Goal: Task Accomplishment & Management: Use online tool/utility

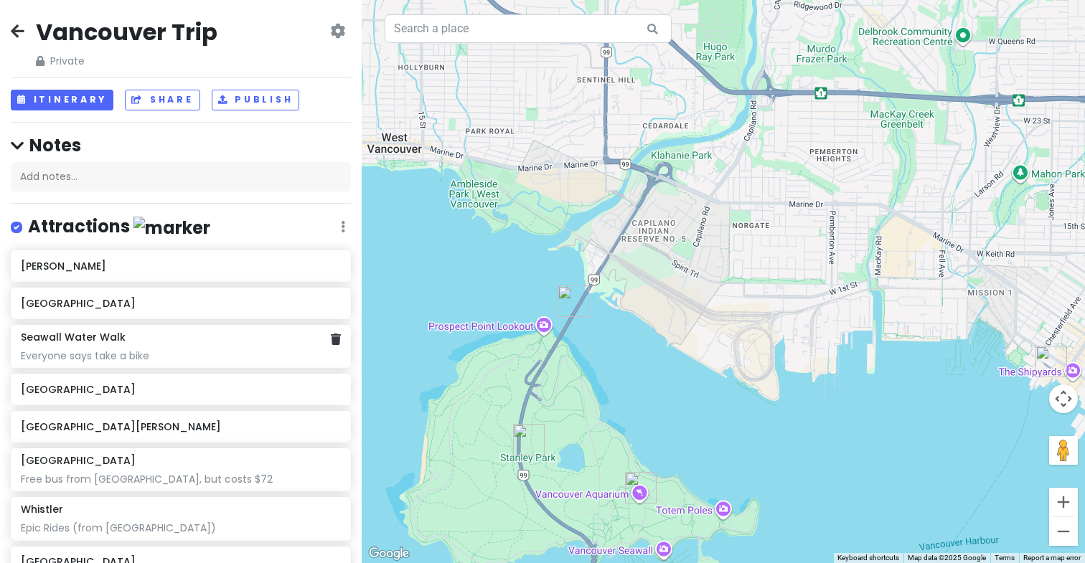
click at [275, 351] on div "Everyone says take a bike" at bounding box center [180, 356] width 319 height 13
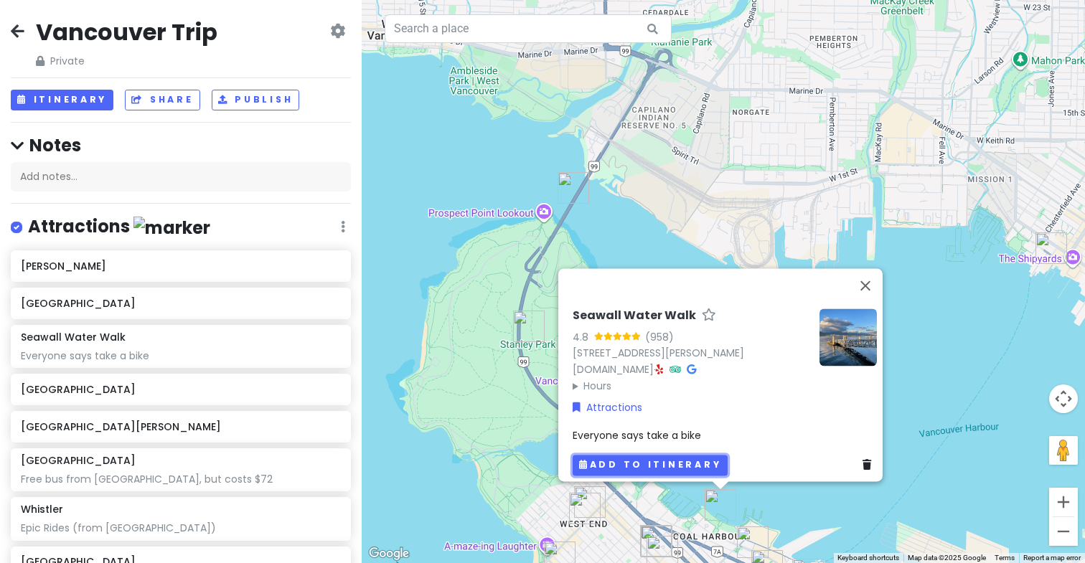
click at [635, 457] on button "Add to itinerary" at bounding box center [650, 465] width 155 height 21
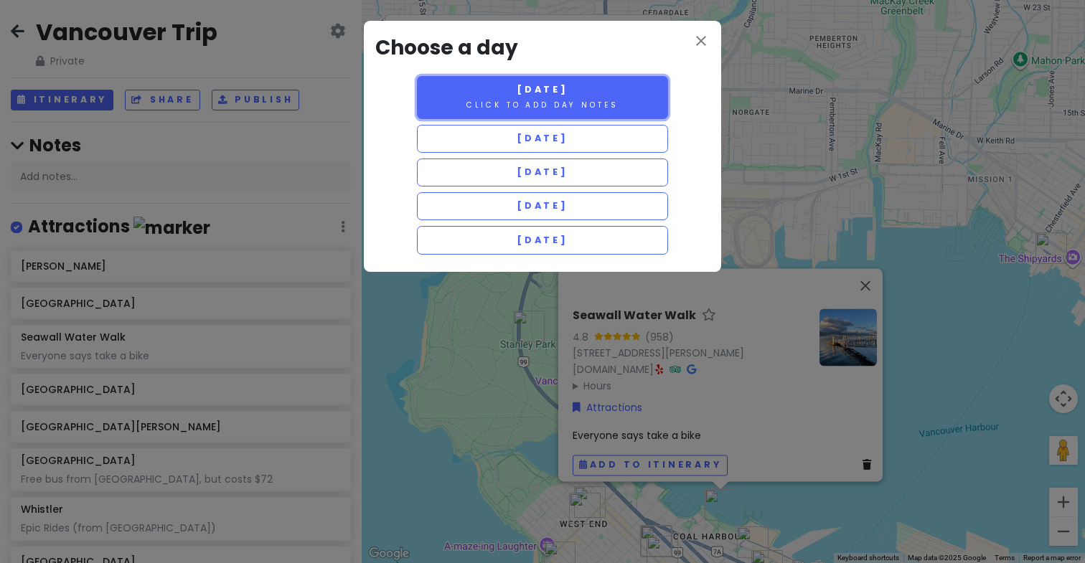
click at [561, 98] on button "[DATE] Click to add day notes" at bounding box center [542, 97] width 251 height 43
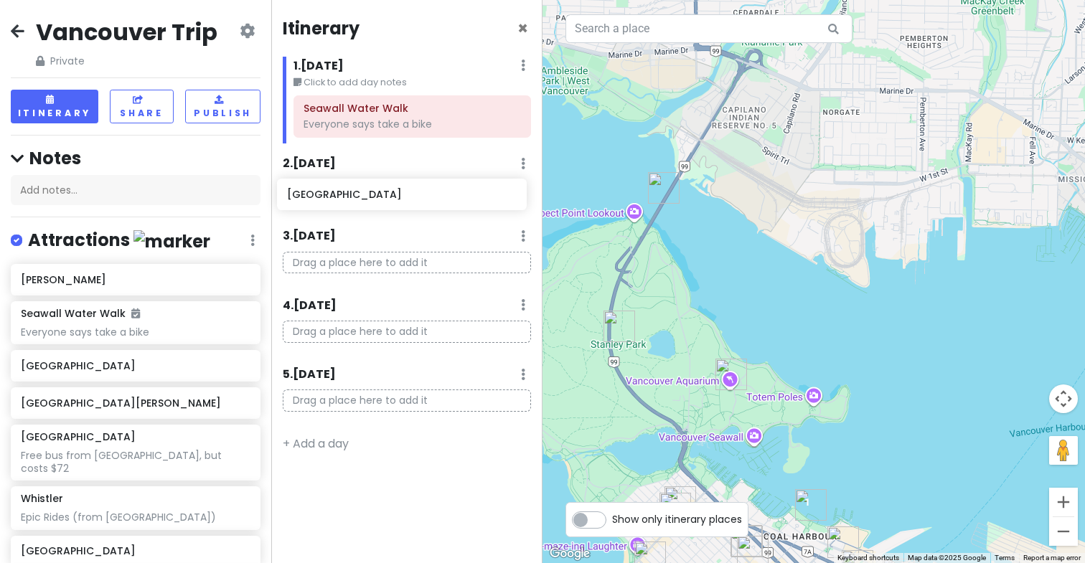
drag, startPoint x: 83, startPoint y: 307, endPoint x: 350, endPoint y: 184, distance: 293.2
click at [350, 184] on div "Vancouver Trip Private Change Dates Make a Copy Delete Trip Give Feedback 💡 Sup…" at bounding box center [542, 281] width 1085 height 563
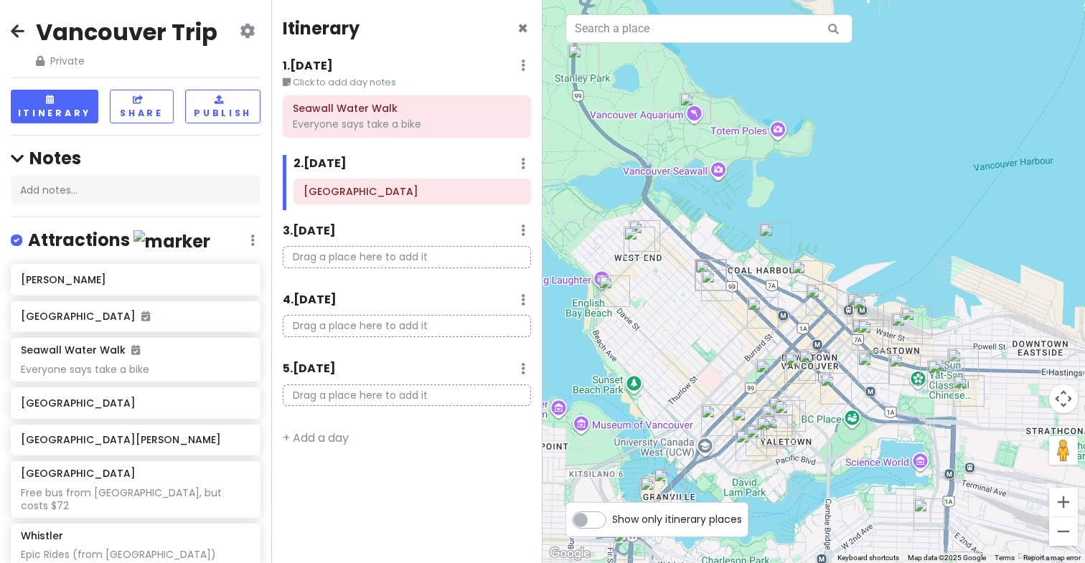
drag, startPoint x: 904, startPoint y: 426, endPoint x: 868, endPoint y: 158, distance: 270.8
click at [868, 158] on div at bounding box center [814, 281] width 543 height 563
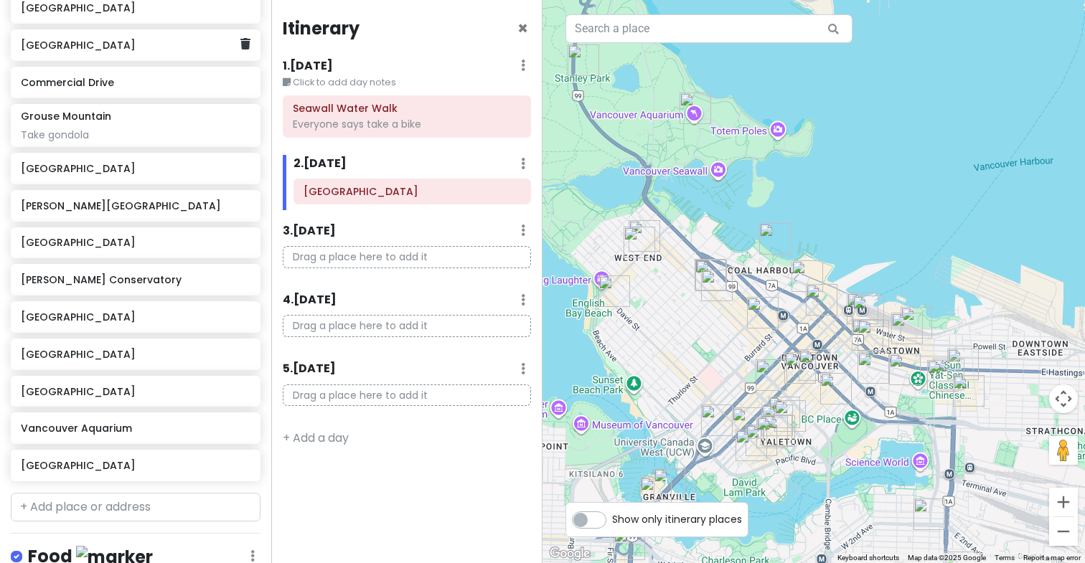
scroll to position [731, 0]
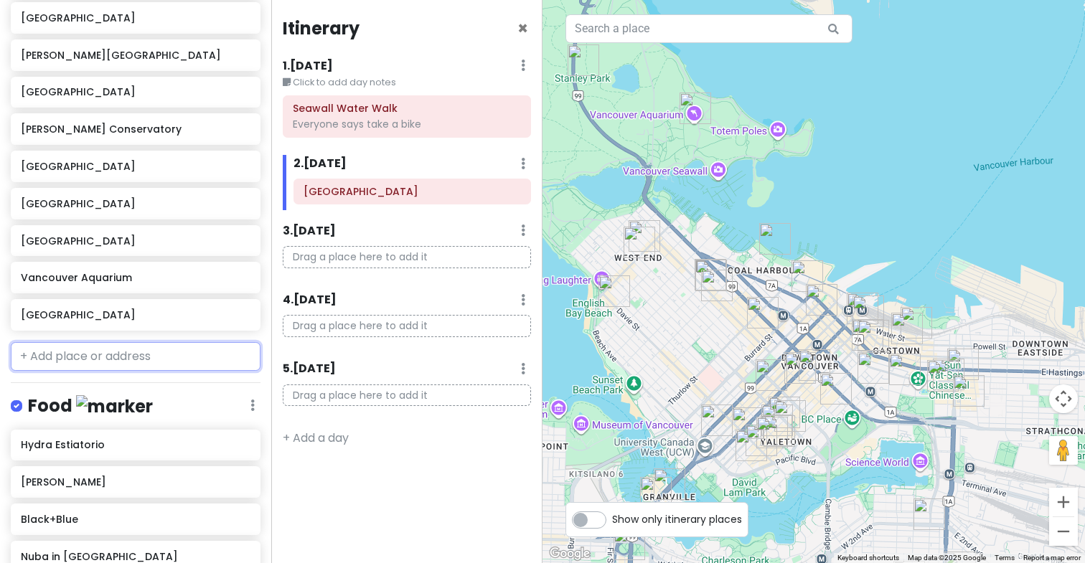
click at [83, 347] on input "text" at bounding box center [136, 356] width 250 height 29
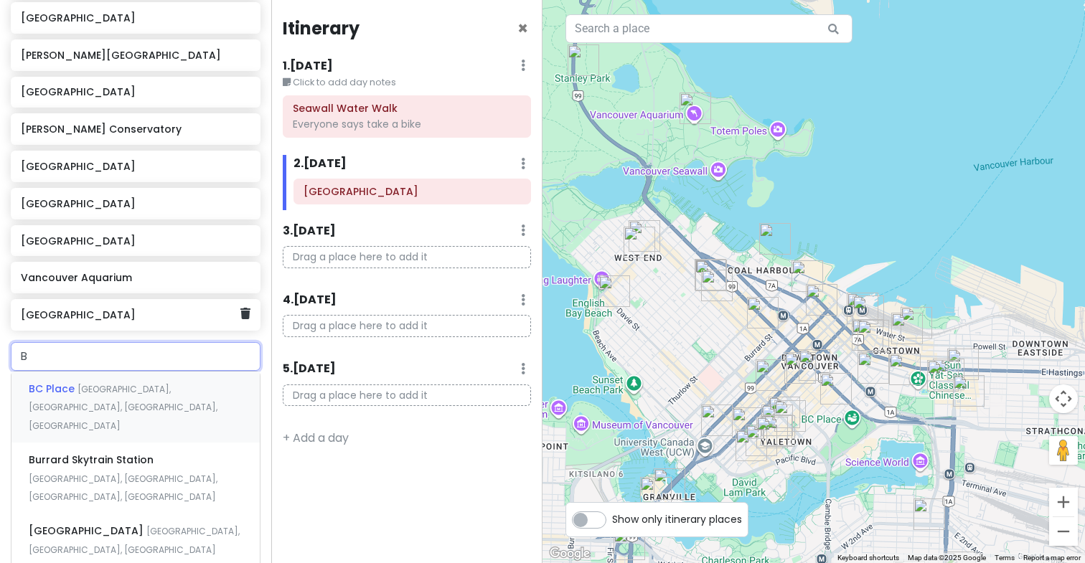
type input "BC"
click at [187, 395] on div "[GEOGRAPHIC_DATA], [GEOGRAPHIC_DATA]" at bounding box center [135, 407] width 248 height 71
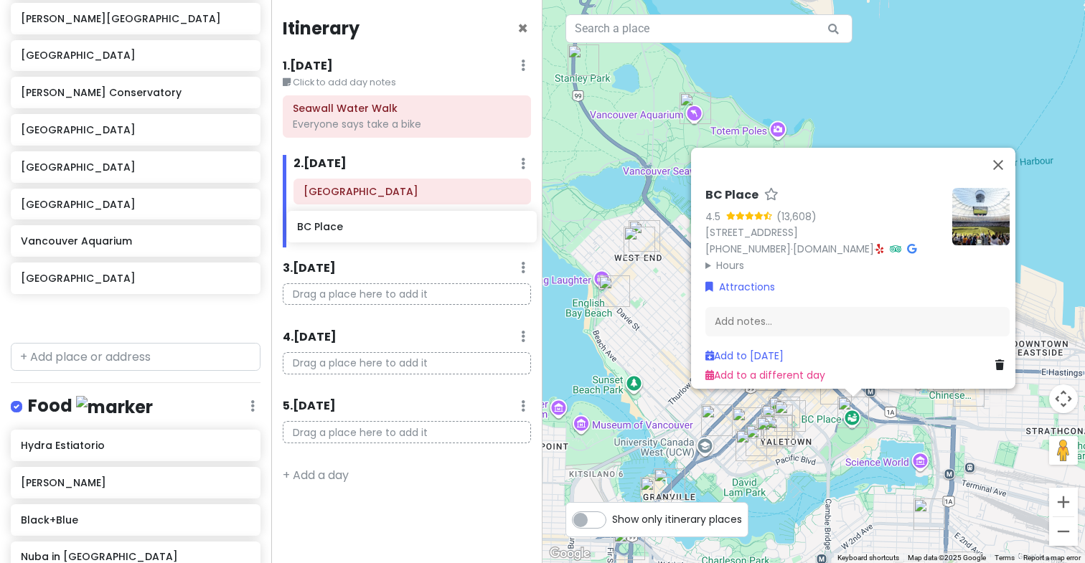
drag, startPoint x: 52, startPoint y: 301, endPoint x: 328, endPoint y: 228, distance: 285.8
click at [328, 228] on div "Vancouver Trip Private Change Dates Make a Copy Delete Trip Give Feedback 💡 Sup…" at bounding box center [542, 281] width 1085 height 563
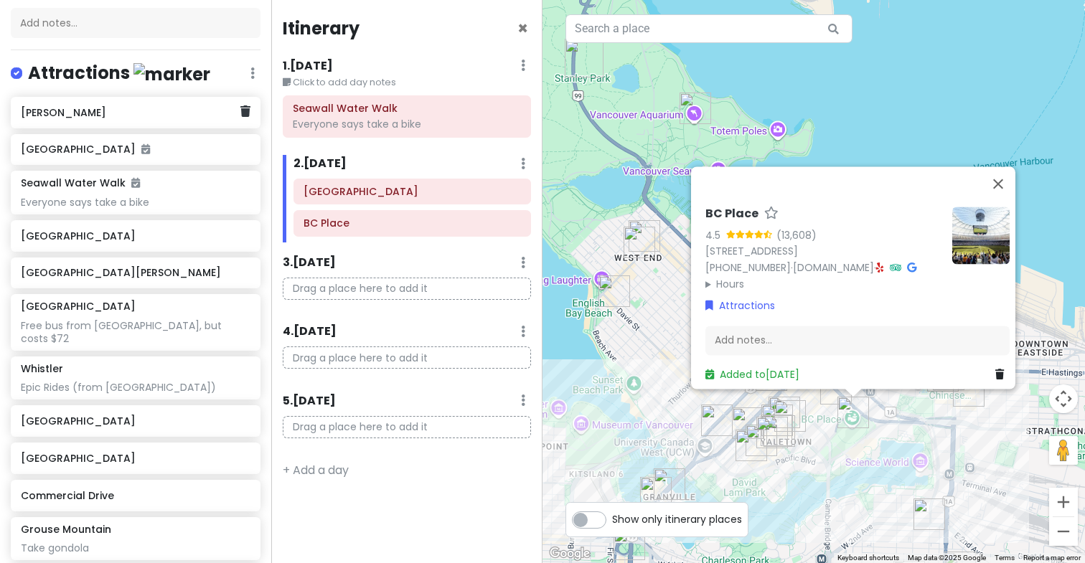
scroll to position [163, 0]
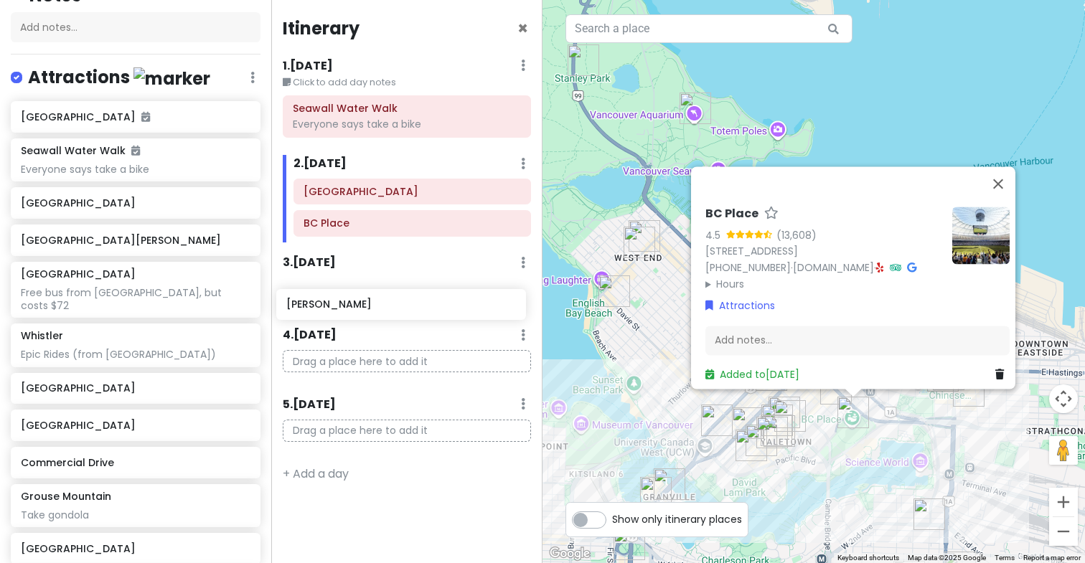
drag, startPoint x: 80, startPoint y: 115, endPoint x: 354, endPoint y: 304, distance: 332.7
click at [354, 304] on div "Vancouver Trip Private Change Dates Make a Copy Delete Trip Give Feedback 💡 Sup…" at bounding box center [542, 281] width 1085 height 563
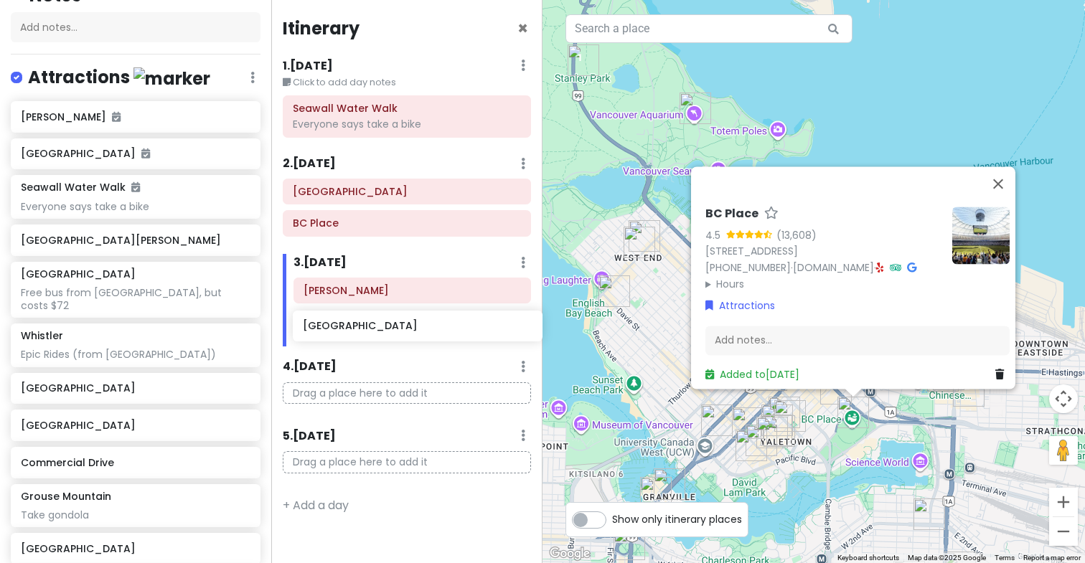
drag, startPoint x: 141, startPoint y: 235, endPoint x: 422, endPoint y: 322, distance: 294.6
click at [423, 322] on div "Vancouver Trip Private Change Dates Make a Copy Delete Trip Give Feedback 💡 Sup…" at bounding box center [542, 281] width 1085 height 563
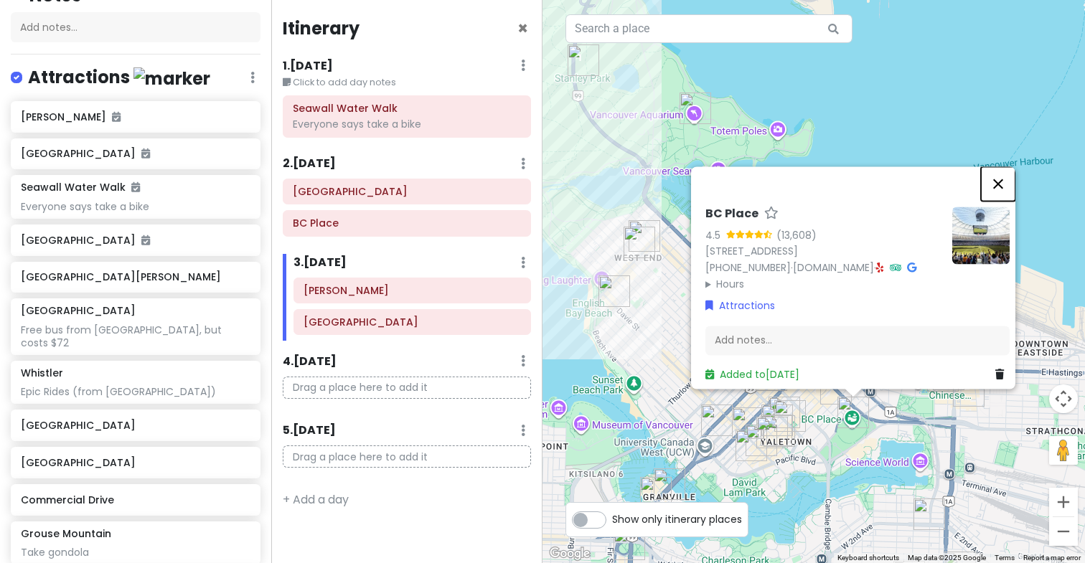
click at [1008, 167] on button "Close" at bounding box center [998, 184] width 34 height 34
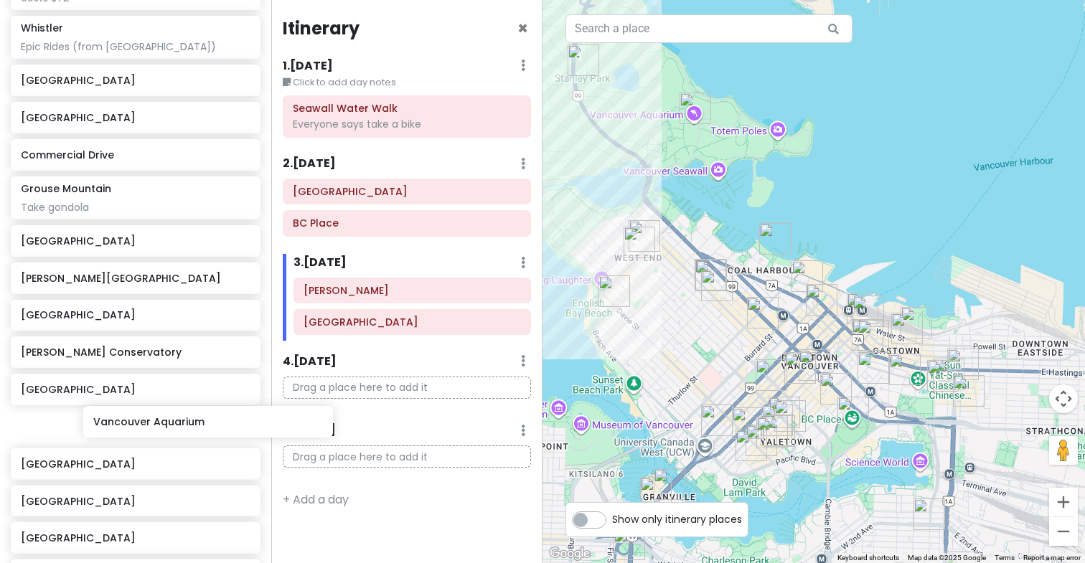
scroll to position [511, 0]
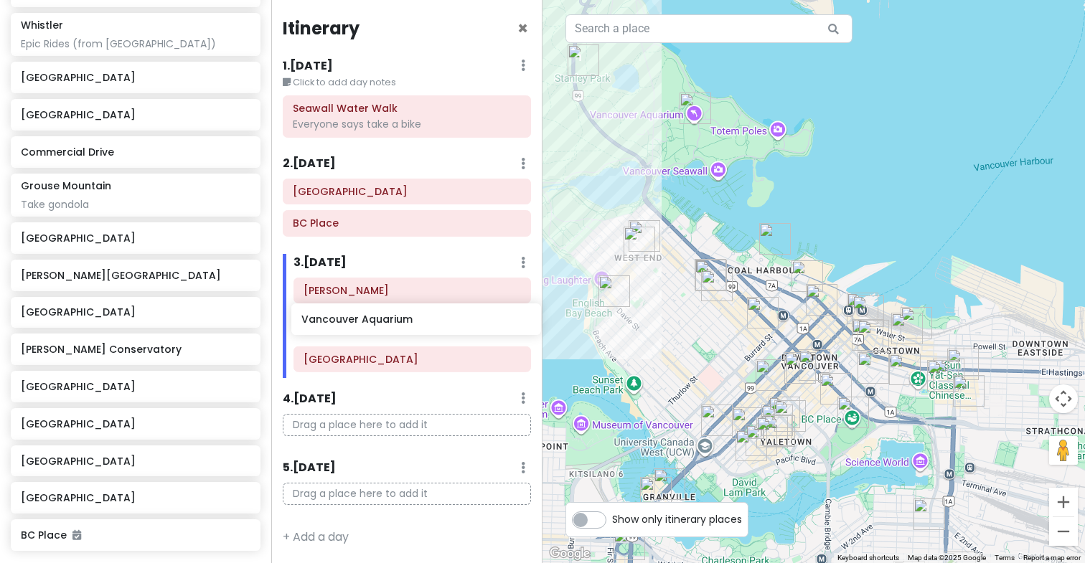
drag, startPoint x: 112, startPoint y: 483, endPoint x: 392, endPoint y: 314, distance: 326.8
click at [392, 314] on div "Vancouver Trip Private Change Dates Make a Copy Delete Trip Give Feedback 💡 Sup…" at bounding box center [542, 281] width 1085 height 563
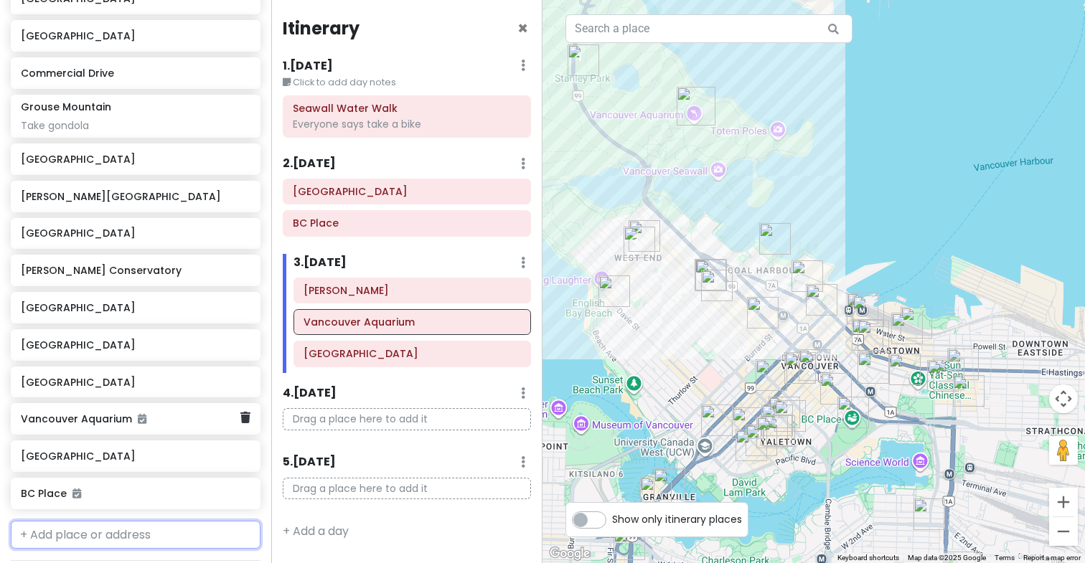
scroll to position [622, 0]
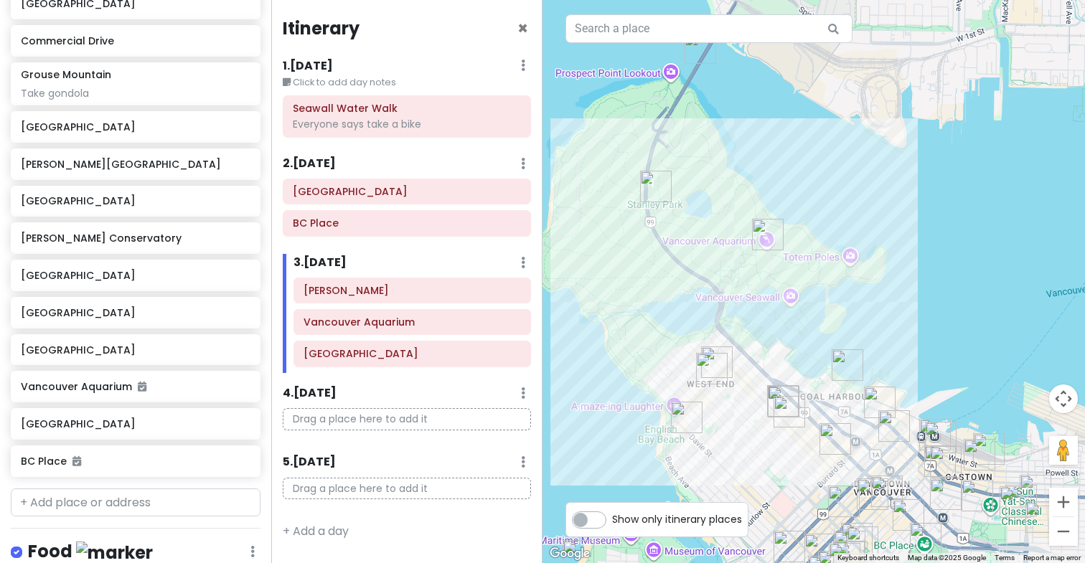
drag, startPoint x: 594, startPoint y: 181, endPoint x: 667, endPoint y: 309, distance: 146.9
click at [667, 309] on div at bounding box center [814, 281] width 543 height 563
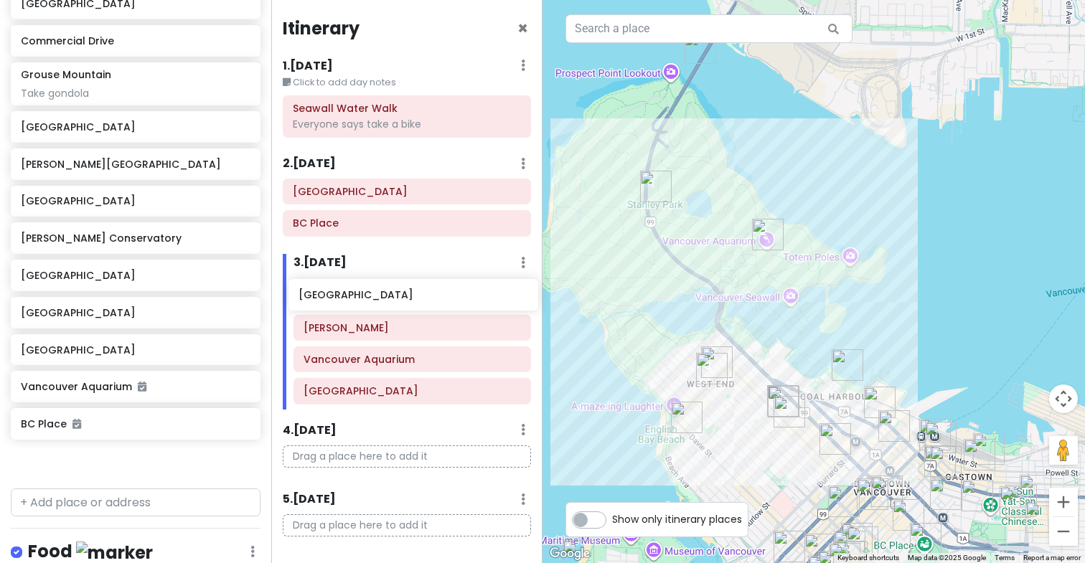
drag, startPoint x: 149, startPoint y: 412, endPoint x: 426, endPoint y: 296, distance: 300.2
click at [426, 296] on div "Vancouver Trip Private Change Dates Make a Copy Delete Trip Give Feedback 💡 Sup…" at bounding box center [542, 281] width 1085 height 563
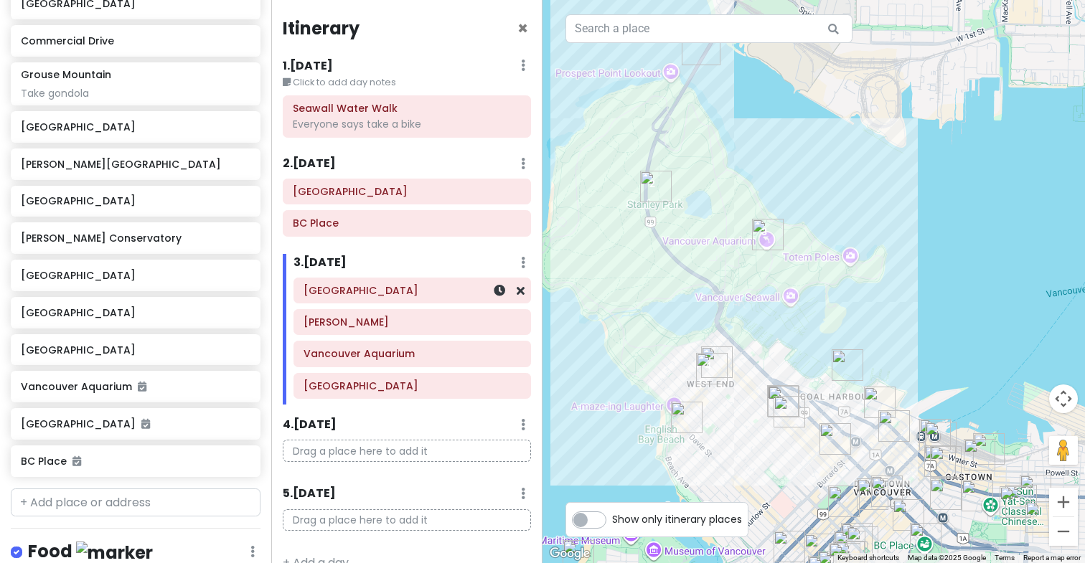
scroll to position [585, 0]
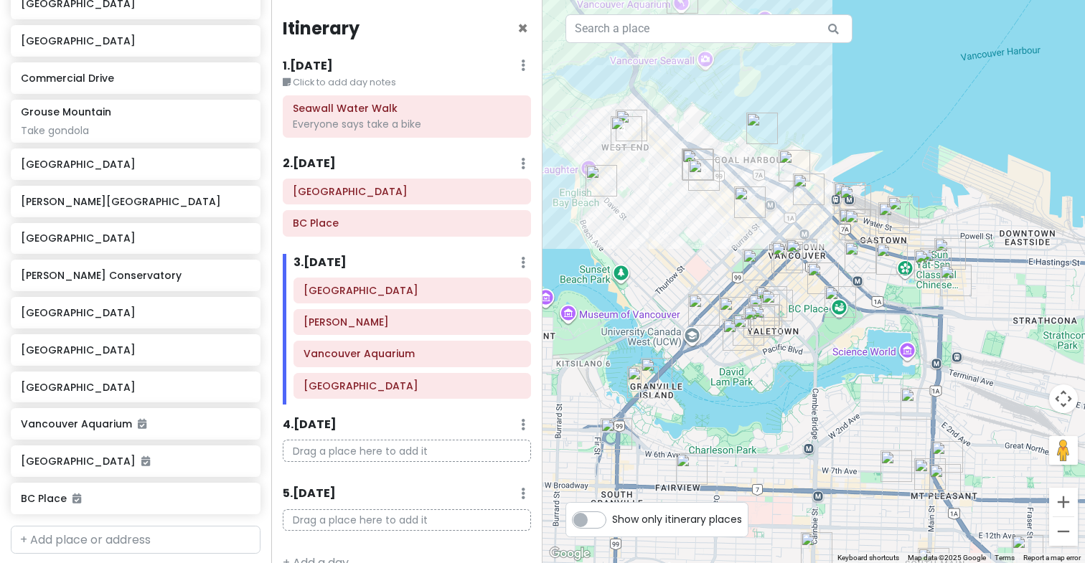
drag, startPoint x: 910, startPoint y: 319, endPoint x: 819, endPoint y: 44, distance: 288.9
click at [820, 44] on div at bounding box center [814, 281] width 543 height 563
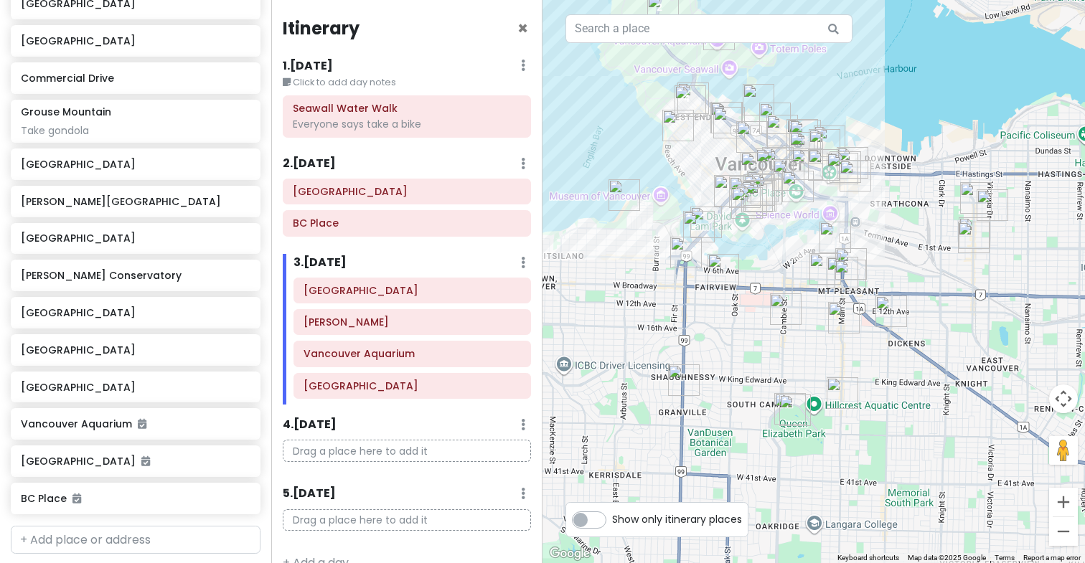
drag, startPoint x: 894, startPoint y: 477, endPoint x: 872, endPoint y: 417, distance: 63.6
click at [873, 417] on div at bounding box center [814, 281] width 543 height 563
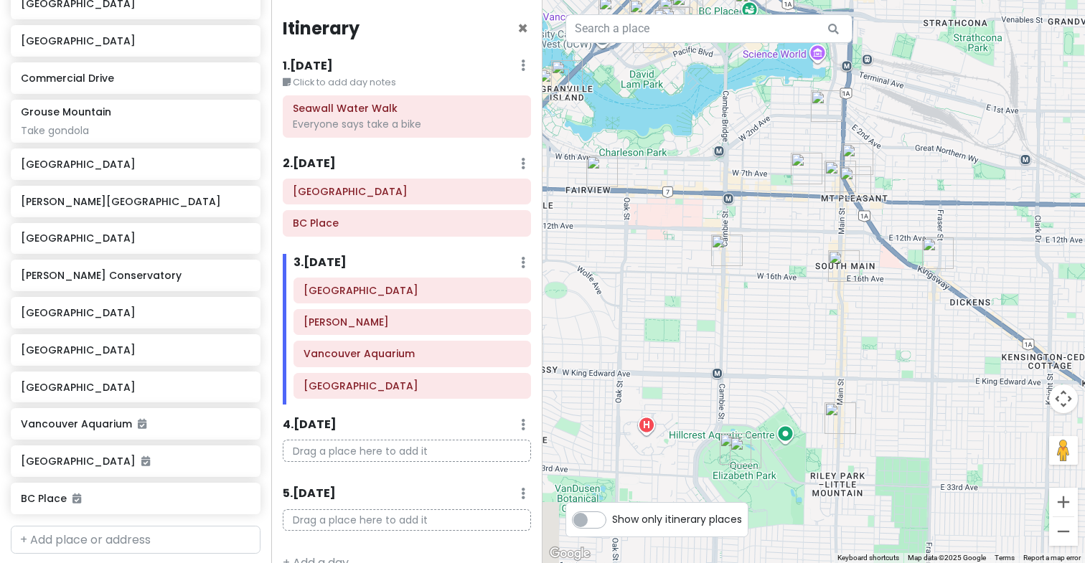
drag, startPoint x: 737, startPoint y: 275, endPoint x: 773, endPoint y: 311, distance: 51.3
click at [773, 311] on div at bounding box center [814, 281] width 543 height 563
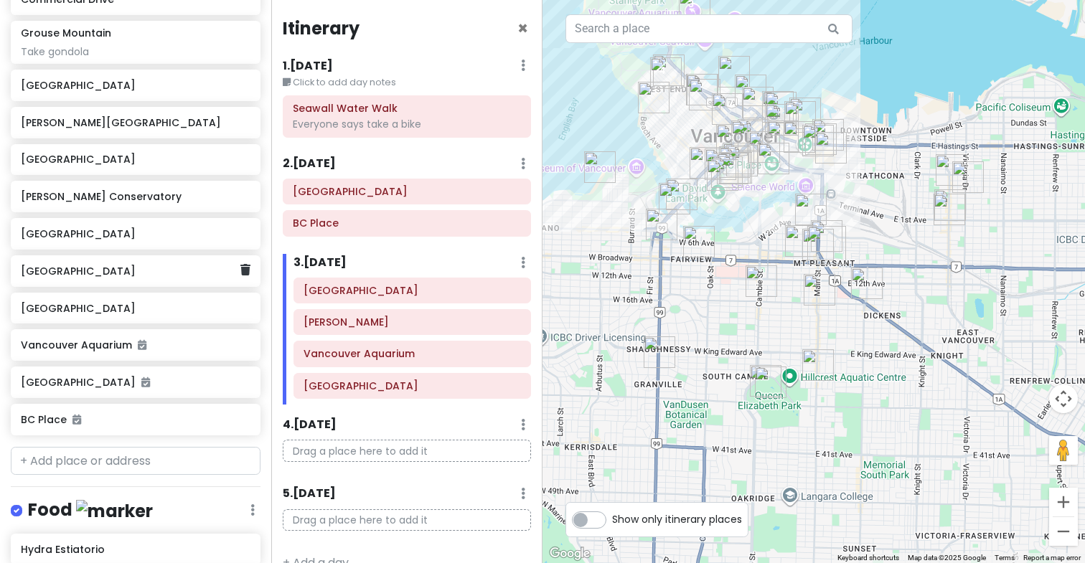
scroll to position [693, 0]
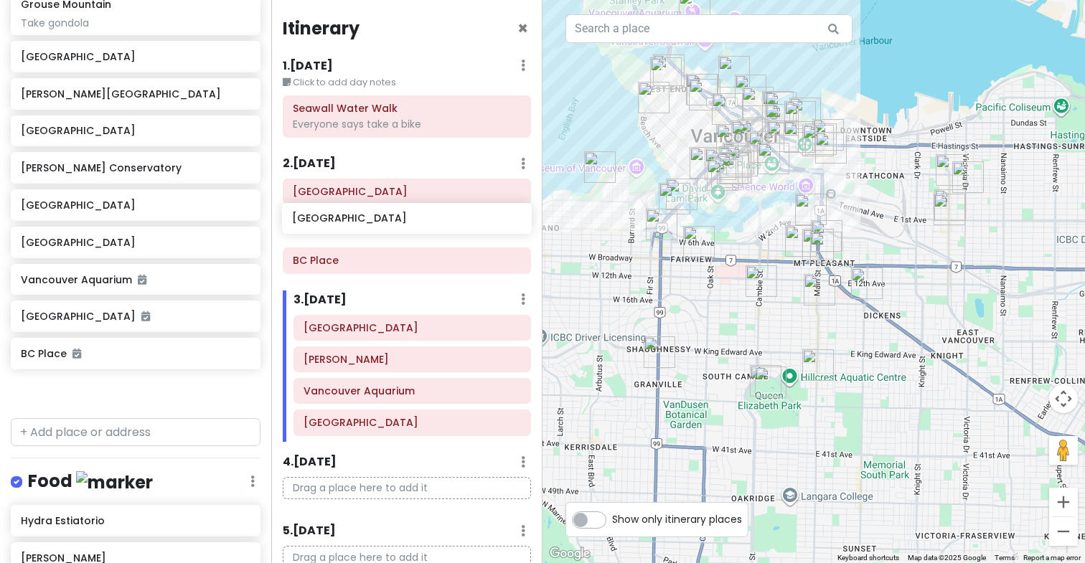
drag, startPoint x: 105, startPoint y: 228, endPoint x: 375, endPoint y: 220, distance: 270.0
click at [376, 220] on div "Vancouver Trip Private Change Dates Make a Copy Delete Trip Give Feedback 💡 Sup…" at bounding box center [542, 281] width 1085 height 563
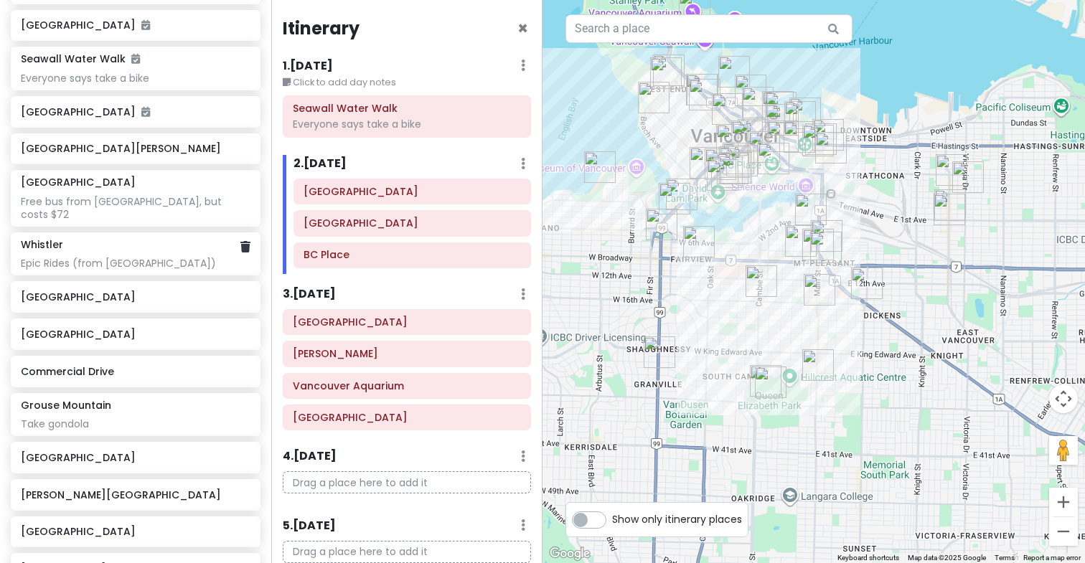
scroll to position [267, 0]
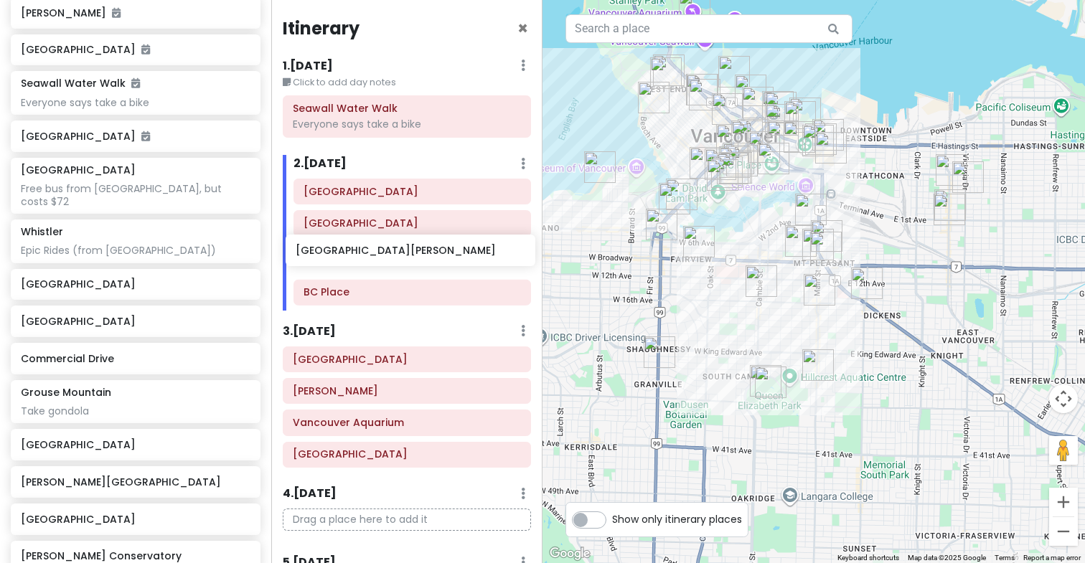
drag, startPoint x: 131, startPoint y: 172, endPoint x: 405, endPoint y: 252, distance: 286.2
click at [405, 252] on div "Vancouver Trip Private Change Dates Make a Copy Delete Trip Give Feedback 💡 Sup…" at bounding box center [542, 281] width 1085 height 563
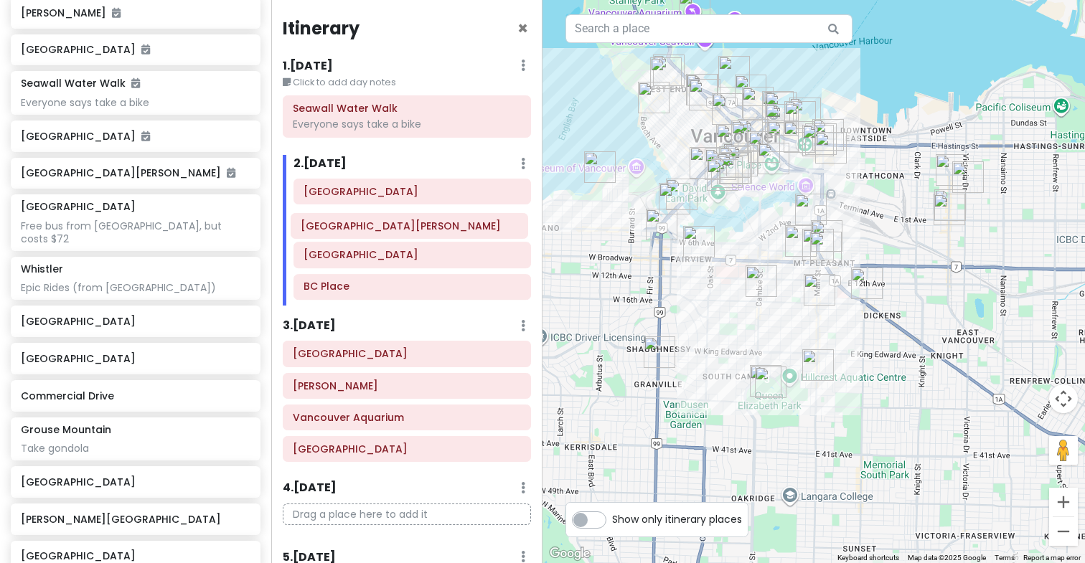
drag, startPoint x: 401, startPoint y: 253, endPoint x: 398, endPoint y: 222, distance: 31.1
click at [398, 222] on div "[GEOGRAPHIC_DATA] [GEOGRAPHIC_DATA] [GEOGRAPHIC_DATA][PERSON_NAME]" at bounding box center [412, 242] width 259 height 127
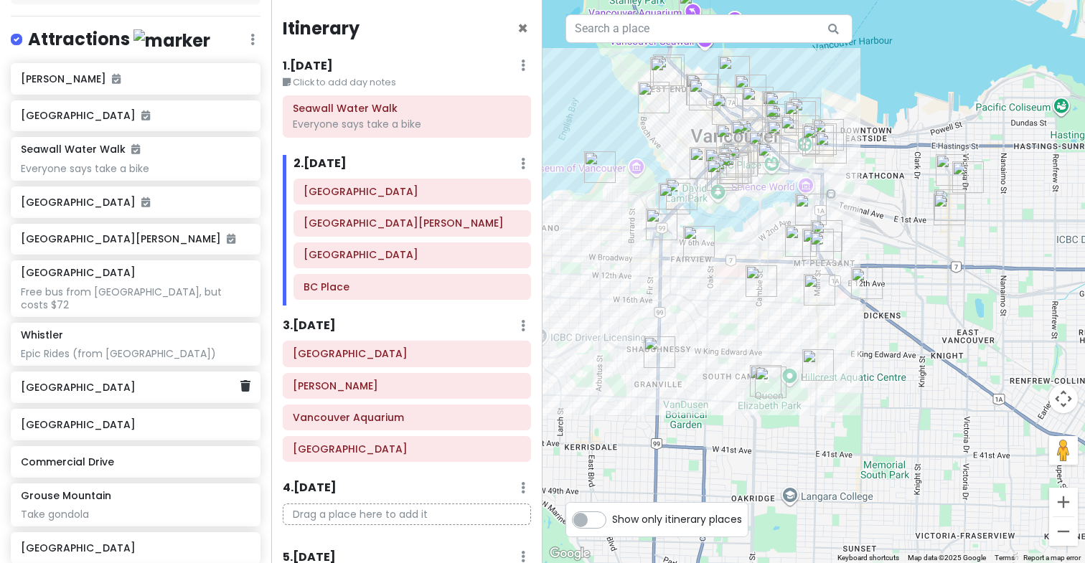
scroll to position [207, 0]
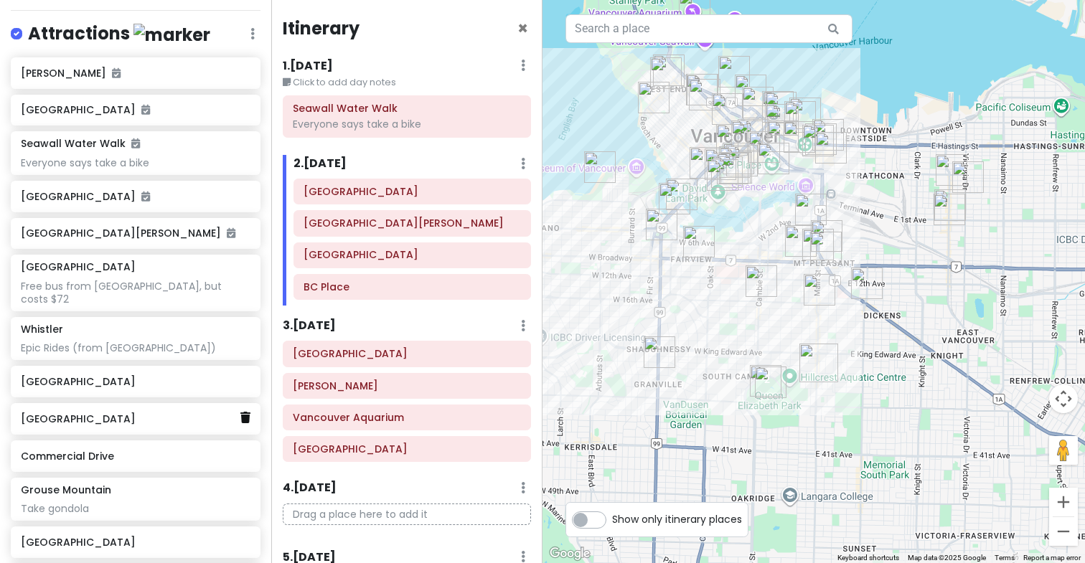
click at [245, 412] on icon at bounding box center [245, 417] width 10 height 11
click at [659, 360] on img "Granville Street" at bounding box center [660, 353] width 32 height 32
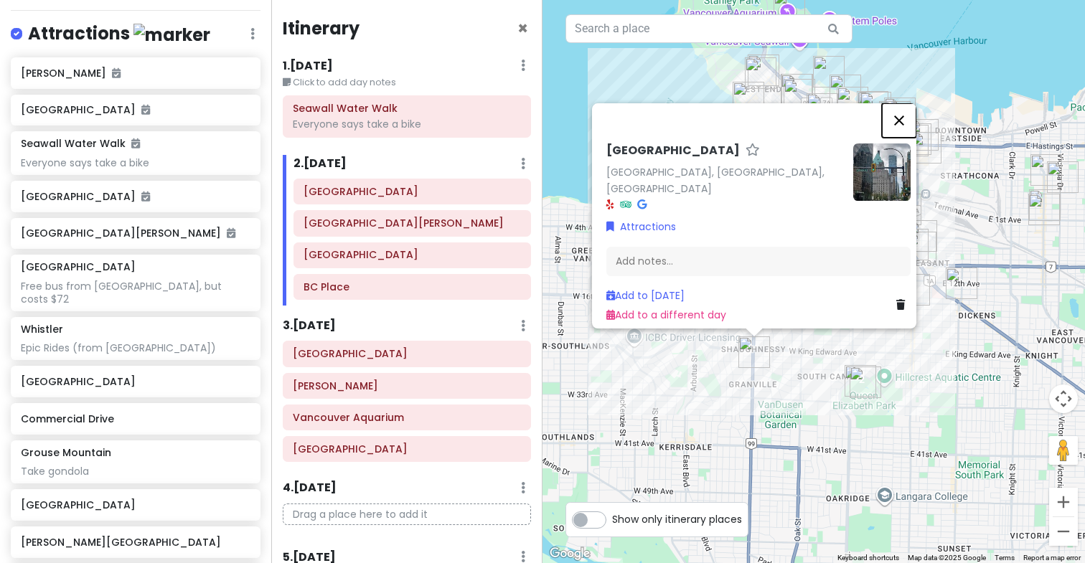
click at [907, 123] on button "Close" at bounding box center [899, 120] width 34 height 34
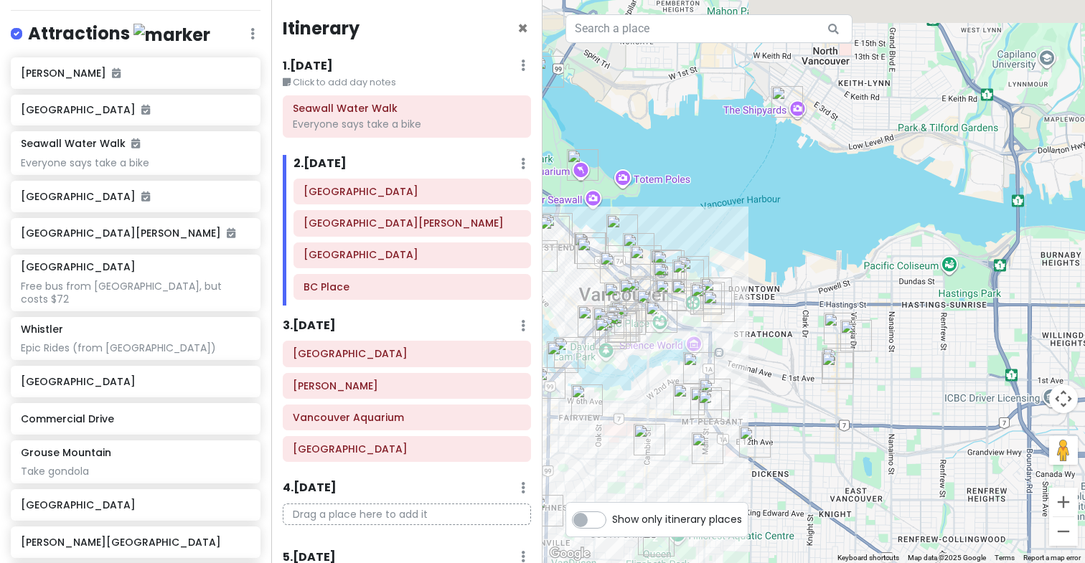
drag, startPoint x: 805, startPoint y: 213, endPoint x: 642, endPoint y: 370, distance: 226.4
click at [642, 370] on div "To navigate, press the arrow keys." at bounding box center [814, 281] width 543 height 563
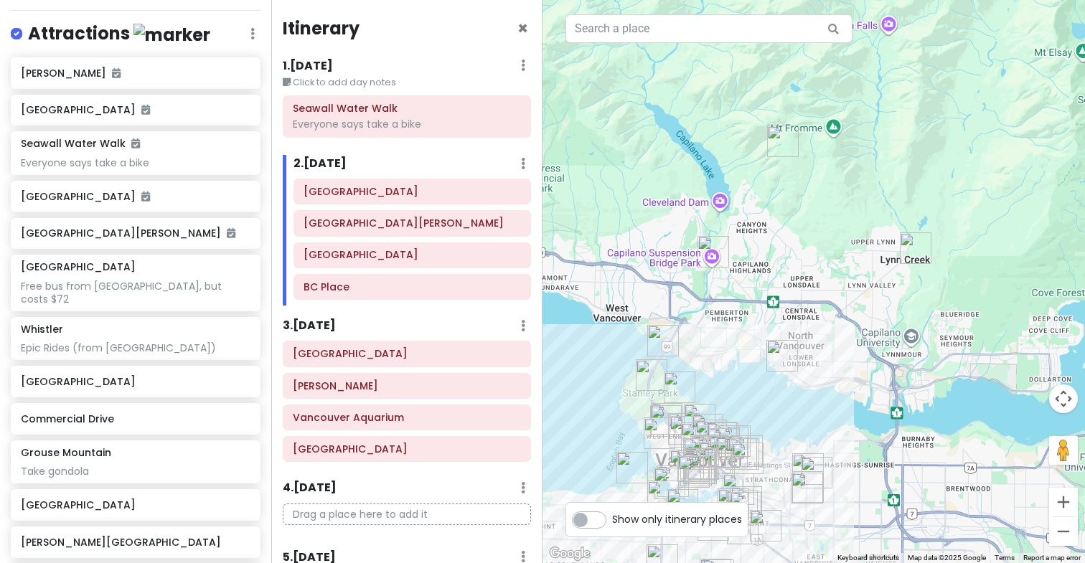
drag, startPoint x: 657, startPoint y: 288, endPoint x: 740, endPoint y: 395, distance: 135.1
click at [741, 395] on div "To navigate, press the arrow keys." at bounding box center [814, 281] width 543 height 563
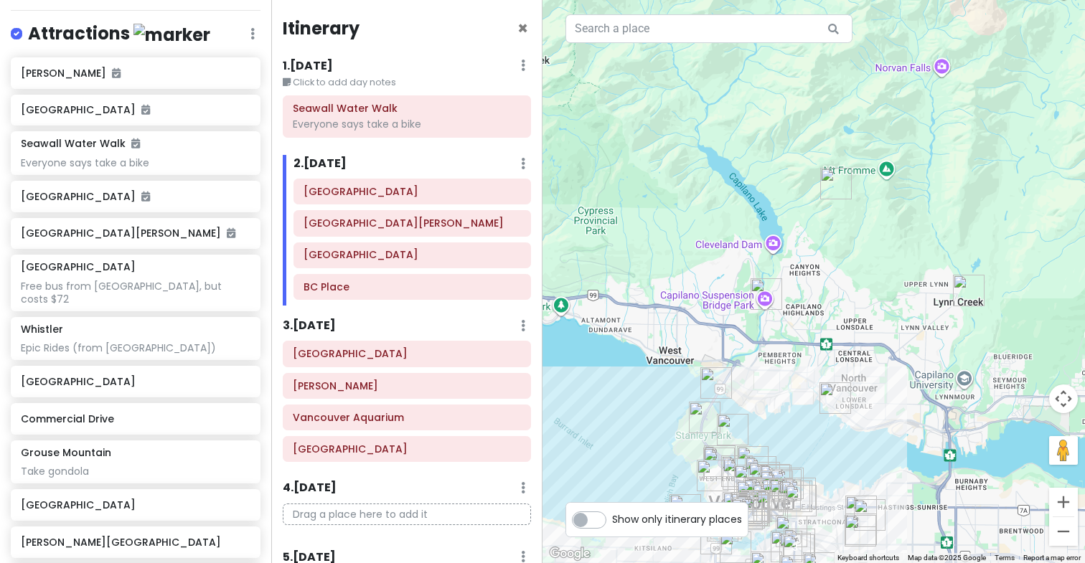
drag, startPoint x: 571, startPoint y: 365, endPoint x: 625, endPoint y: 408, distance: 69.5
click at [625, 408] on div "To navigate, press the arrow keys." at bounding box center [814, 281] width 543 height 563
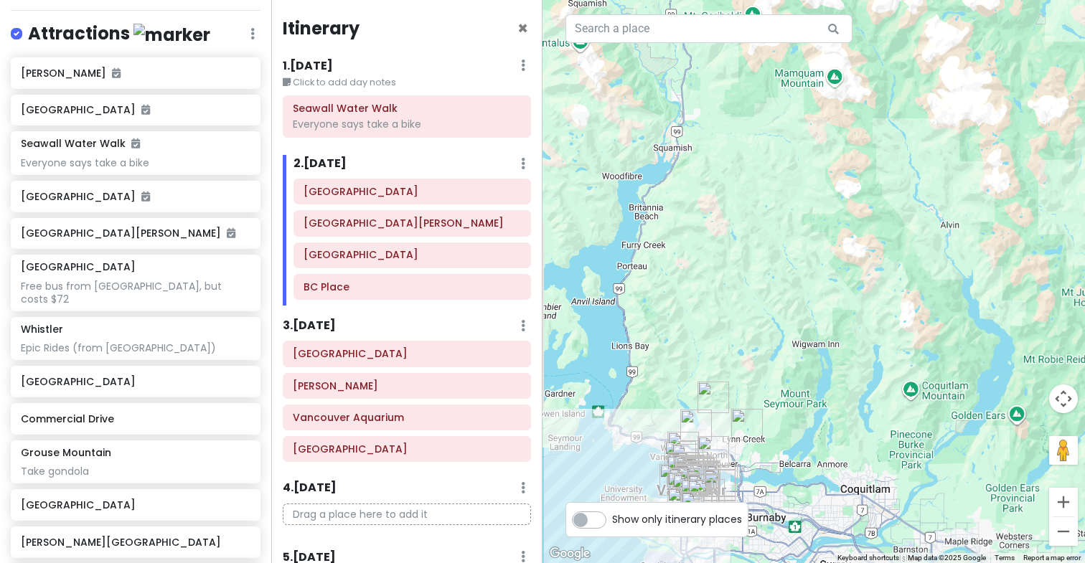
drag, startPoint x: 623, startPoint y: 236, endPoint x: 669, endPoint y: 324, distance: 98.9
click at [669, 324] on div "To navigate, press the arrow keys." at bounding box center [814, 281] width 543 height 563
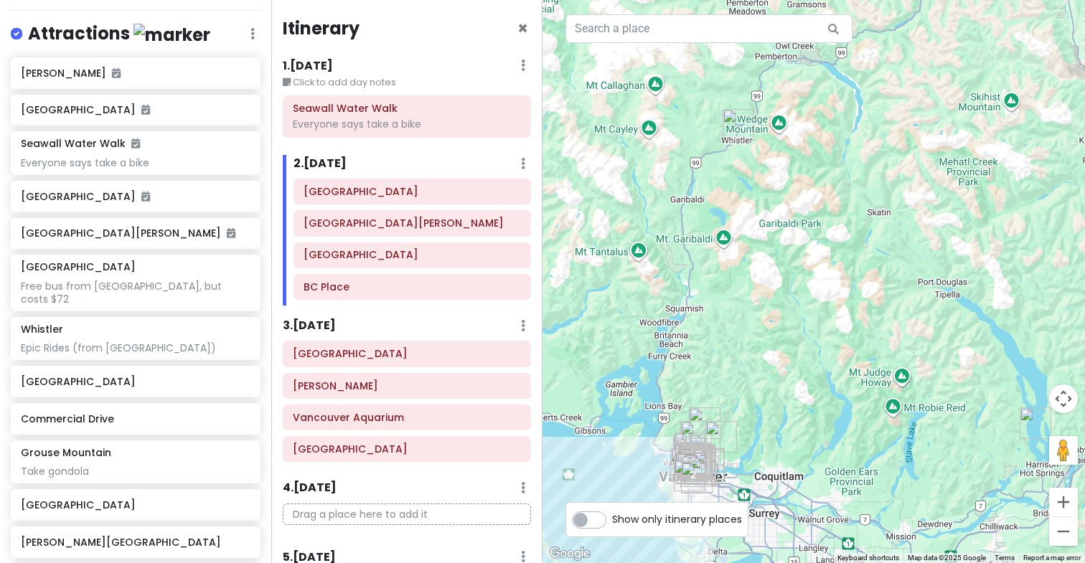
drag, startPoint x: 633, startPoint y: 243, endPoint x: 649, endPoint y: 350, distance: 108.1
click at [649, 351] on div "To navigate, press the arrow keys." at bounding box center [814, 281] width 543 height 563
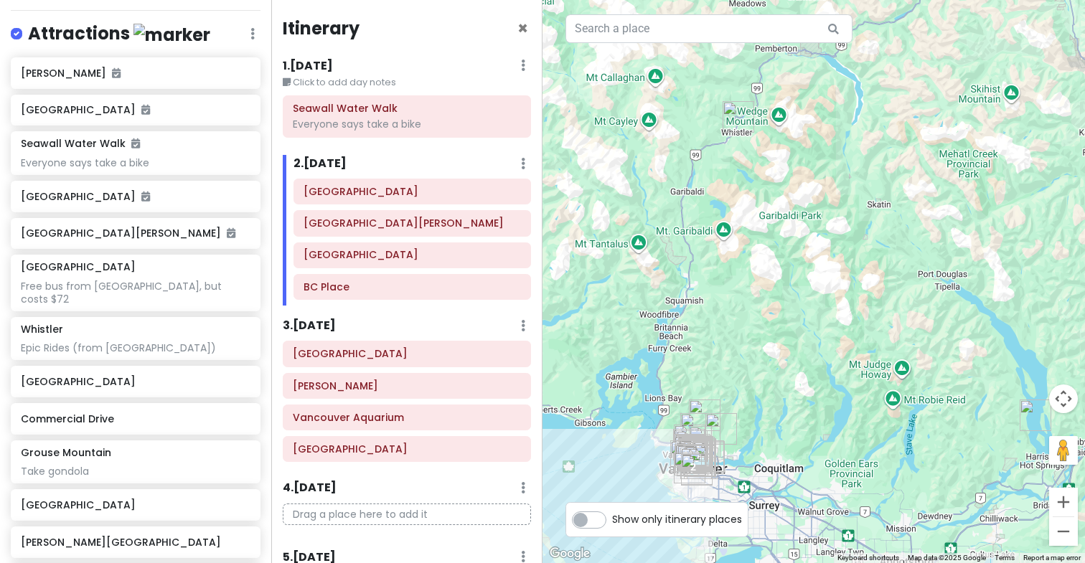
drag, startPoint x: 716, startPoint y: 389, endPoint x: 716, endPoint y: 315, distance: 73.9
click at [716, 315] on div "To navigate, press the arrow keys." at bounding box center [814, 281] width 543 height 563
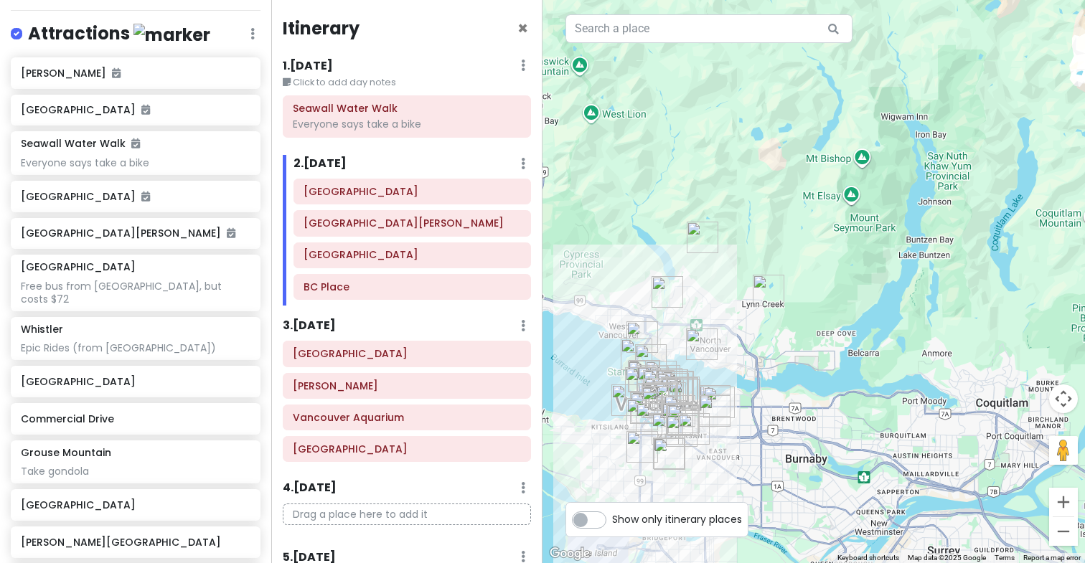
drag, startPoint x: 712, startPoint y: 433, endPoint x: 748, endPoint y: 211, distance: 224.6
click at [748, 211] on div "To navigate, press the arrow keys." at bounding box center [814, 281] width 543 height 563
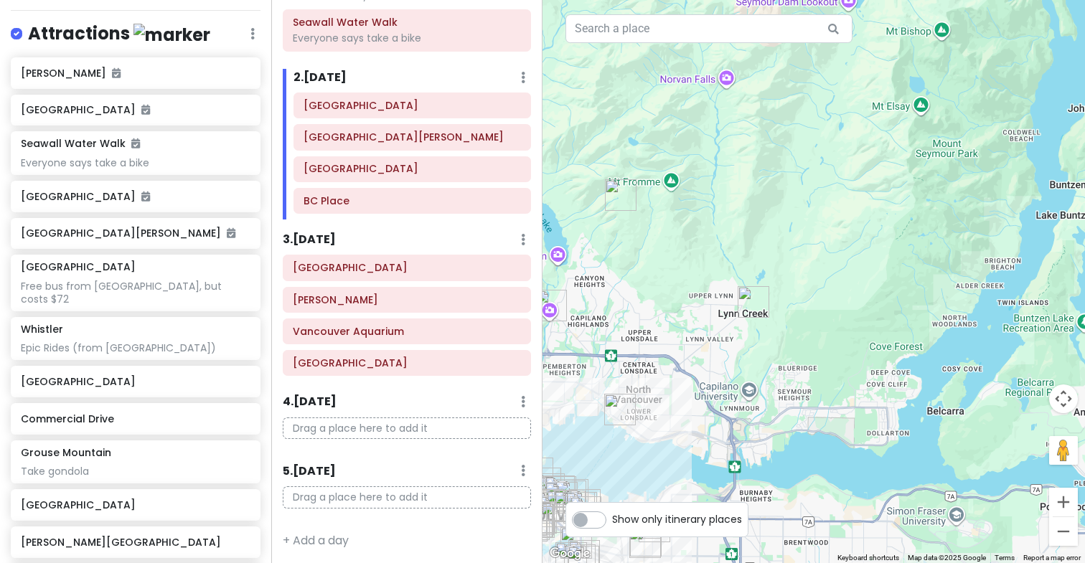
scroll to position [90, 0]
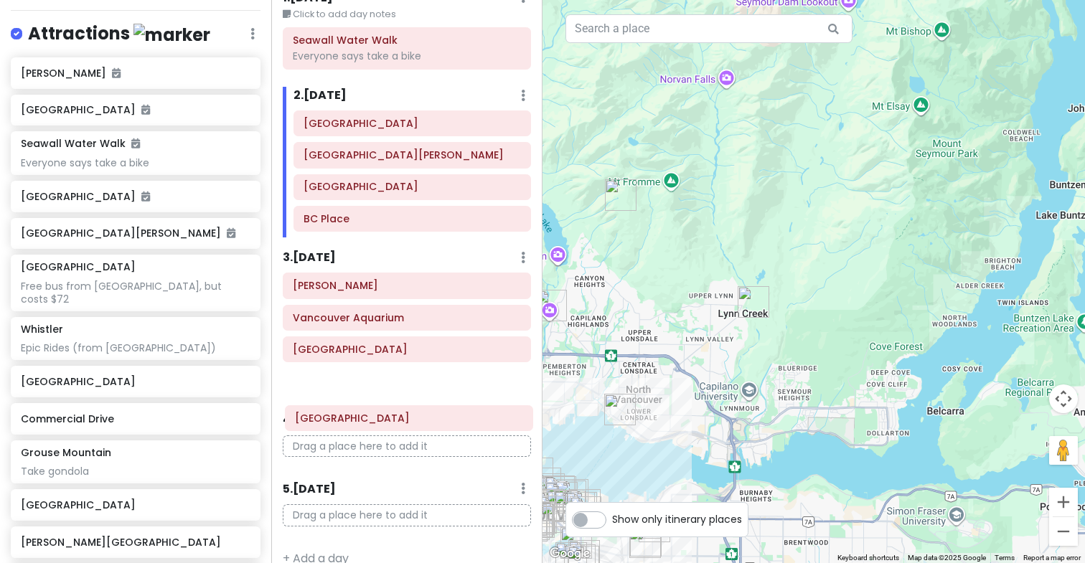
drag, startPoint x: 401, startPoint y: 263, endPoint x: 402, endPoint y: 418, distance: 154.3
click at [403, 418] on div "Itinerary × 1 . [DATE] Edit Day Notes Delete Day Click to add day notes Seawall…" at bounding box center [406, 281] width 271 height 563
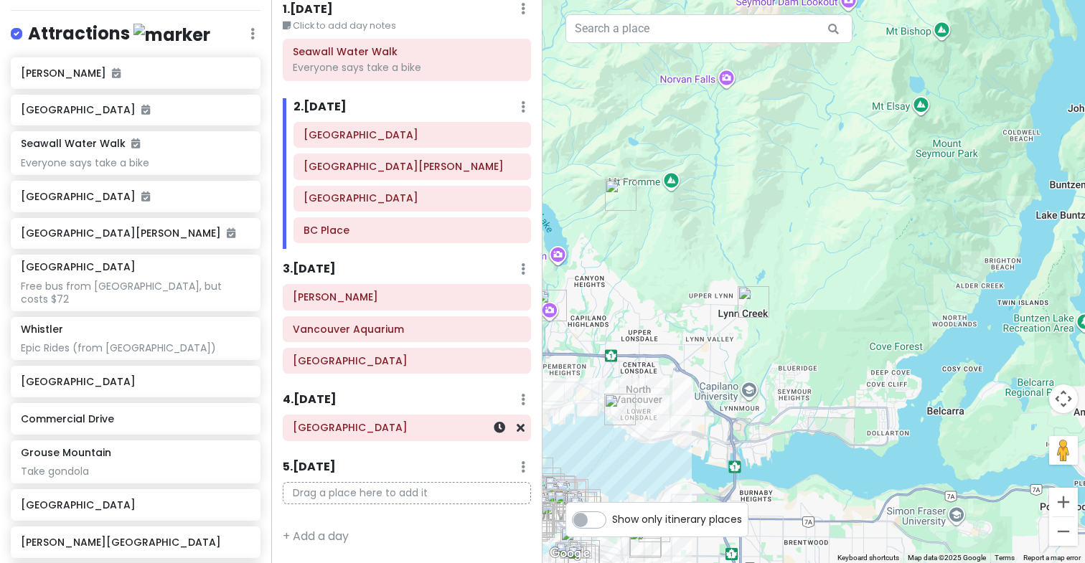
scroll to position [57, 0]
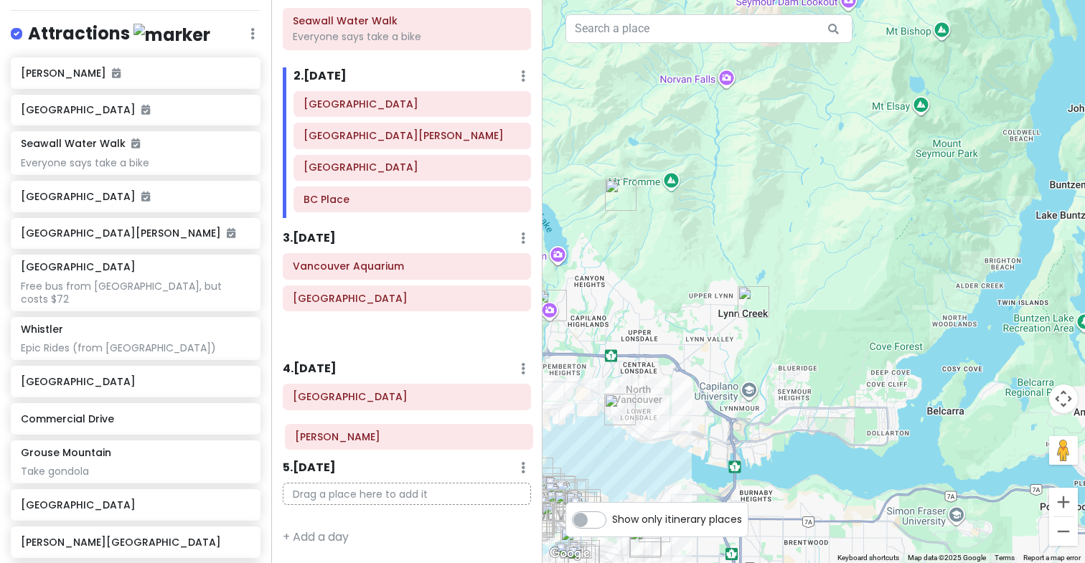
drag, startPoint x: 368, startPoint y: 297, endPoint x: 369, endPoint y: 435, distance: 137.8
click at [369, 435] on div "Itinerary × 1 . [DATE] Edit Day Notes Delete Day Click to add day notes Seawall…" at bounding box center [406, 281] width 271 height 563
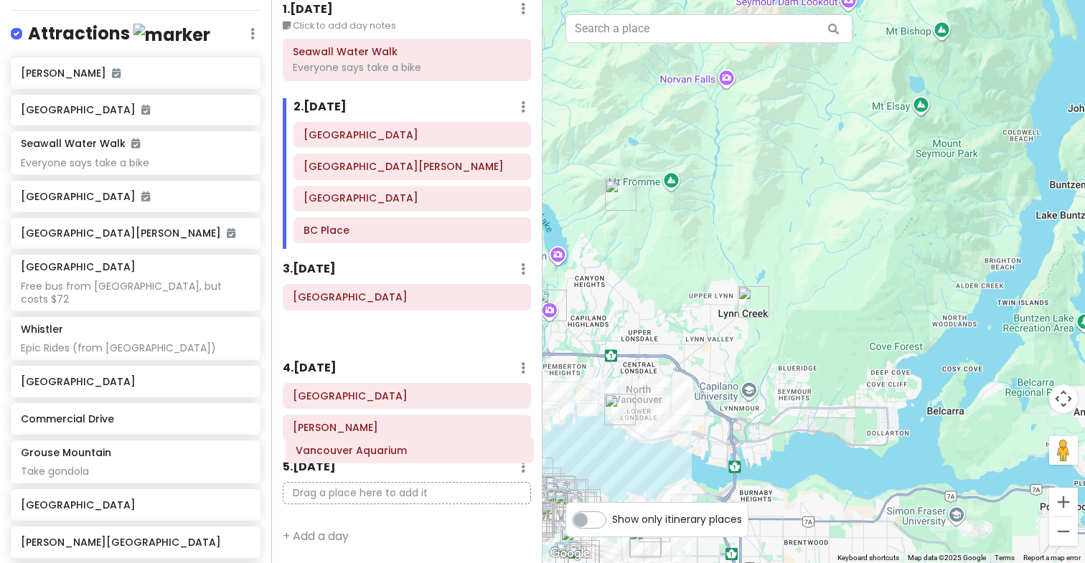
scroll to position [88, 0]
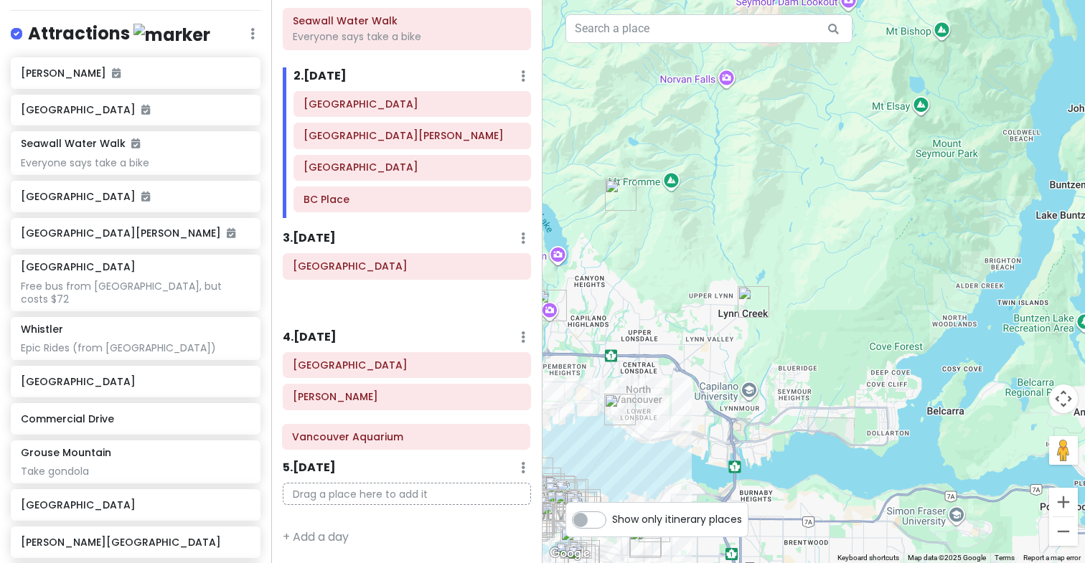
drag, startPoint x: 357, startPoint y: 301, endPoint x: 356, endPoint y: 439, distance: 137.8
click at [356, 439] on div "Itinerary × 1 . [DATE] Edit Day Notes Delete Day Click to add day notes Seawall…" at bounding box center [406, 281] width 271 height 563
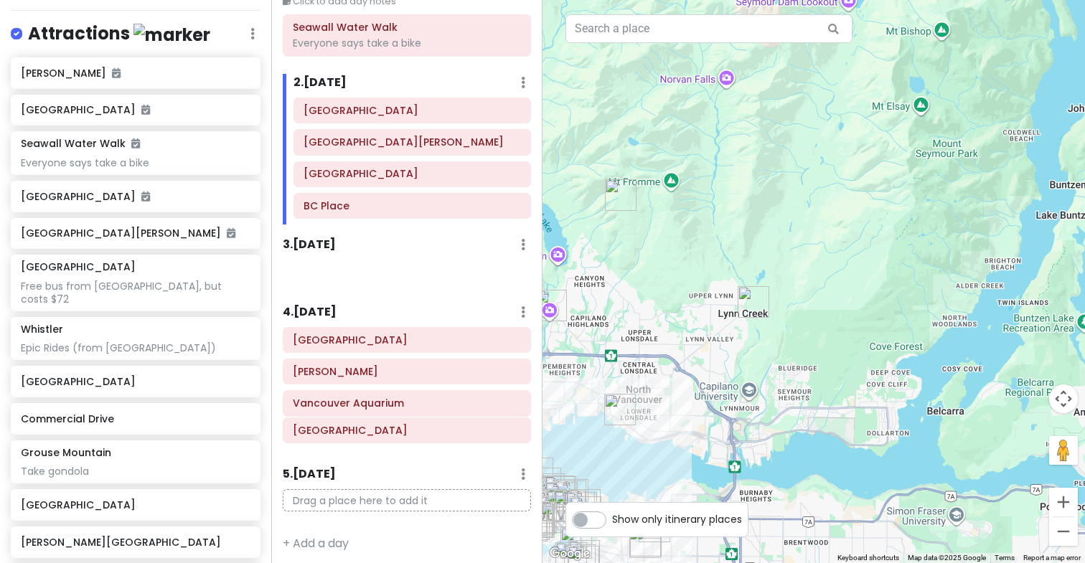
scroll to position [88, 0]
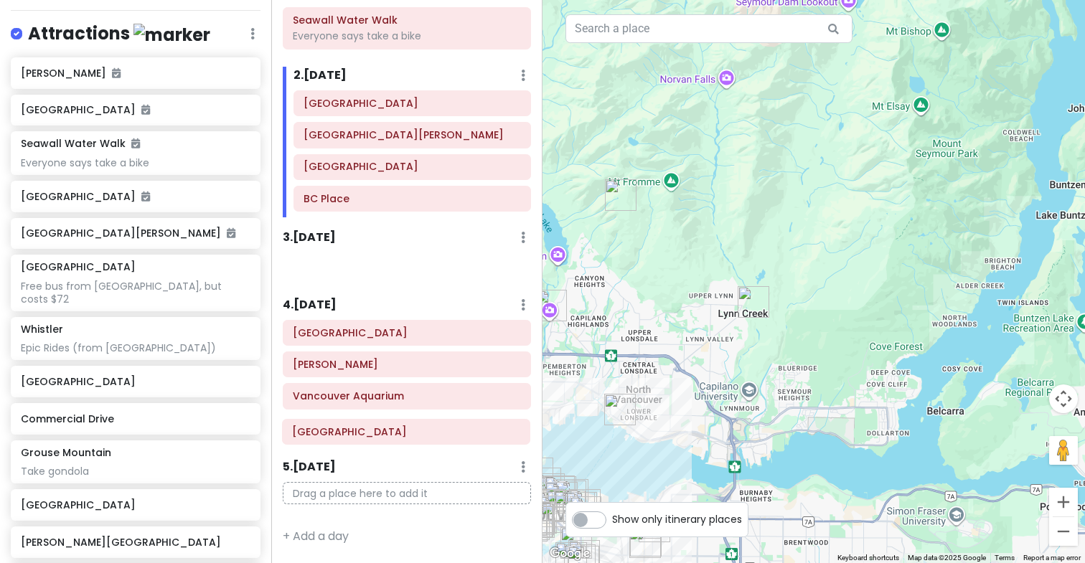
drag, startPoint x: 347, startPoint y: 294, endPoint x: 346, endPoint y: 429, distance: 134.9
click at [347, 428] on div "Itinerary × 1 . [DATE] Edit Day Notes Delete Day Click to add day notes Seawall…" at bounding box center [406, 281] width 271 height 563
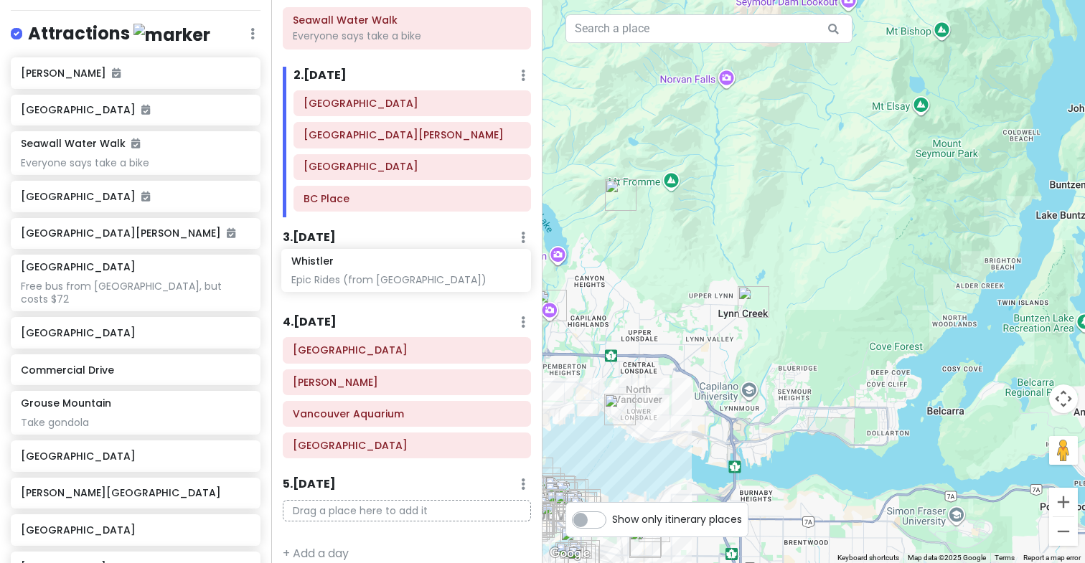
drag, startPoint x: 126, startPoint y: 328, endPoint x: 395, endPoint y: 274, distance: 274.5
click at [396, 274] on div "Vancouver Trip Private Change Dates Make a Copy Delete Trip Give Feedback 💡 Sup…" at bounding box center [542, 281] width 1085 height 563
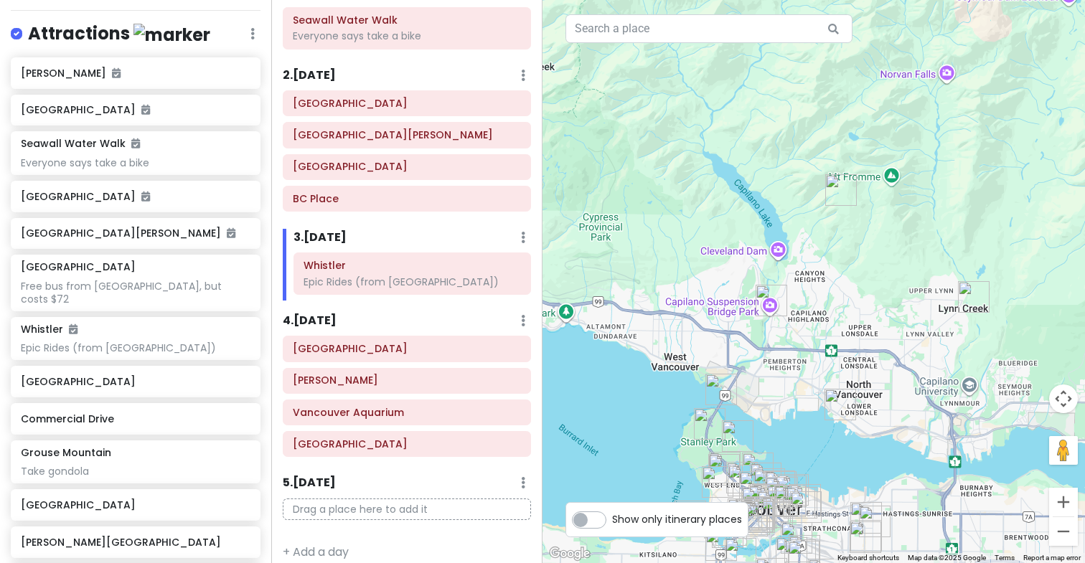
drag, startPoint x: 637, startPoint y: 462, endPoint x: 771, endPoint y: 380, distance: 156.9
click at [772, 380] on div "To navigate, press the arrow keys." at bounding box center [814, 281] width 543 height 563
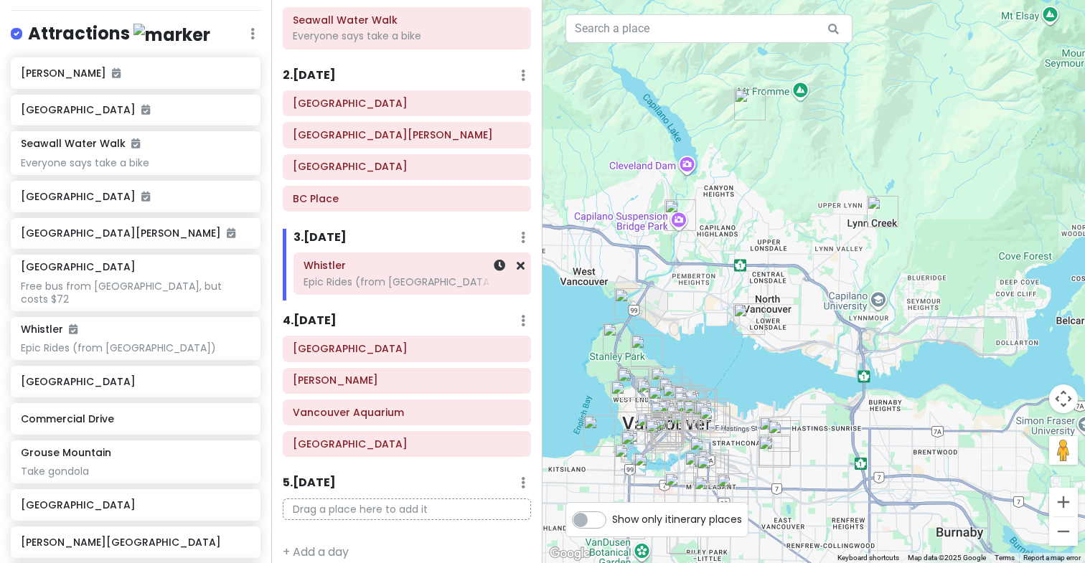
click at [395, 281] on div "Epic Rides (from [GEOGRAPHIC_DATA])" at bounding box center [412, 282] width 217 height 13
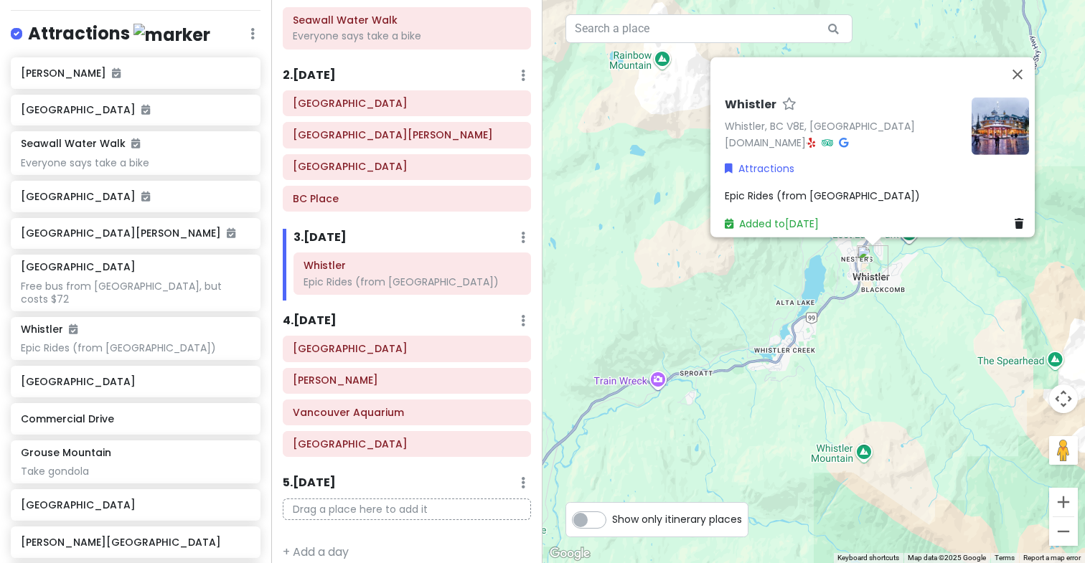
click at [836, 189] on span "Epic Rides (from [GEOGRAPHIC_DATA])" at bounding box center [822, 196] width 195 height 14
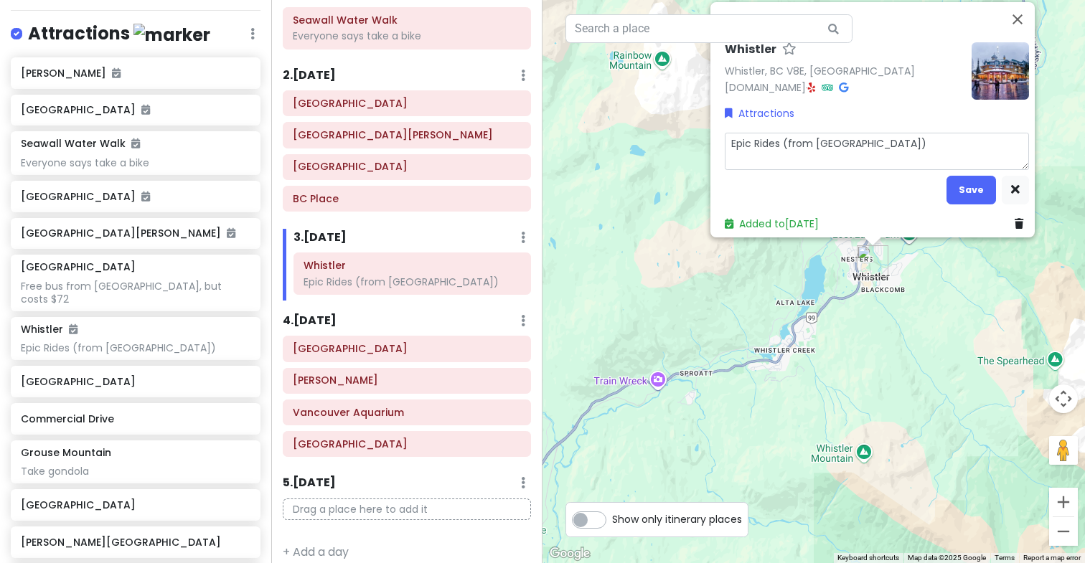
click at [908, 142] on textarea "Epic Rides (from [GEOGRAPHIC_DATA])" at bounding box center [877, 151] width 304 height 37
type textarea "x"
type textarea "Epic Rides (from [GEOGRAPHIC_DATA])"
type textarea "x"
type textarea "Epic Rides (from [GEOGRAPHIC_DATA]) *"
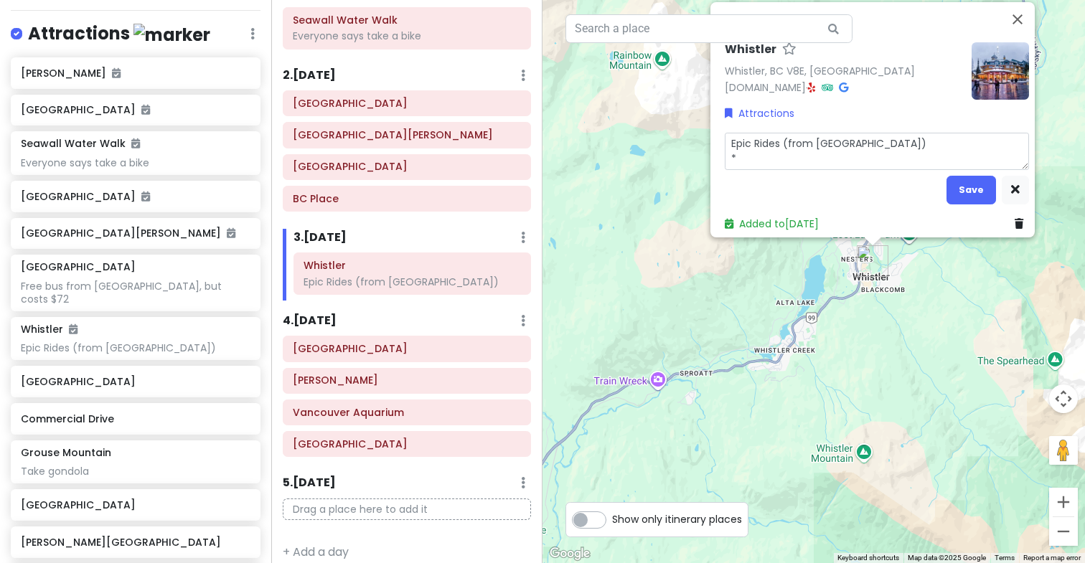
type textarea "x"
type textarea "Epic Rides (from [GEOGRAPHIC_DATA]) *L"
type textarea "x"
type textarea "Epic Rides (from [GEOGRAPHIC_DATA]) *"
type textarea "x"
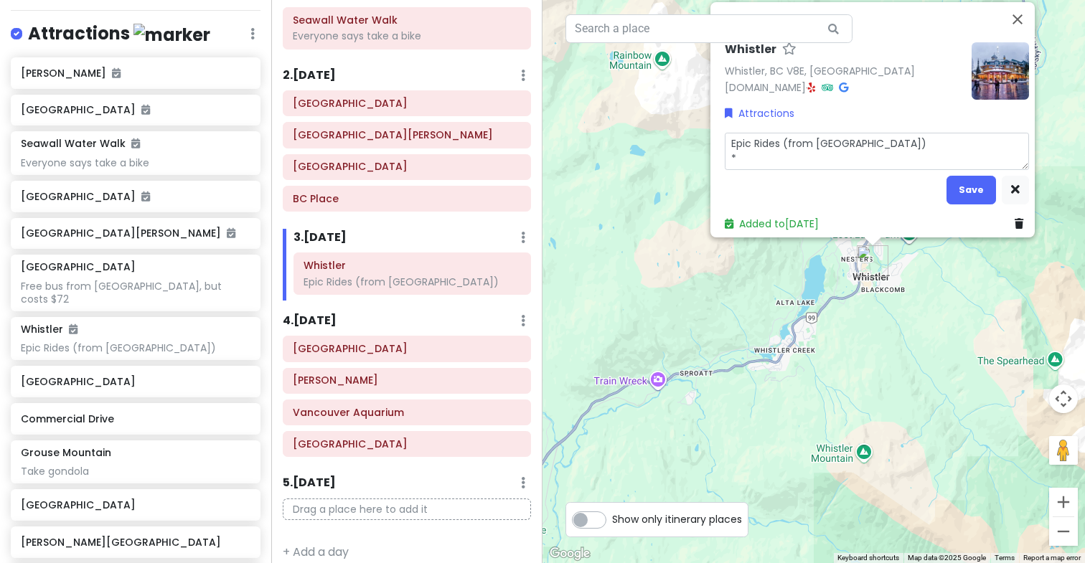
type textarea "Epic Rides (from [GEOGRAPHIC_DATA])"
type textarea "x"
type textarea "Epic Rides (from [GEOGRAPHIC_DATA]) 8"
type textarea "x"
type textarea "Epic Rides (from [GEOGRAPHIC_DATA]) 8L"
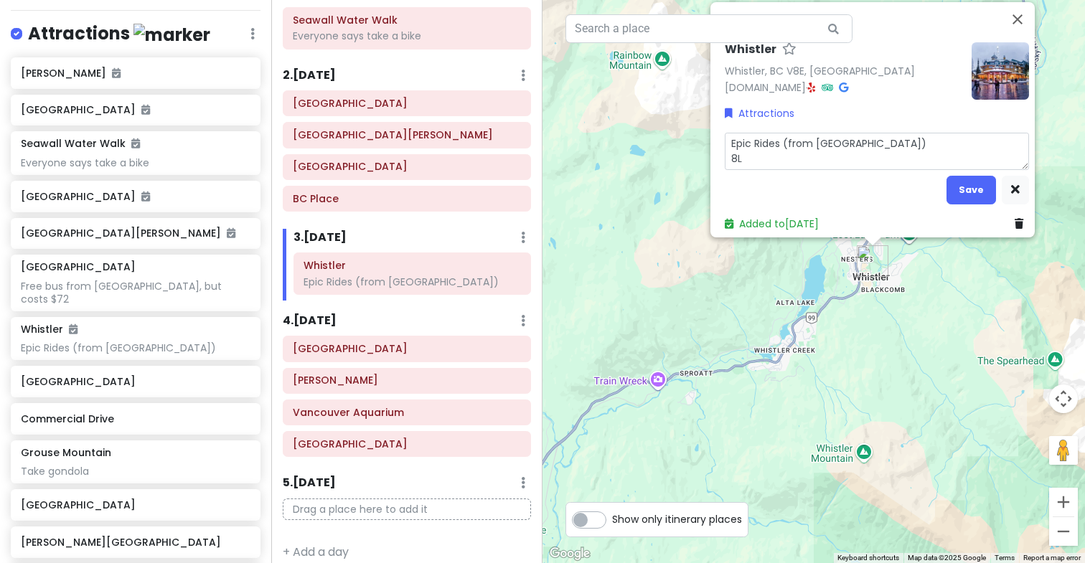
type textarea "x"
type textarea "Epic Rides (from [GEOGRAPHIC_DATA]) 8"
type textarea "x"
type textarea "Epic Rides (from [GEOGRAPHIC_DATA]) 8:"
type textarea "x"
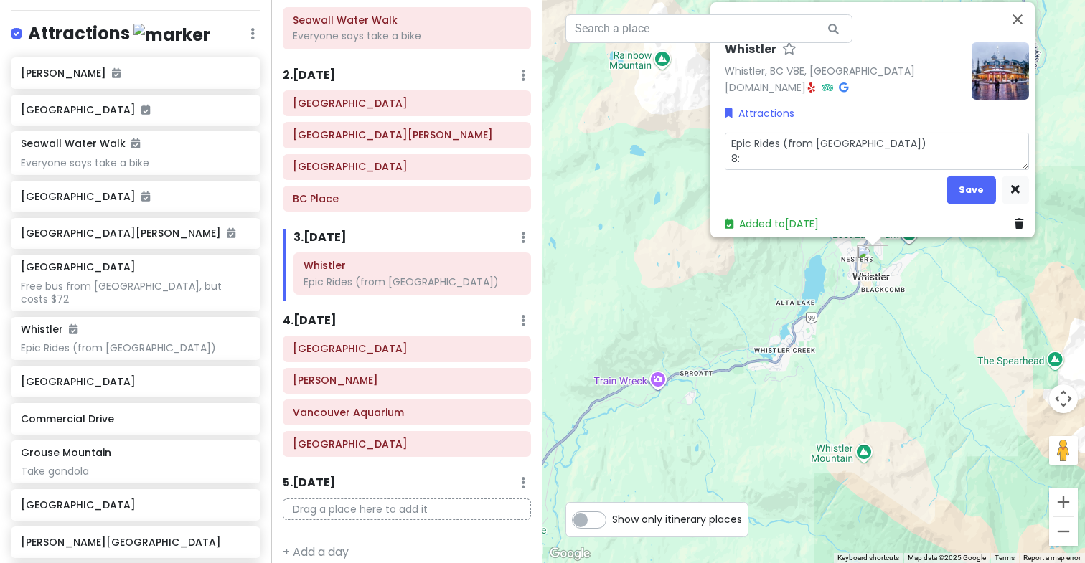
type textarea "Epic Rides (from [GEOGRAPHIC_DATA]) 8:0"
type textarea "x"
type textarea "Epic Rides (from [GEOGRAPHIC_DATA]) 8:00"
type textarea "x"
type textarea "Epic Rides (from [GEOGRAPHIC_DATA]) 8:00 a"
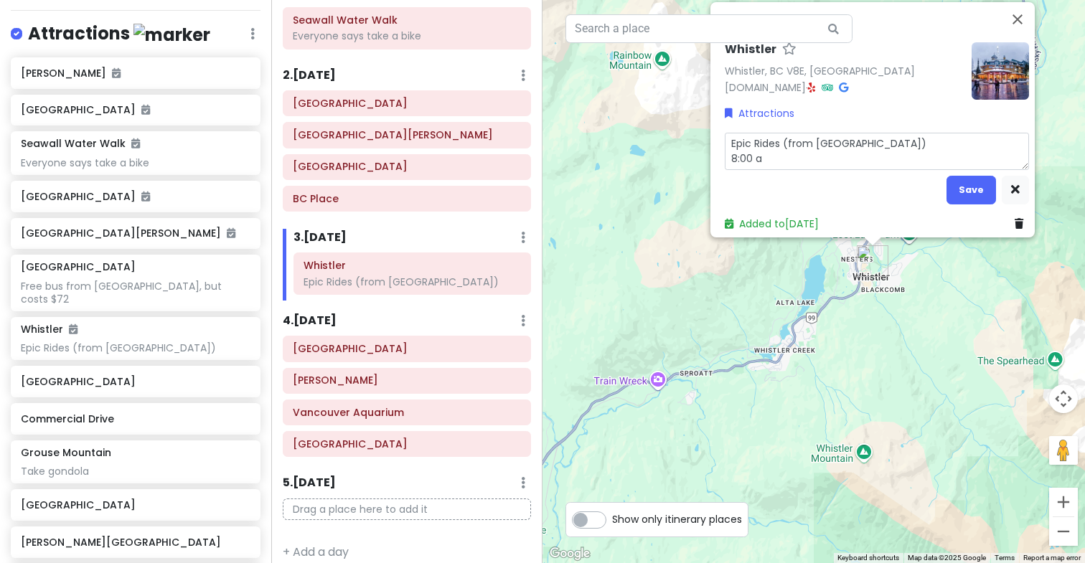
type textarea "x"
type textarea "Epic Rides (from [GEOGRAPHIC_DATA]) 8:00 am"
type textarea "x"
type textarea "Epic Rides (from [GEOGRAPHIC_DATA]) 8:00 am"
type textarea "x"
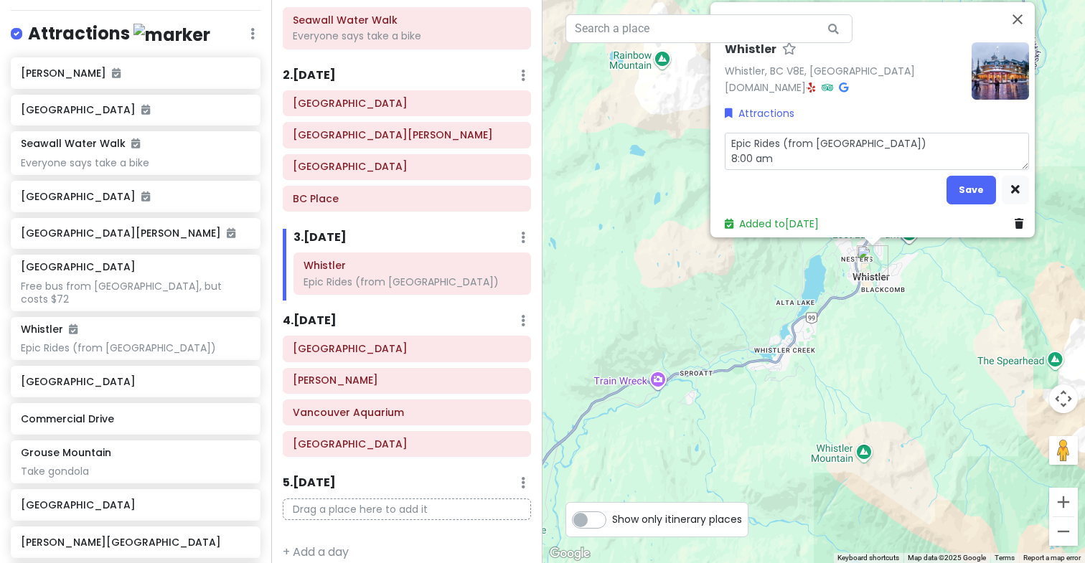
type textarea "Epic Rides (from [GEOGRAPHIC_DATA]) 8:00 am -"
type textarea "x"
type textarea "Epic Rides (from [GEOGRAPHIC_DATA]) 8:00 am -"
type textarea "x"
type textarea "Epic Rides (from [GEOGRAPHIC_DATA]) 8:00 am - 9"
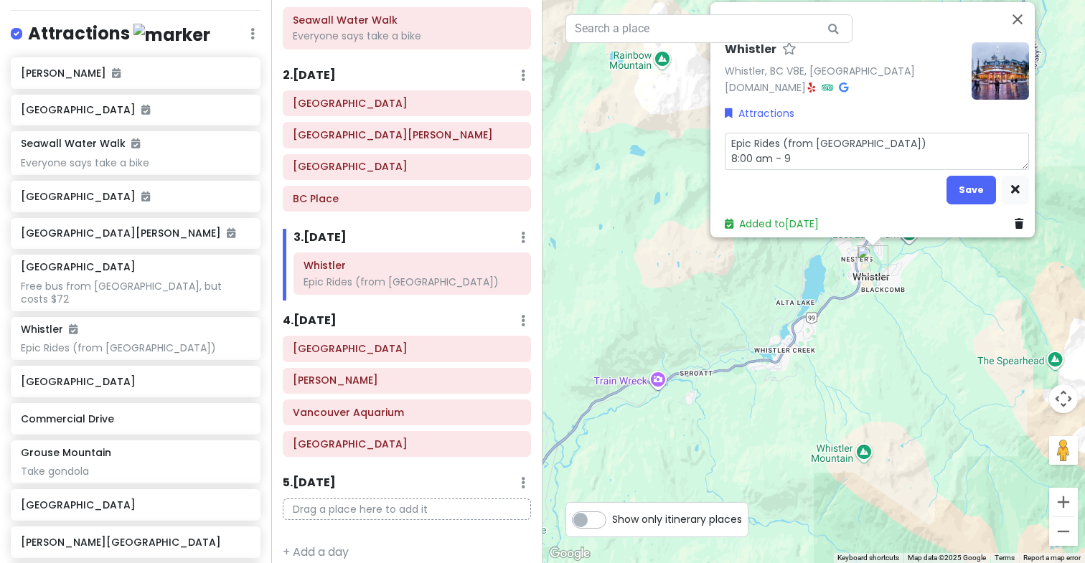
type textarea "x"
type textarea "Epic Rides (from [GEOGRAPHIC_DATA]) 8:00 am - 9:"
type textarea "x"
type textarea "Epic Rides (from [GEOGRAPHIC_DATA]) 8:00 am - 9:4"
type textarea "x"
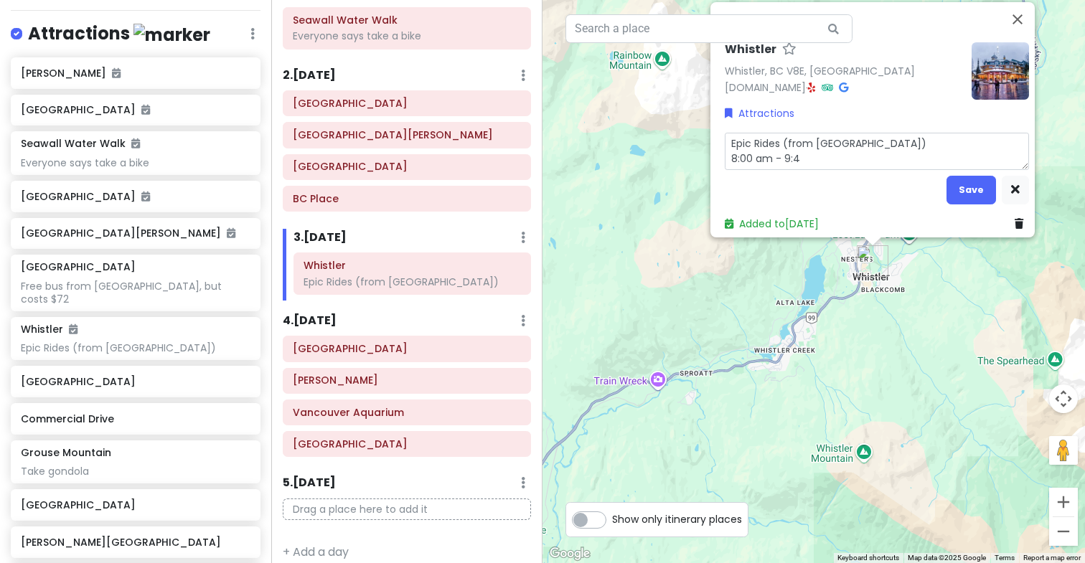
type textarea "Epic Rides (from [GEOGRAPHIC_DATA]) 8:00 am - 9:45"
type textarea "x"
type textarea "Epic Rides (from [GEOGRAPHIC_DATA]) 8:00 am - 9:45"
type textarea "x"
type textarea "Epic Rides (from [GEOGRAPHIC_DATA]) 8:00 am - 9:45 a"
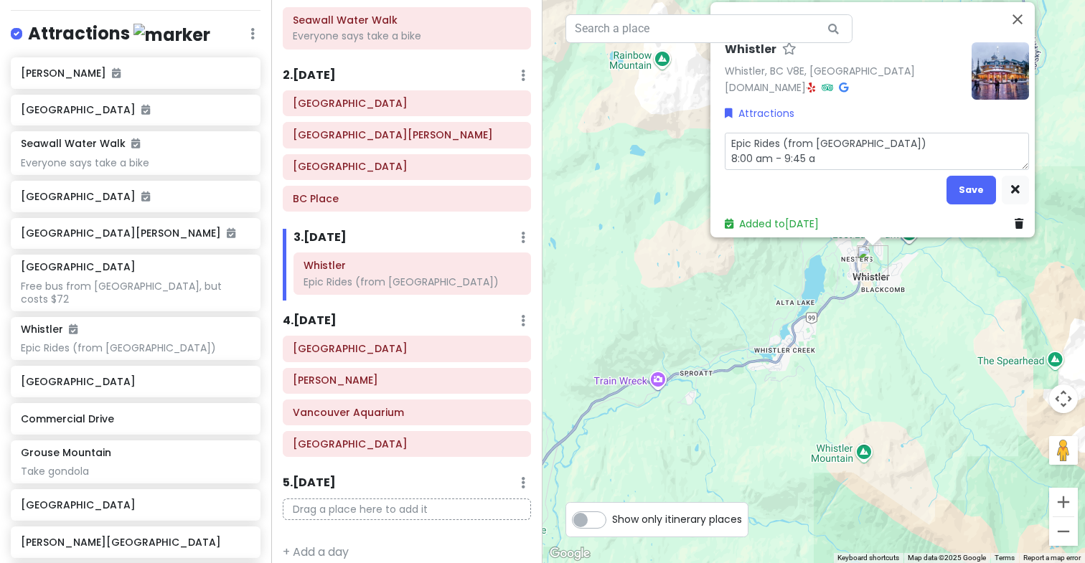
type textarea "x"
type textarea "Epic Rides (from [GEOGRAPHIC_DATA]) 8:00 am - 9:45 am"
type textarea "x"
type textarea "Epic Rides (from [GEOGRAPHIC_DATA]) 8:00 am - 9:45 am"
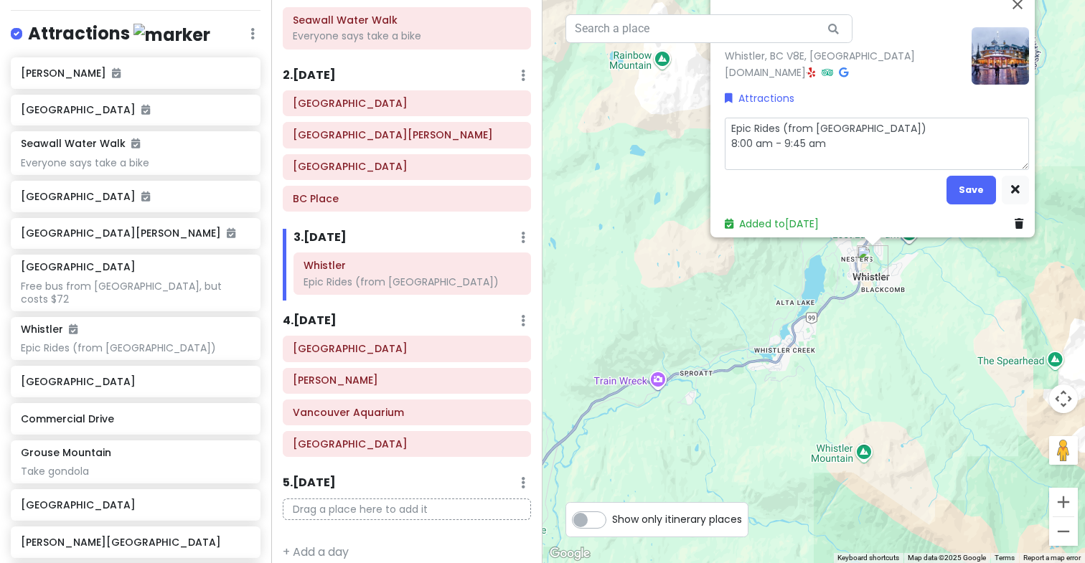
type textarea "x"
type textarea "Epic Rides (from [GEOGRAPHIC_DATA]) 8:00 am - 9:45 am &"
type textarea "x"
type textarea "Epic Rides (from [GEOGRAPHIC_DATA]) 8:00 am - 9:45 am &:"
type textarea "x"
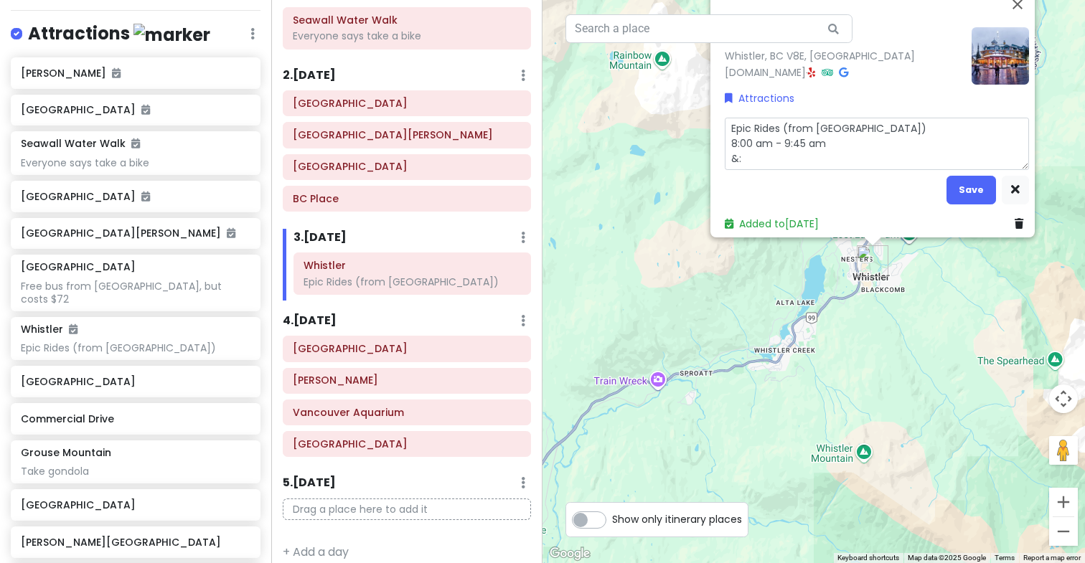
type textarea "Epic Rides (from [GEOGRAPHIC_DATA]) 8:00 am - 9:45 am &"
type textarea "x"
type textarea "Epic Rides (from [GEOGRAPHIC_DATA]) 8:00 am - 9:45 am"
type textarea "x"
type textarea "Epic Rides (from [GEOGRAPHIC_DATA]) 8:00 am - 9:45 am 7"
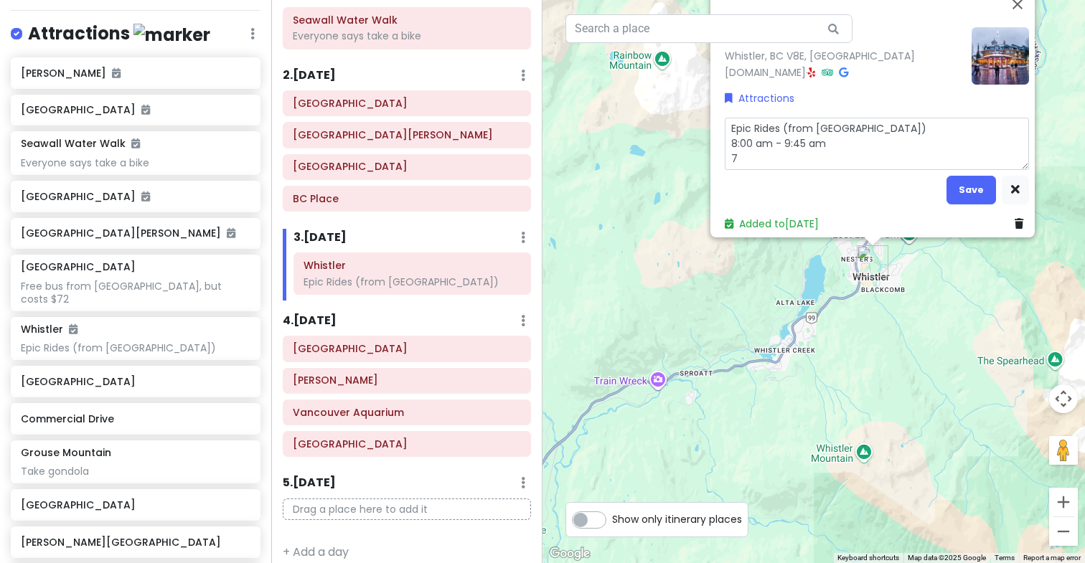
type textarea "x"
type textarea "Epic Rides (from [GEOGRAPHIC_DATA]) 8:00 am - 9:45 am 7:"
type textarea "x"
type textarea "Epic Rides (from [GEOGRAPHIC_DATA]) 8:00 am - 9:45 am 7:0"
type textarea "x"
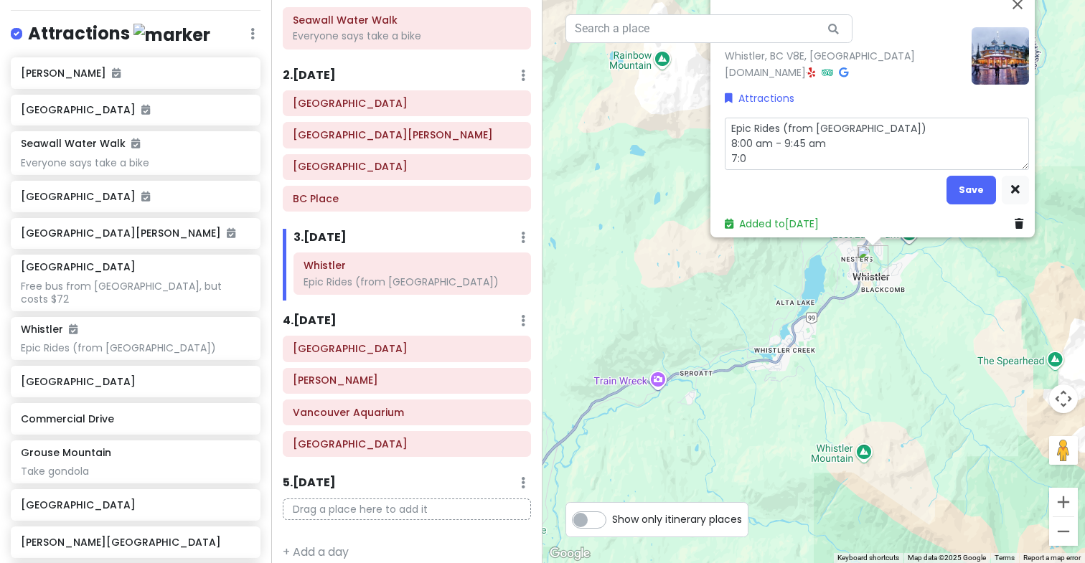
type textarea "Epic Rides (from [GEOGRAPHIC_DATA]) 8:00 am - 9:45 am 7:00"
type textarea "x"
type textarea "Epic Rides (from [GEOGRAPHIC_DATA]) 8:00 am - 9:45 am 7:00"
type textarea "x"
type textarea "Epic Rides (from [GEOGRAPHIC_DATA]) 8:00 am - 9:45 am 7:00 p"
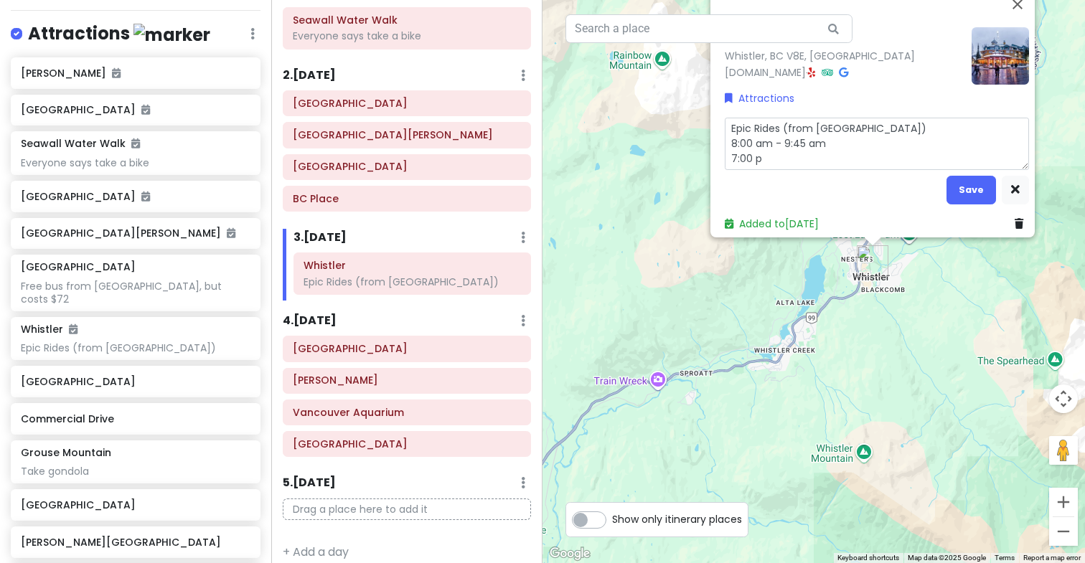
type textarea "x"
type textarea "Epic Rides (from [GEOGRAPHIC_DATA]) 8:00 am - 9:45 am 7:00 pm"
type textarea "x"
type textarea "Epic Rides (from [GEOGRAPHIC_DATA]) 8:00 am - 9:45 am 7:00 pm"
type textarea "x"
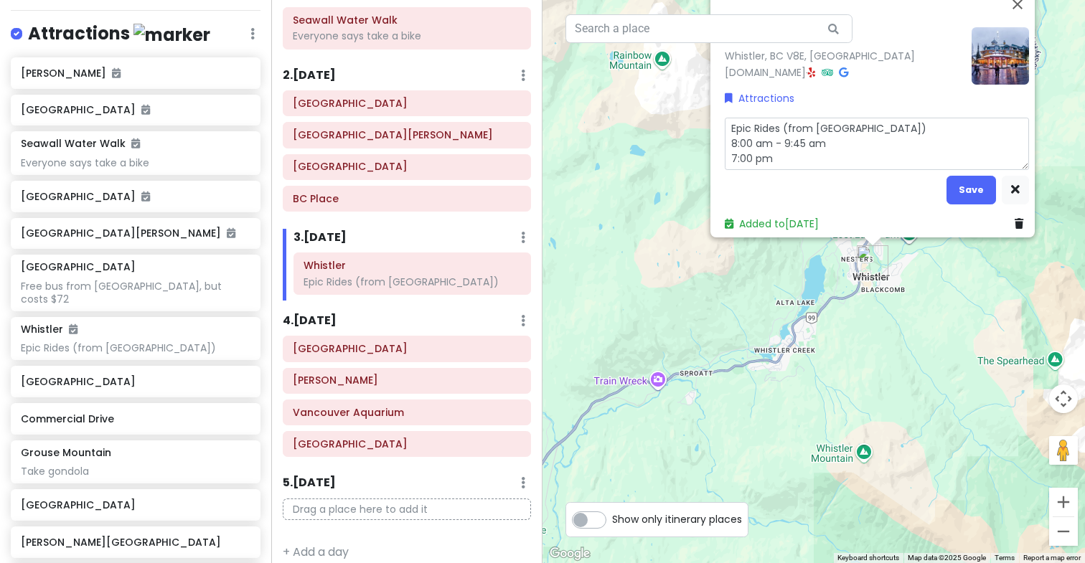
type textarea "Epic Rides (from [GEOGRAPHIC_DATA]) 8:00 am - 9:45 am 7:00 pm -"
type textarea "x"
type textarea "Epic Rides (from [GEOGRAPHIC_DATA]) 8:00 am - 9:45 am 7:00 pm -"
type textarea "x"
type textarea "Epic Rides (from [GEOGRAPHIC_DATA]) 8:00 am - 9:45 am 7:00 pm - 8"
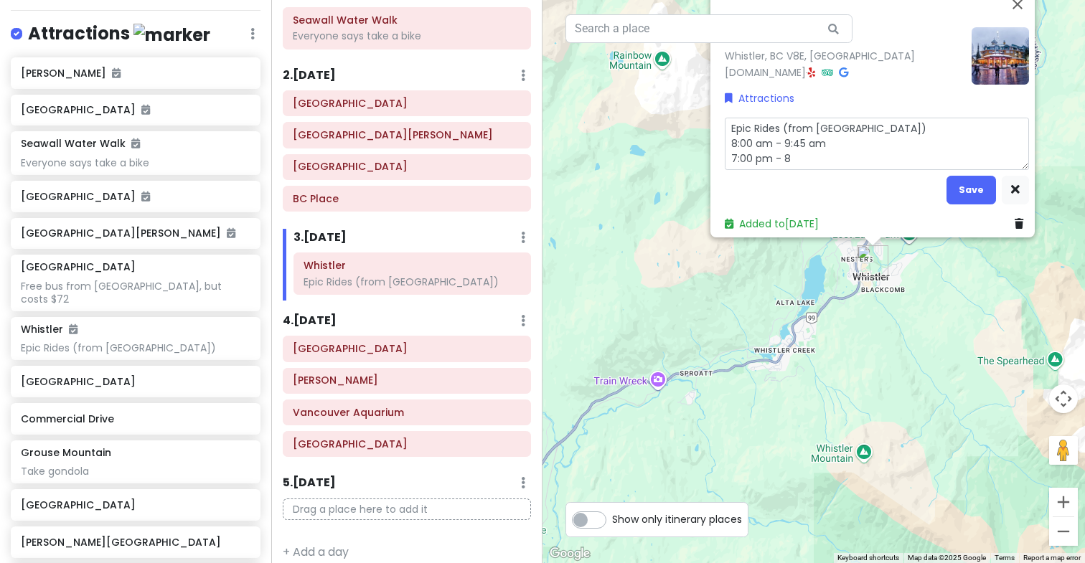
type textarea "x"
type textarea "Epic Rides (from [GEOGRAPHIC_DATA]) 8:00 am - 9:45 am 7:00 pm - 8:"
type textarea "x"
type textarea "Epic Rides (from [GEOGRAPHIC_DATA]) 8:00 am - 9:45 am 7:00 pm - 8:4"
type textarea "x"
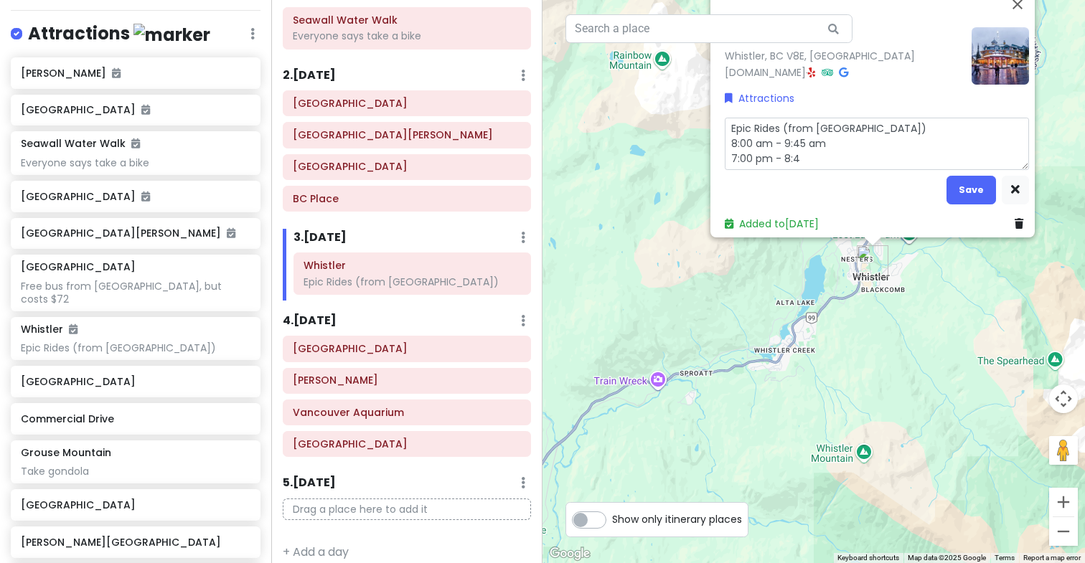
type textarea "Epic Rides (from [GEOGRAPHIC_DATA]) 8:00 am - 9:45 am 7:00 pm - 8:45"
type textarea "x"
type textarea "Epic Rides (from [GEOGRAPHIC_DATA]) 8:00 am - 9:45 am 7:00 pm - 8:45"
type textarea "x"
type textarea "Epic Rides (from [GEOGRAPHIC_DATA]) 8:00 am - 9:45 am 7:00 pm - 8:45 p"
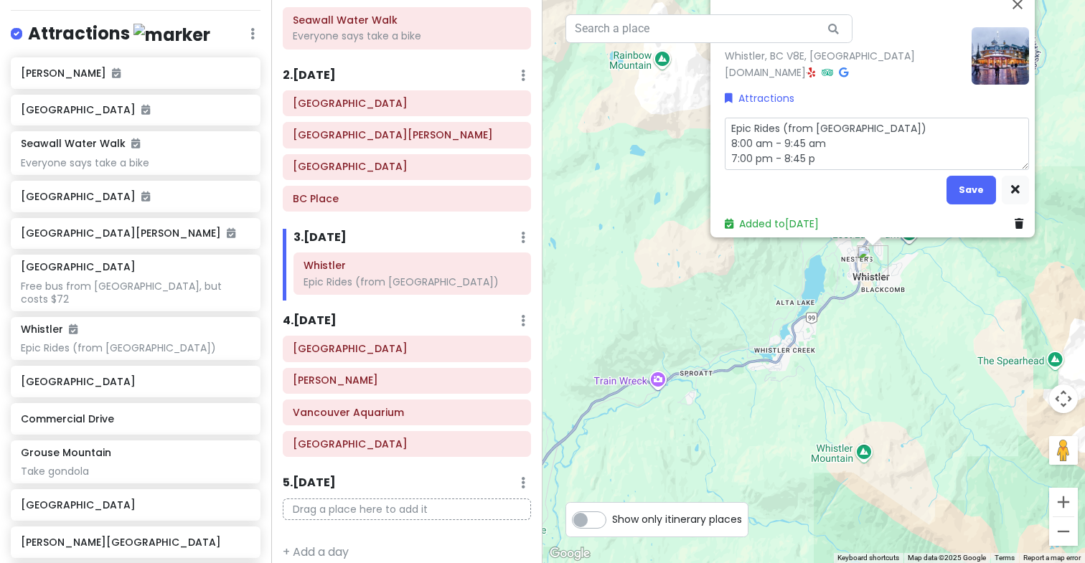
type textarea "x"
type textarea "Epic Rides (from [GEOGRAPHIC_DATA]) 8:00 am - 9:45 am 7:00 pm - 8:45 pm"
click at [967, 187] on button "Save" at bounding box center [972, 190] width 50 height 28
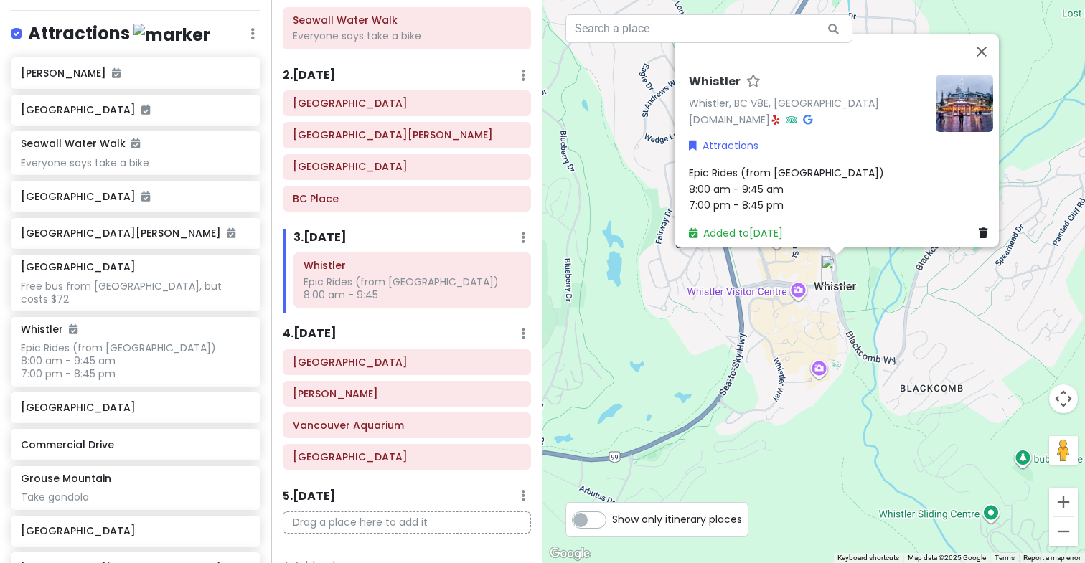
drag, startPoint x: 841, startPoint y: 235, endPoint x: 799, endPoint y: 332, distance: 104.8
click at [799, 332] on div "To navigate, press the arrow keys. Whistler Whistler, BC V8E, [GEOGRAPHIC_DATA]…" at bounding box center [814, 281] width 543 height 563
click at [989, 42] on button "Close" at bounding box center [982, 51] width 34 height 34
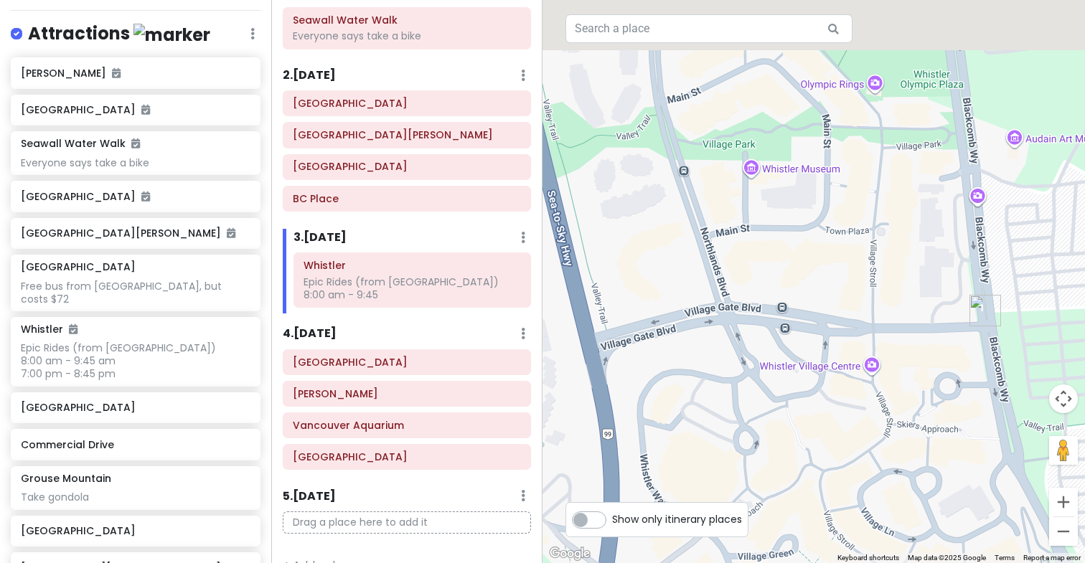
drag, startPoint x: 807, startPoint y: 189, endPoint x: 801, endPoint y: 342, distance: 153.7
click at [801, 343] on div "To navigate, press the arrow keys." at bounding box center [814, 281] width 543 height 563
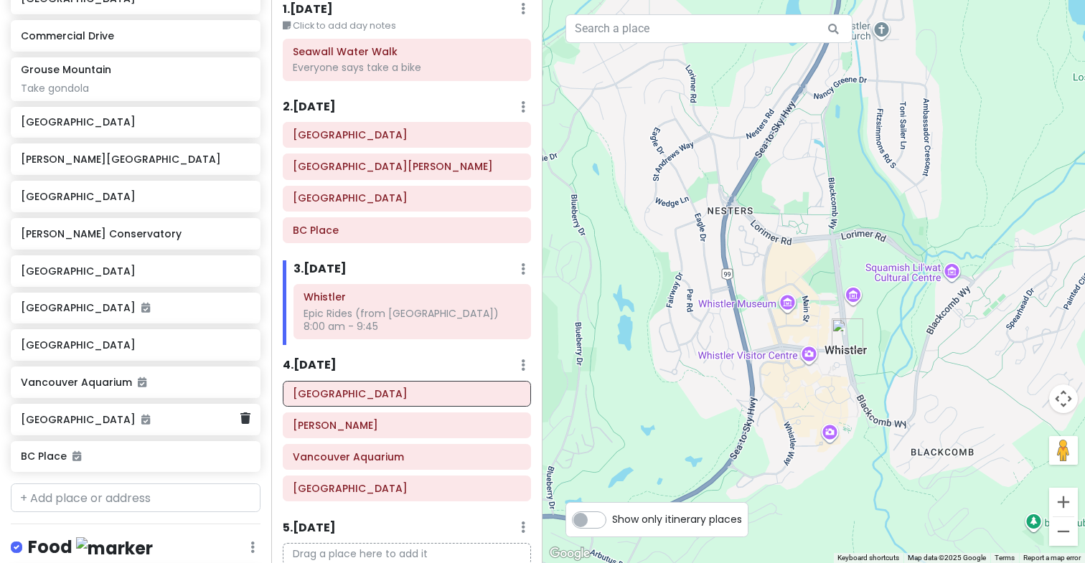
scroll to position [670, 0]
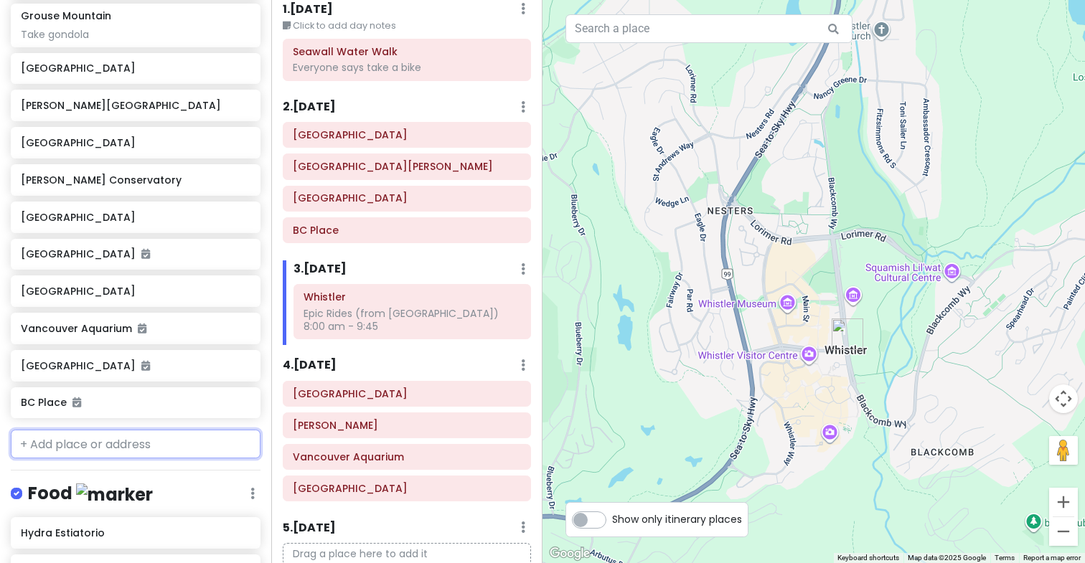
click at [92, 430] on input "text" at bounding box center [136, 444] width 250 height 29
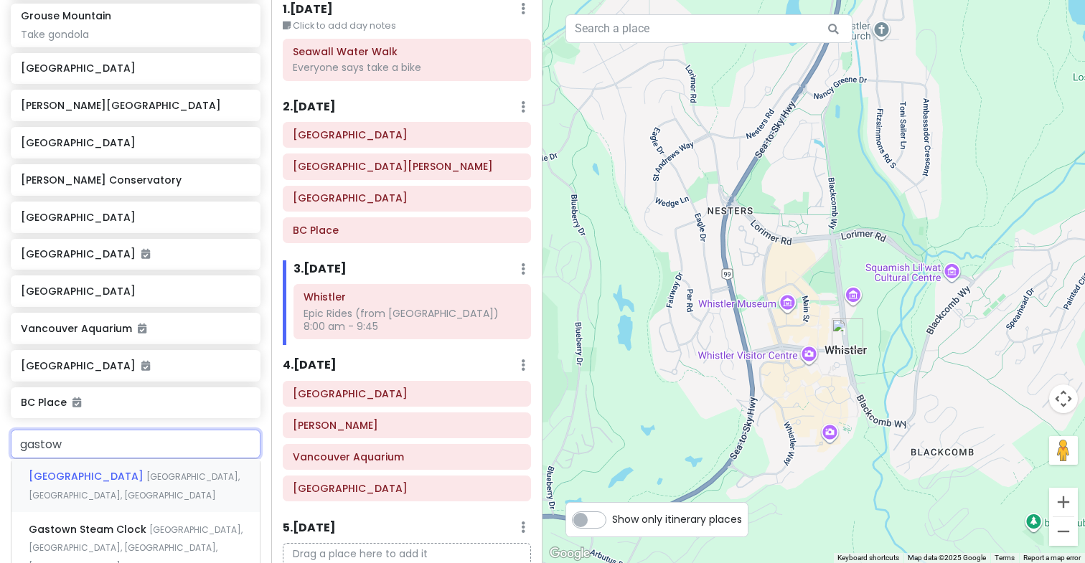
type input "gastown"
click at [93, 471] on span "[GEOGRAPHIC_DATA], [GEOGRAPHIC_DATA], [GEOGRAPHIC_DATA]" at bounding box center [134, 486] width 211 height 31
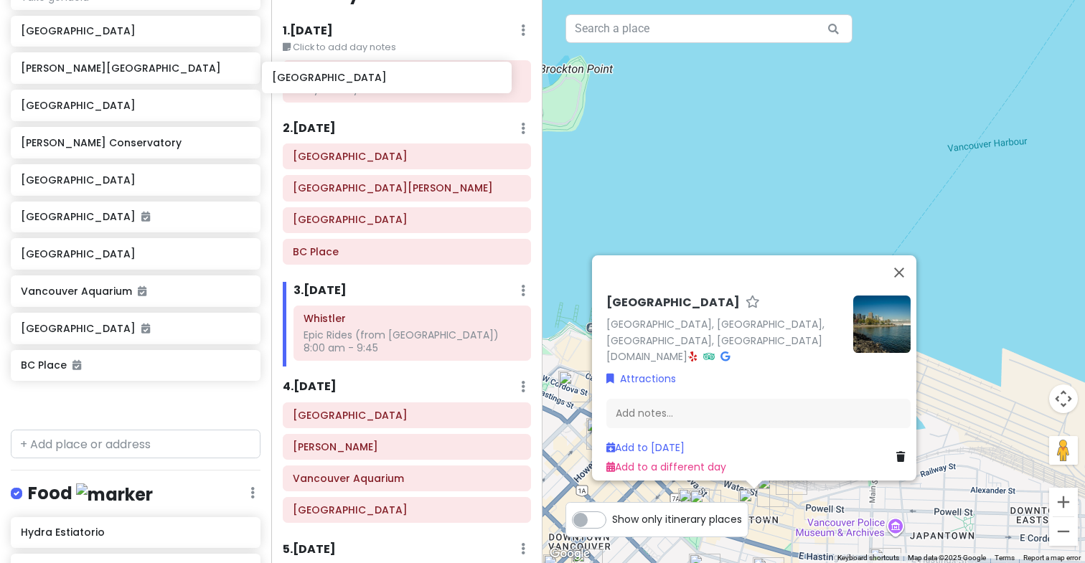
scroll to position [0, 0]
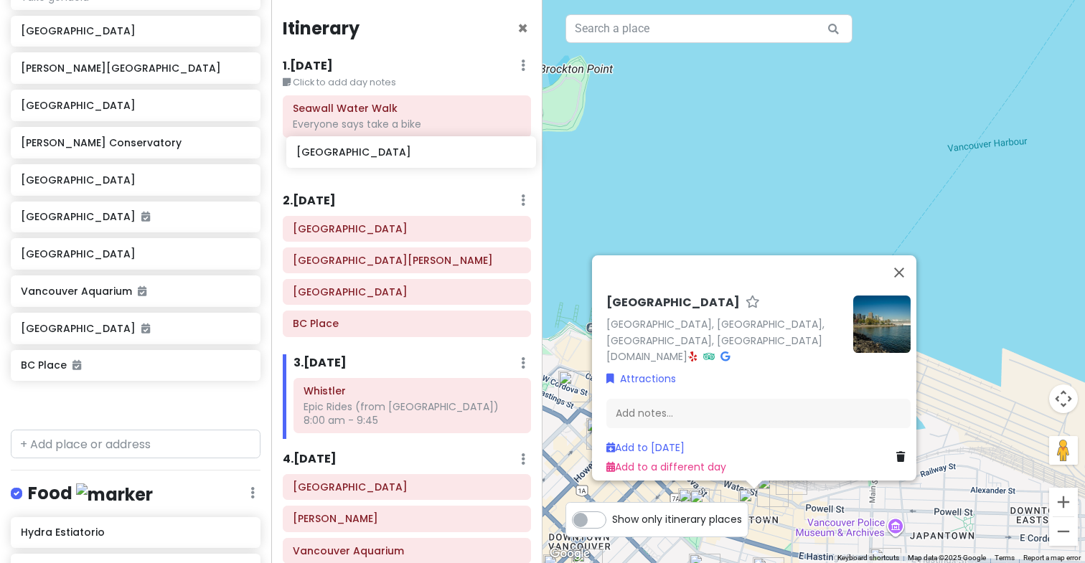
drag, startPoint x: 113, startPoint y: 386, endPoint x: 389, endPoint y: 150, distance: 362.9
click at [389, 150] on div "Vancouver Trip Private Change Dates Make a Copy Delete Trip Give Feedback 💡 Sup…" at bounding box center [542, 281] width 1085 height 563
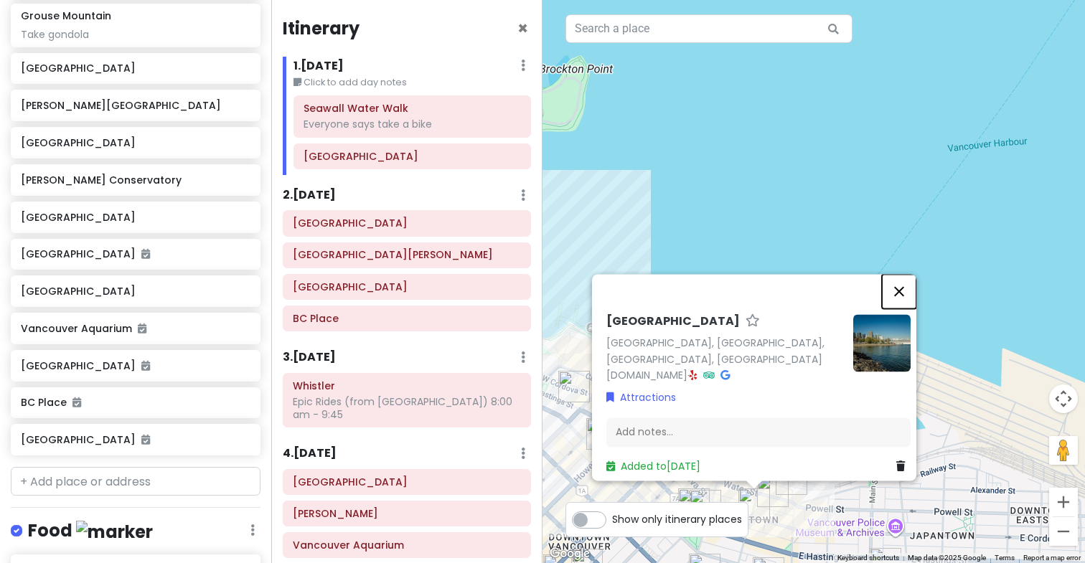
click at [898, 295] on button "Close" at bounding box center [899, 291] width 34 height 34
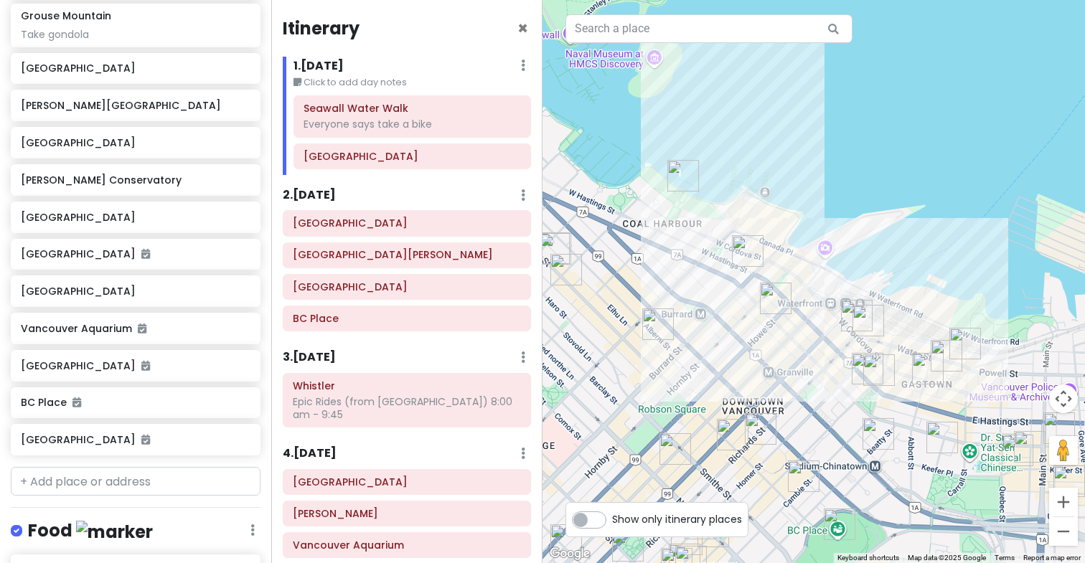
drag, startPoint x: 776, startPoint y: 375, endPoint x: 1028, endPoint y: 266, distance: 274.9
click at [1024, 266] on div "To navigate, press the arrow keys." at bounding box center [814, 281] width 543 height 563
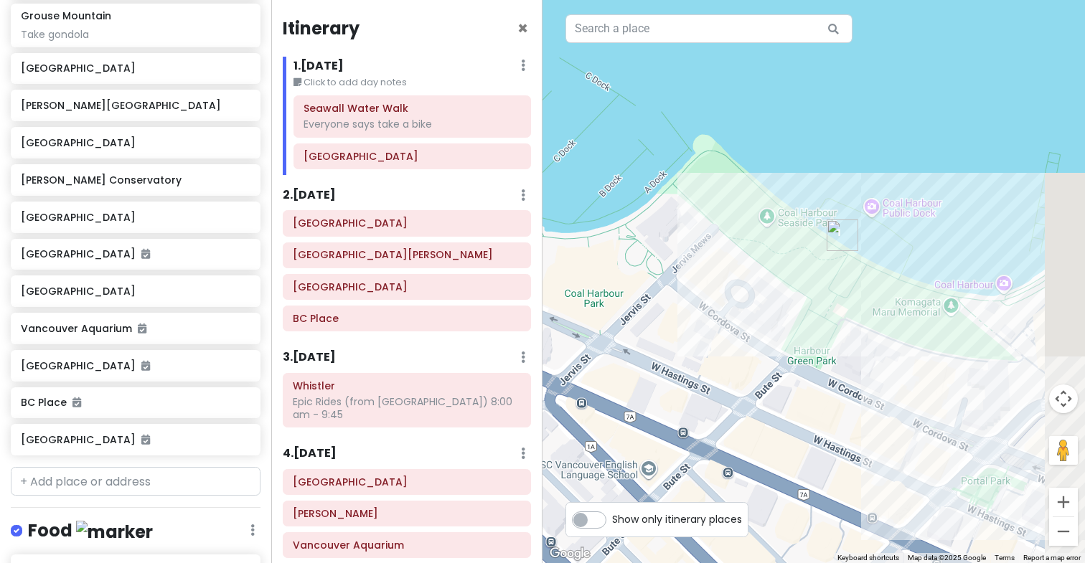
drag, startPoint x: 873, startPoint y: 254, endPoint x: 761, endPoint y: 253, distance: 112.0
click at [761, 253] on div "To navigate, press the arrow keys." at bounding box center [814, 281] width 543 height 563
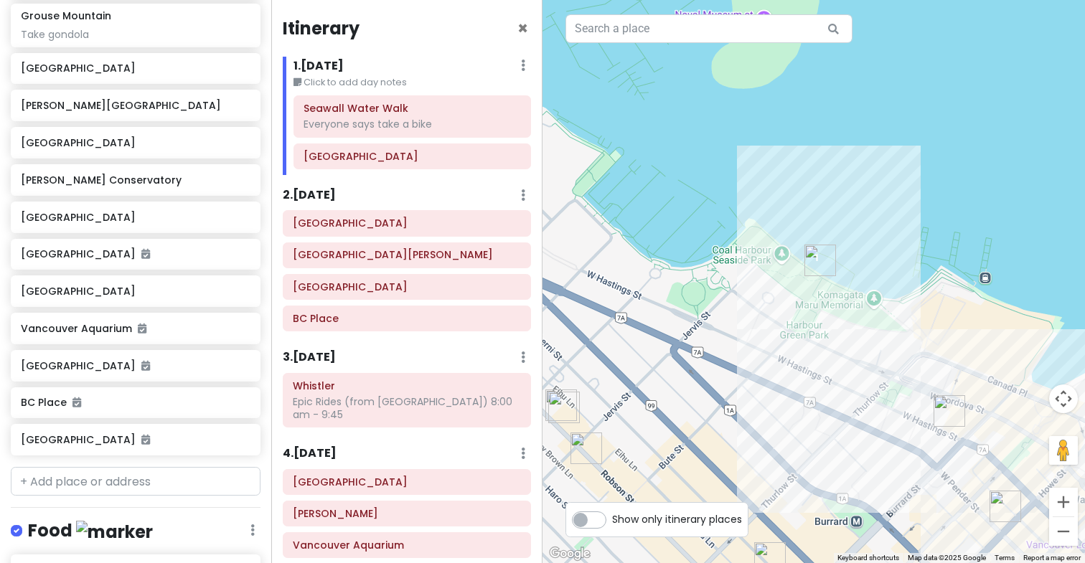
drag, startPoint x: 685, startPoint y: 186, endPoint x: 770, endPoint y: 299, distance: 142.0
click at [770, 299] on div "To navigate, press the arrow keys." at bounding box center [814, 281] width 543 height 563
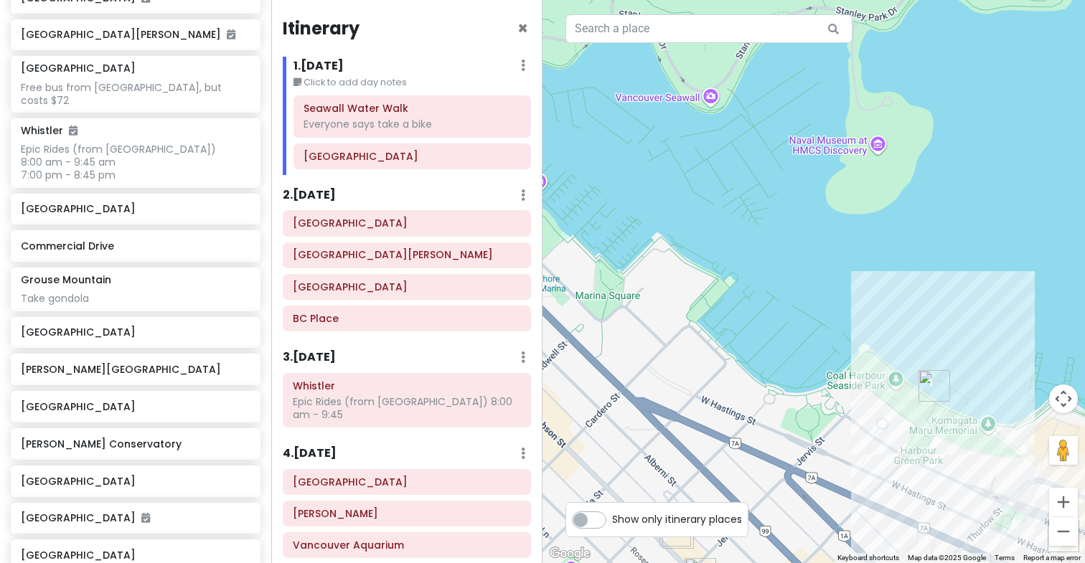
scroll to position [810, 0]
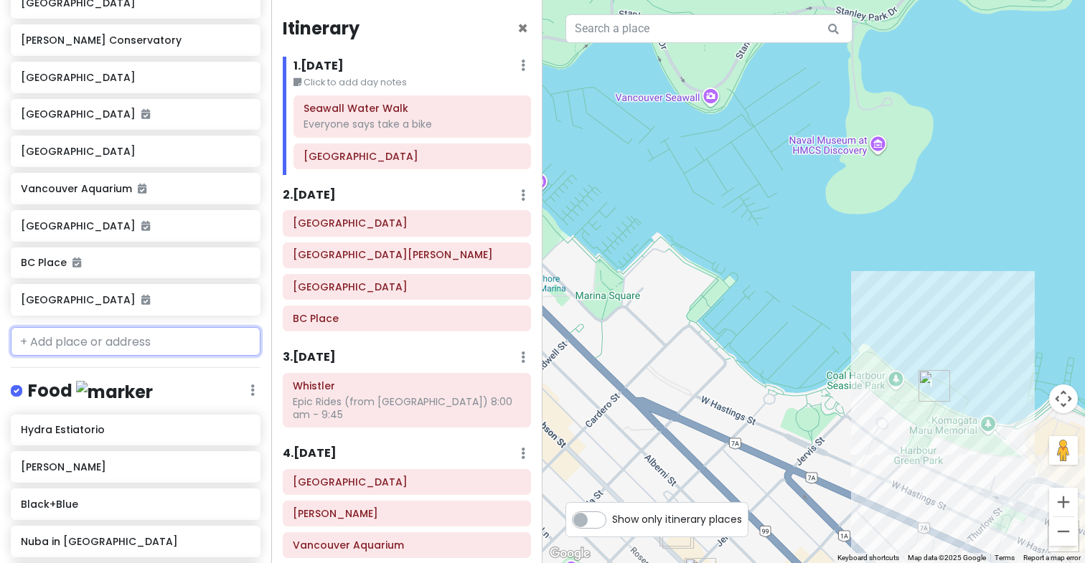
click at [114, 333] on input "text" at bounding box center [136, 341] width 250 height 29
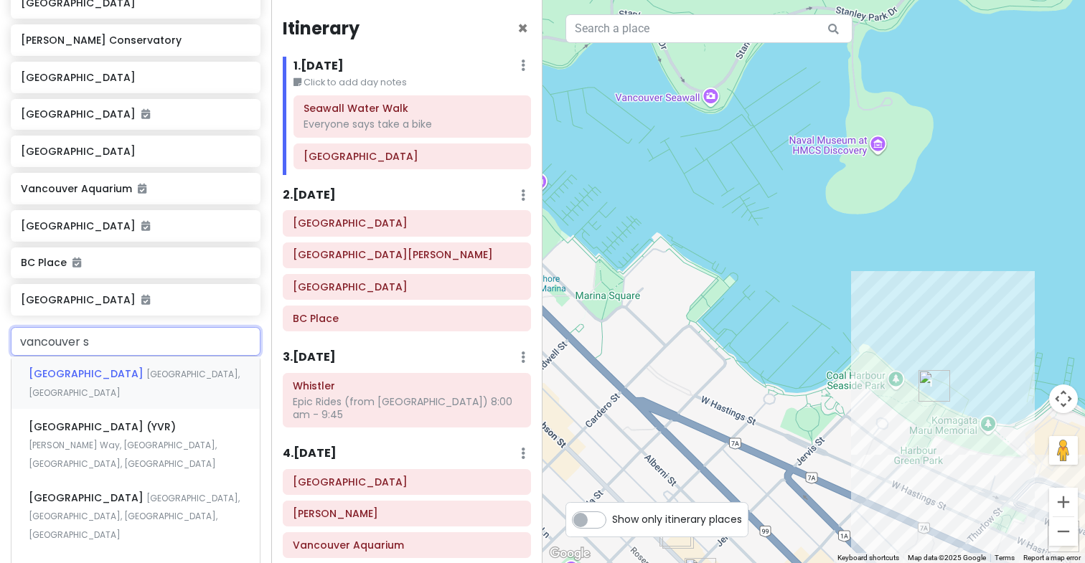
type input "vancouver se"
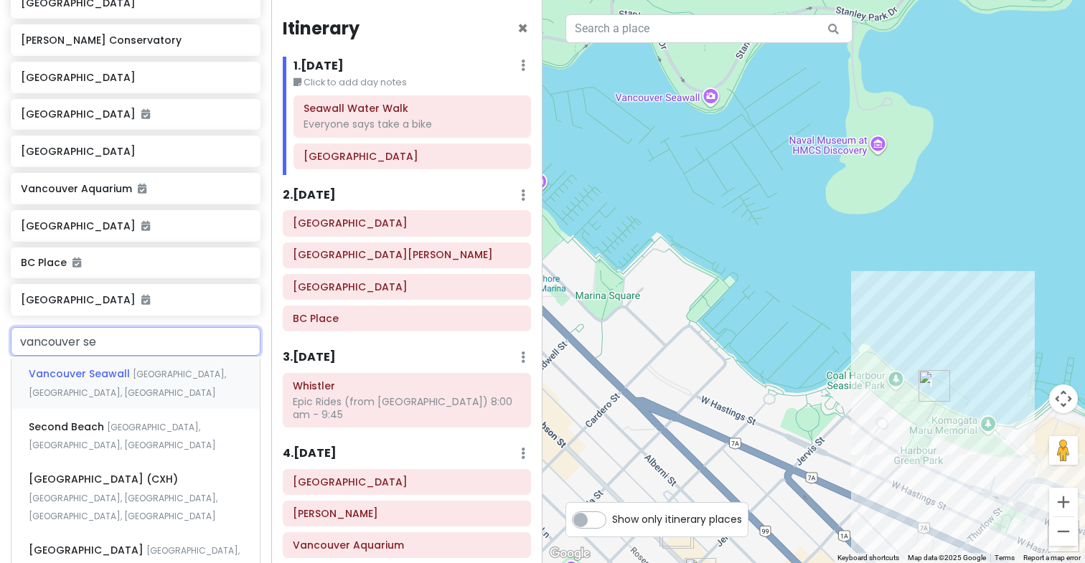
click at [120, 367] on span "Vancouver Seawall" at bounding box center [81, 374] width 104 height 14
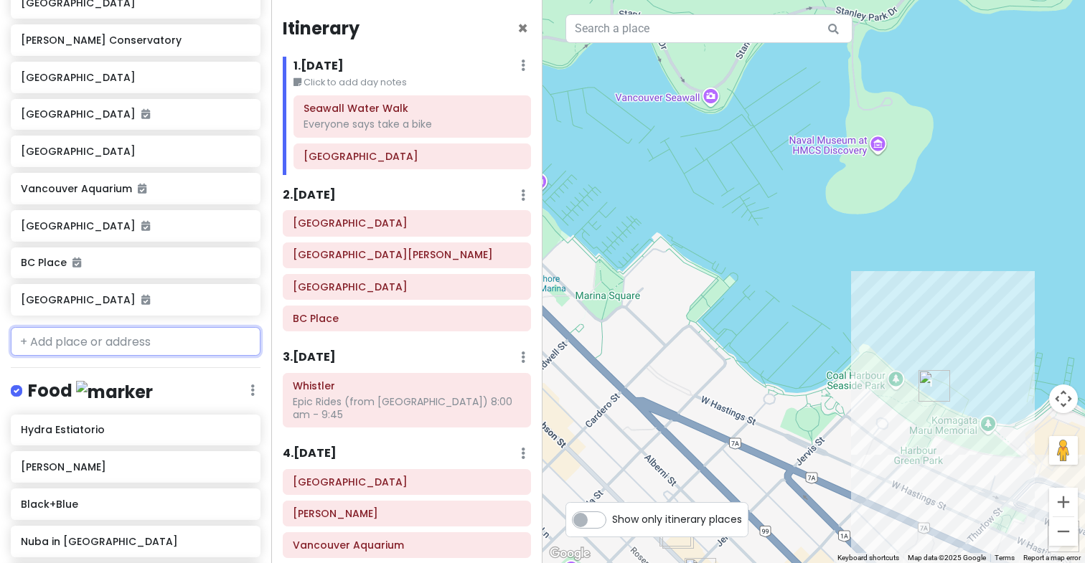
scroll to position [847, 0]
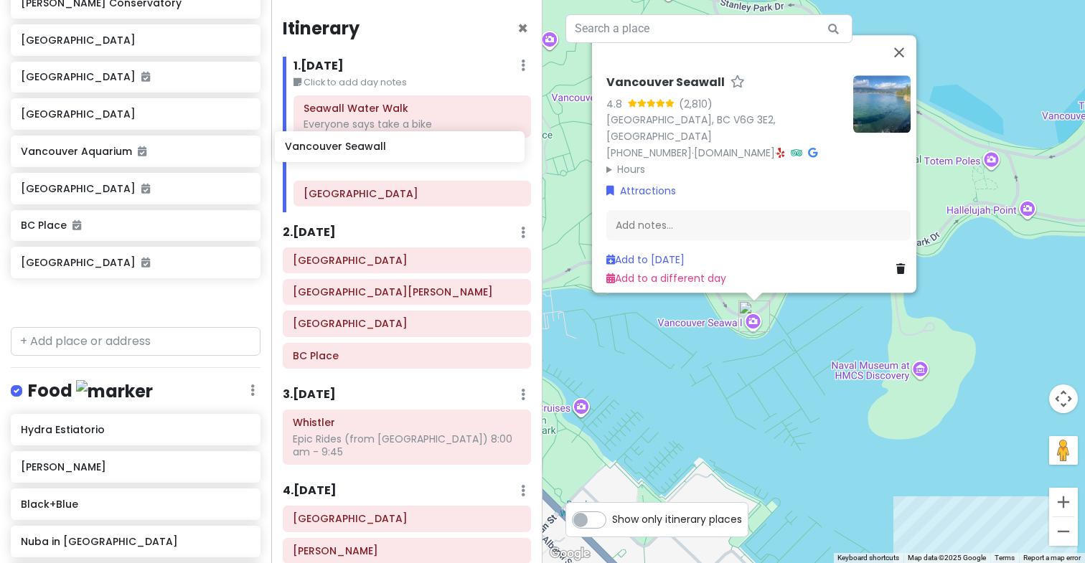
drag, startPoint x: 160, startPoint y: 286, endPoint x: 424, endPoint y: 146, distance: 298.9
click at [424, 146] on div "Vancouver Trip Private Change Dates Make a Copy Delete Trip Give Feedback 💡 Sup…" at bounding box center [542, 281] width 1085 height 563
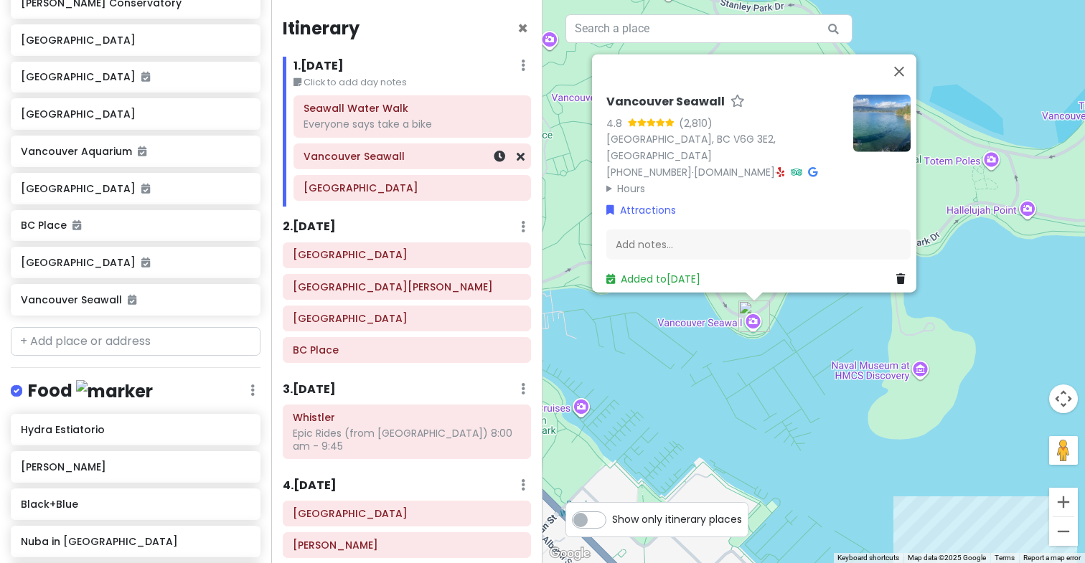
scroll to position [810, 0]
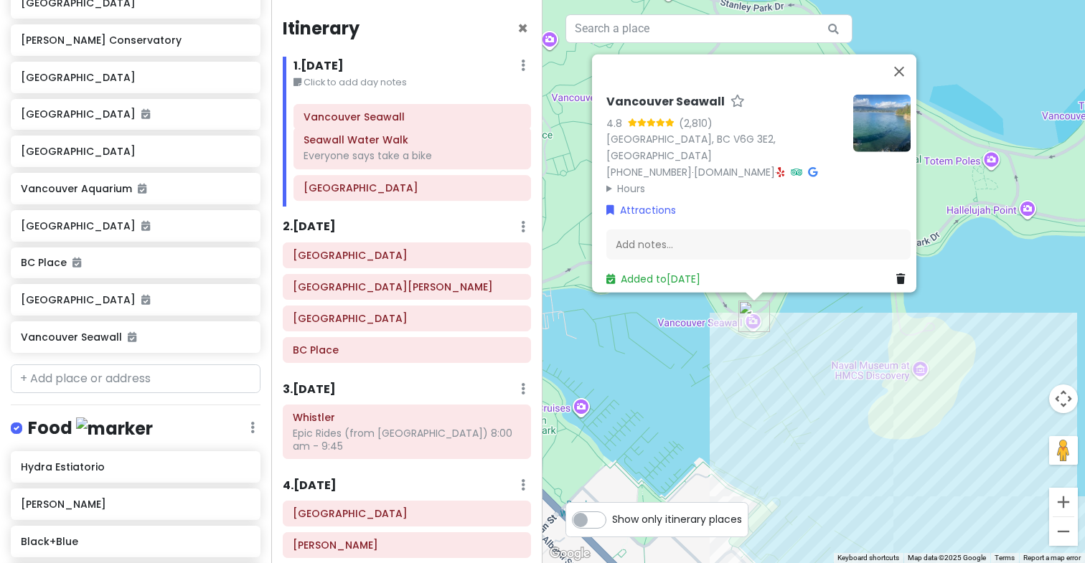
drag, startPoint x: 414, startPoint y: 158, endPoint x: 413, endPoint y: 118, distance: 39.5
click at [414, 118] on div "Seawall Water Walk Everyone says take a bike Vancouver Seawall Gastown" at bounding box center [412, 150] width 259 height 111
click at [907, 79] on button "Close" at bounding box center [899, 71] width 34 height 34
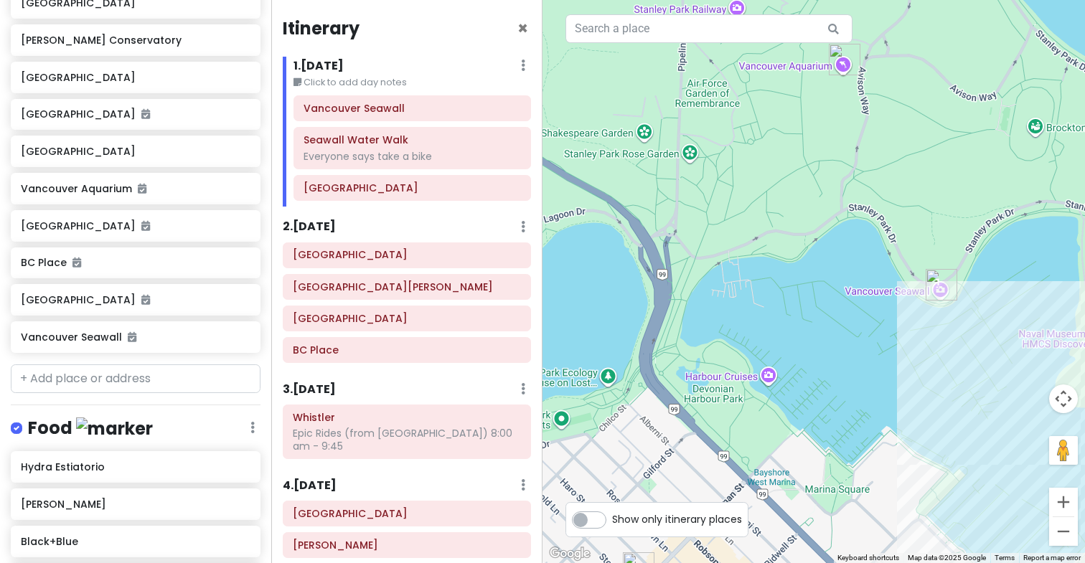
drag, startPoint x: 735, startPoint y: 456, endPoint x: 925, endPoint y: 423, distance: 193.0
click at [925, 423] on div "To navigate, press the arrow keys." at bounding box center [814, 281] width 543 height 563
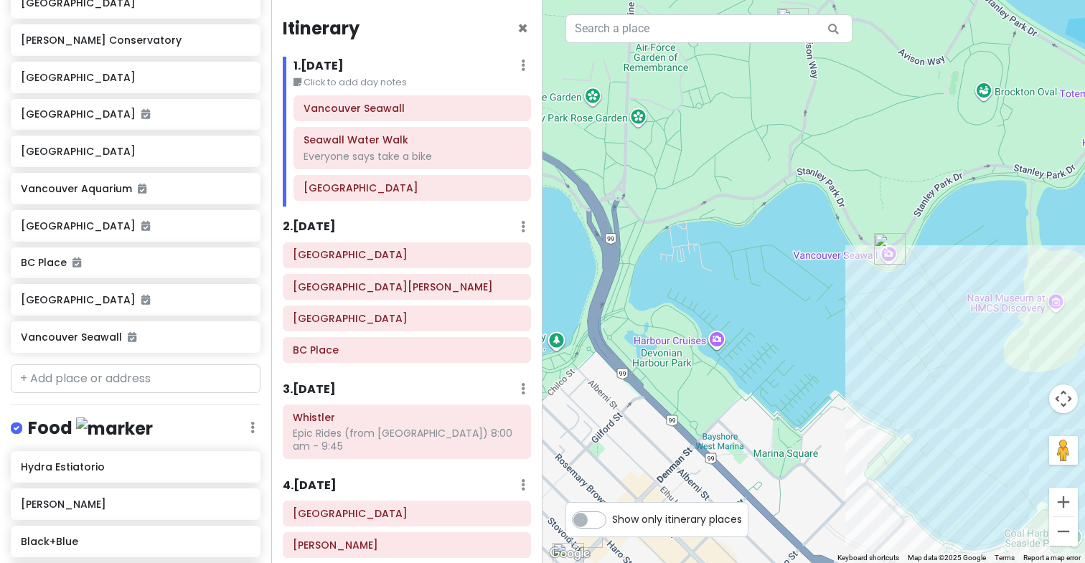
drag, startPoint x: 932, startPoint y: 422, endPoint x: 777, endPoint y: 289, distance: 204.1
click at [777, 289] on div "To navigate, press the arrow keys." at bounding box center [814, 281] width 543 height 563
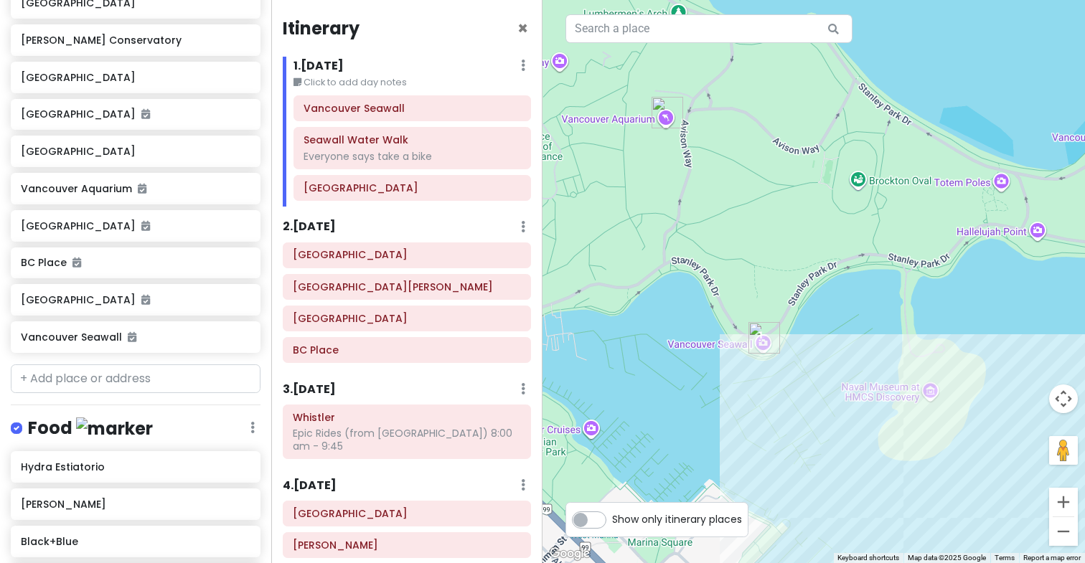
drag, startPoint x: 980, startPoint y: 233, endPoint x: 969, endPoint y: 423, distance: 191.2
click at [969, 423] on div "To navigate, press the arrow keys." at bounding box center [814, 281] width 543 height 563
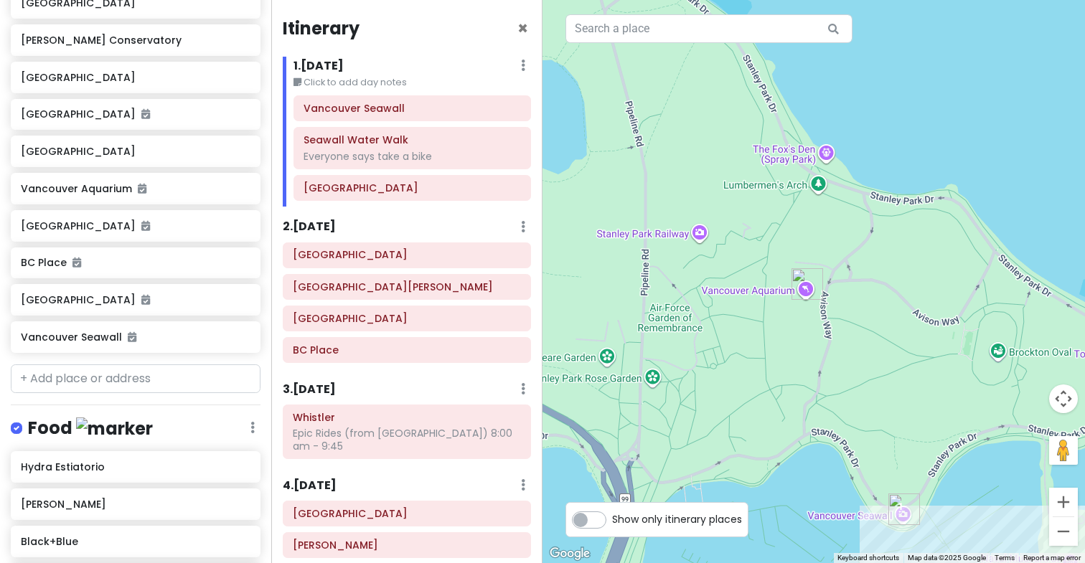
drag, startPoint x: 741, startPoint y: 215, endPoint x: 883, endPoint y: 390, distance: 225.1
click at [883, 390] on div "To navigate, press the arrow keys." at bounding box center [814, 281] width 543 height 563
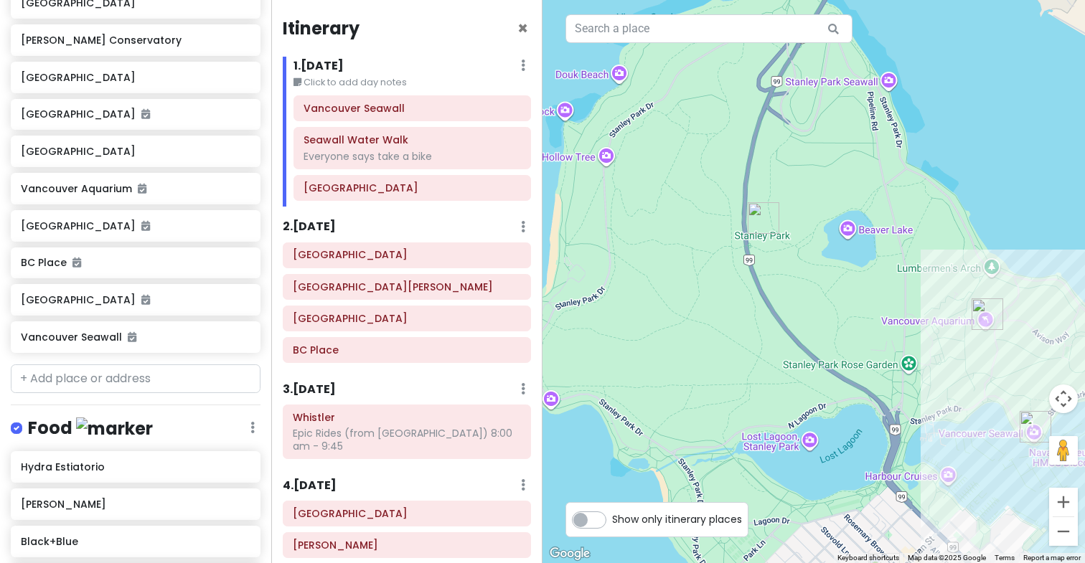
drag, startPoint x: 722, startPoint y: 227, endPoint x: 784, endPoint y: 44, distance: 193.1
click at [784, 44] on div "To navigate, press the arrow keys." at bounding box center [814, 281] width 543 height 563
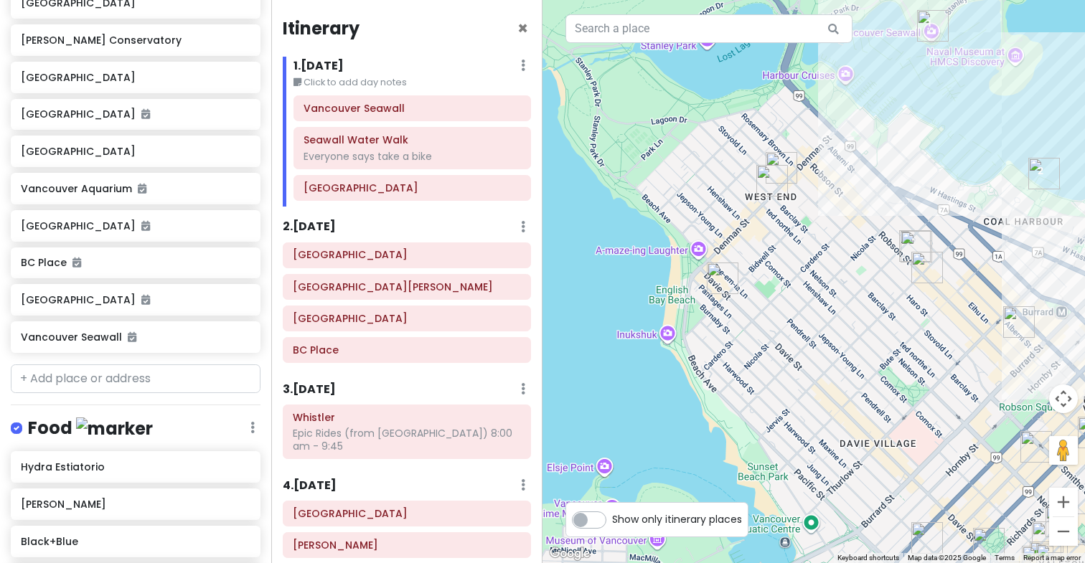
drag, startPoint x: 807, startPoint y: 421, endPoint x: 807, endPoint y: 273, distance: 147.1
click at [807, 273] on div "To navigate, press the arrow keys." at bounding box center [814, 281] width 543 height 563
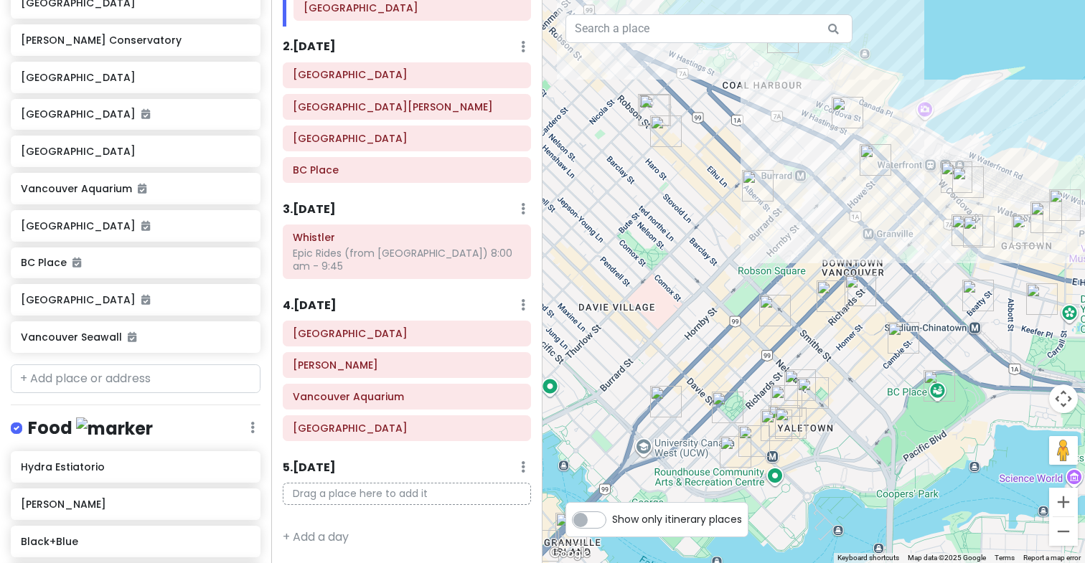
drag, startPoint x: 919, startPoint y: 379, endPoint x: 657, endPoint y: 243, distance: 295.3
click at [657, 243] on div "To navigate, press the arrow keys." at bounding box center [814, 281] width 543 height 563
drag, startPoint x: 947, startPoint y: 284, endPoint x: 916, endPoint y: 311, distance: 40.2
click at [916, 311] on div "To navigate, press the arrow keys." at bounding box center [814, 281] width 543 height 563
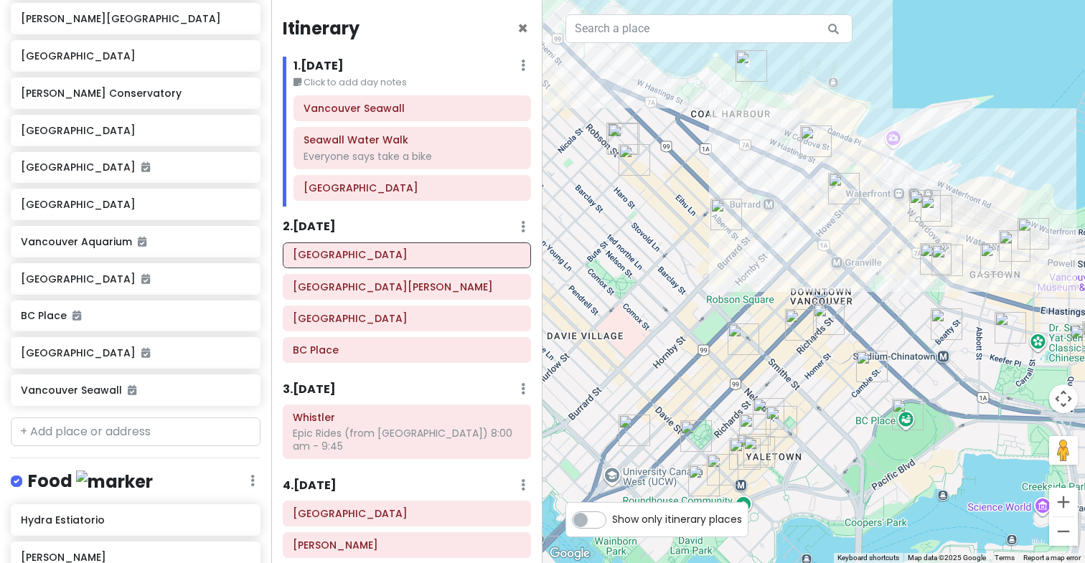
scroll to position [914, 0]
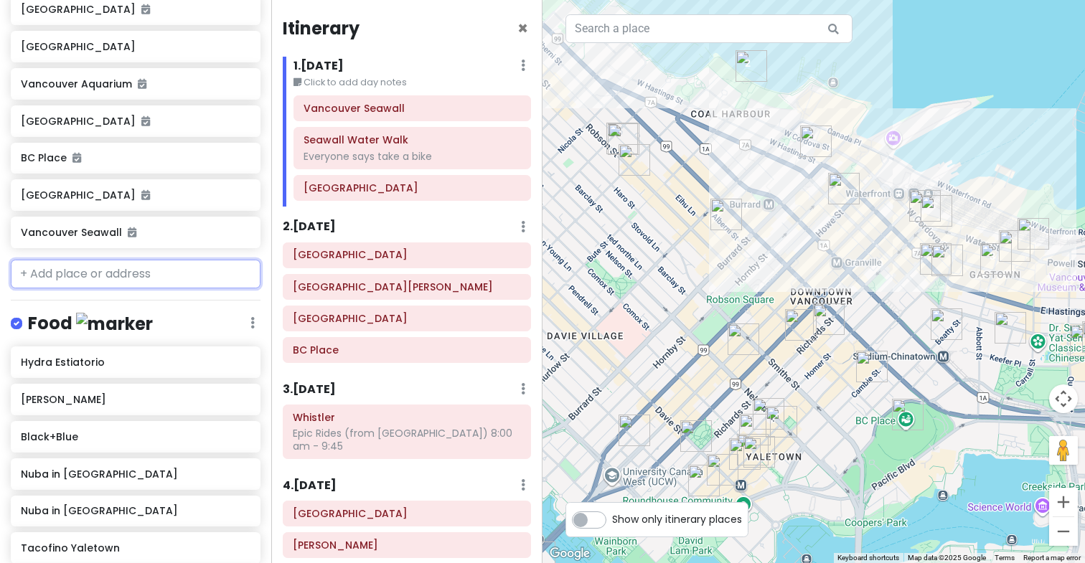
click at [126, 260] on input "text" at bounding box center [136, 274] width 250 height 29
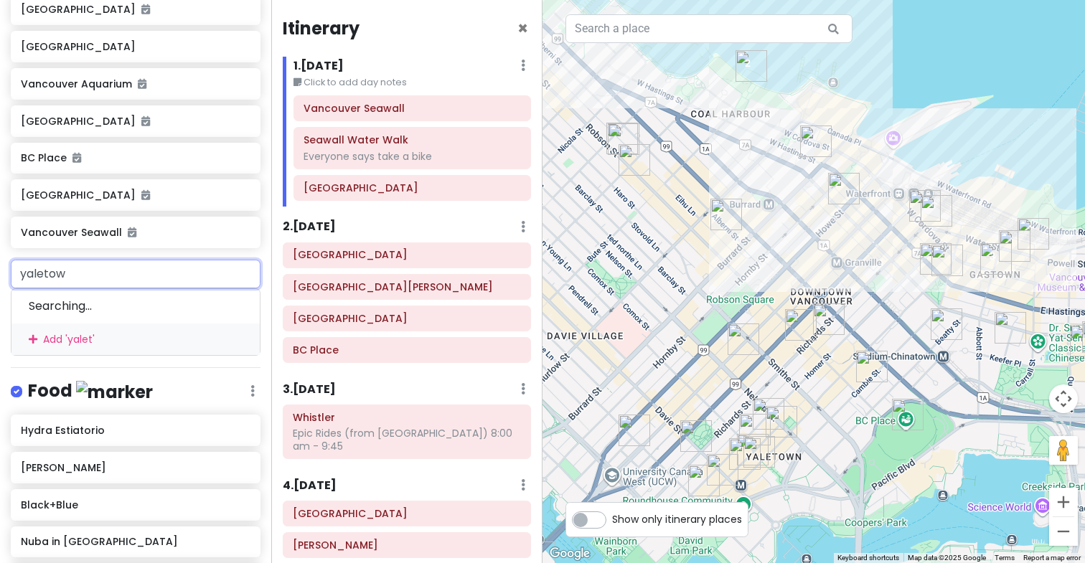
type input "yaletown"
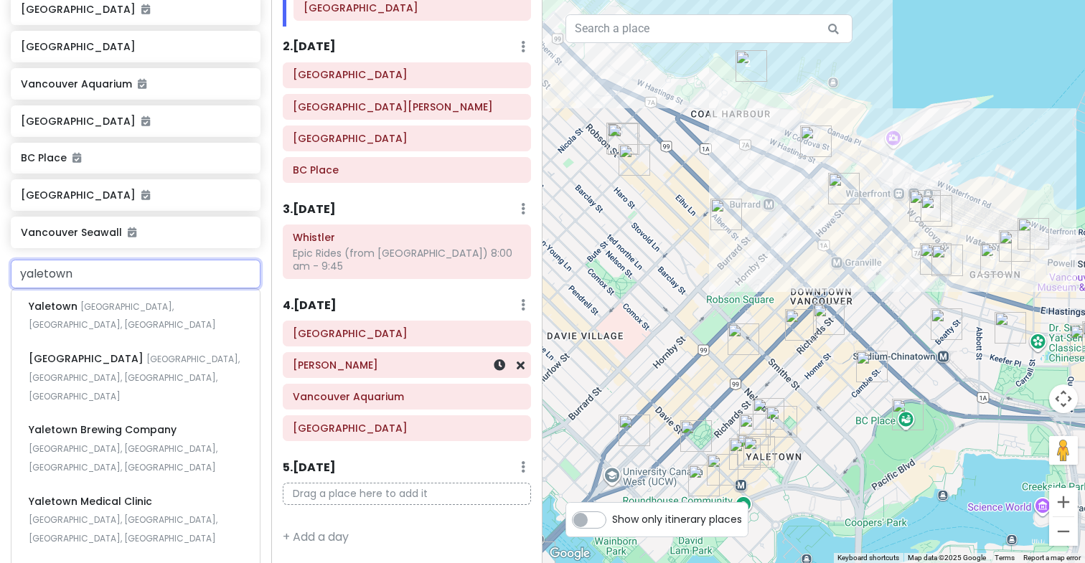
scroll to position [0, 0]
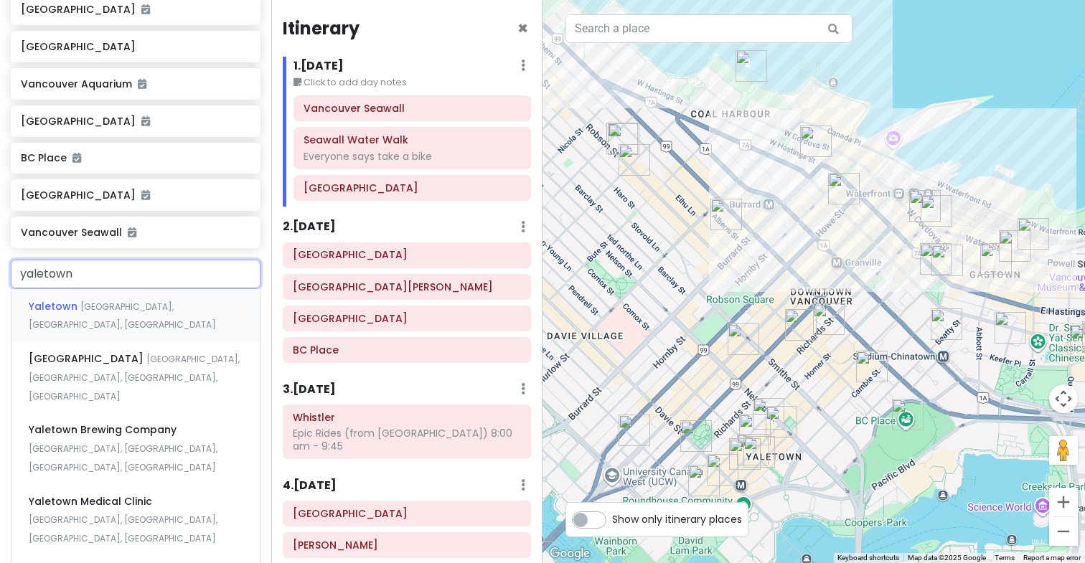
click at [111, 301] on span "[GEOGRAPHIC_DATA], [GEOGRAPHIC_DATA], [GEOGRAPHIC_DATA]" at bounding box center [122, 316] width 187 height 31
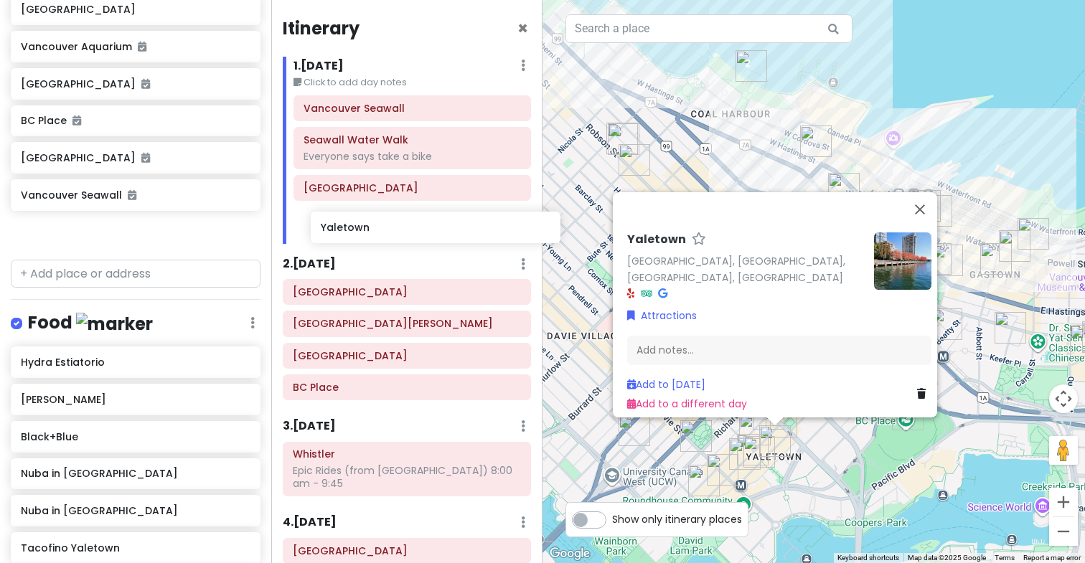
drag, startPoint x: 103, startPoint y: 223, endPoint x: 382, endPoint y: 224, distance: 278.5
click at [382, 224] on div "Vancouver Trip Private Change Dates Make a Copy Delete Trip Give Feedback 💡 Sup…" at bounding box center [542, 281] width 1085 height 563
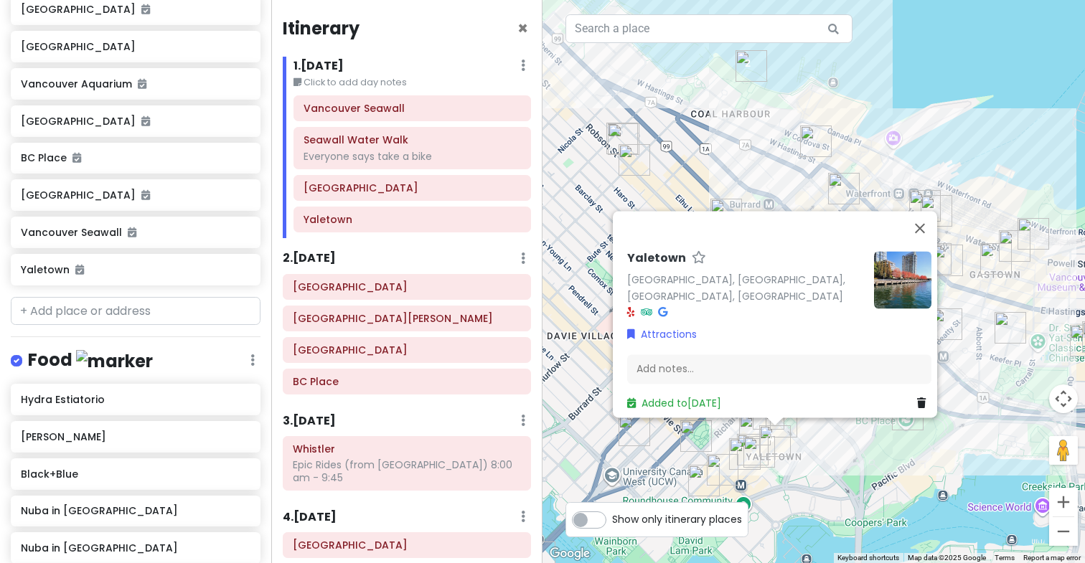
click at [905, 85] on div "To navigate, press the arrow keys. [GEOGRAPHIC_DATA] [GEOGRAPHIC_DATA], [GEOGRA…" at bounding box center [814, 281] width 543 height 563
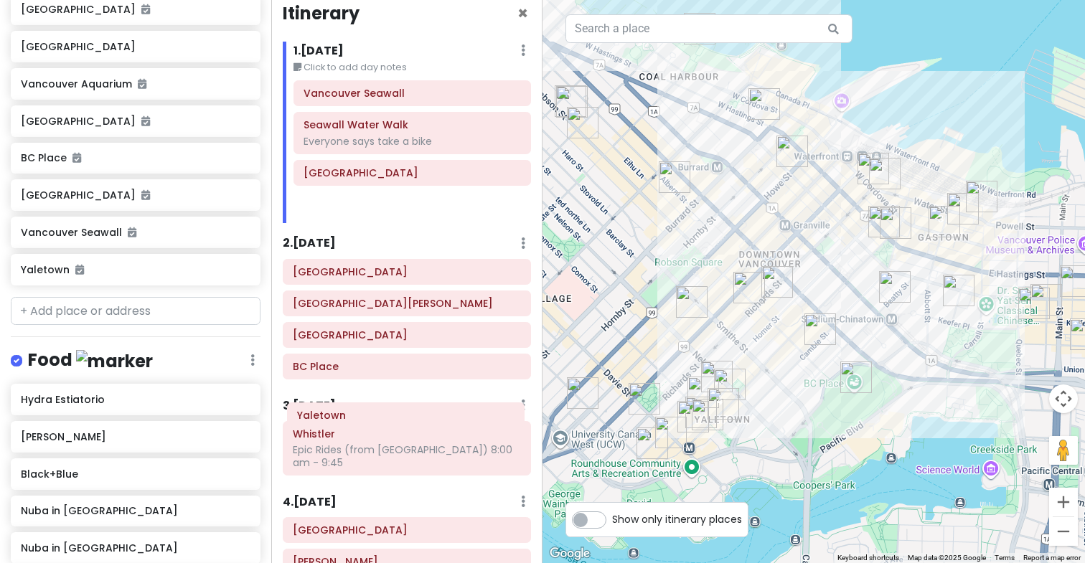
scroll to position [15, 0]
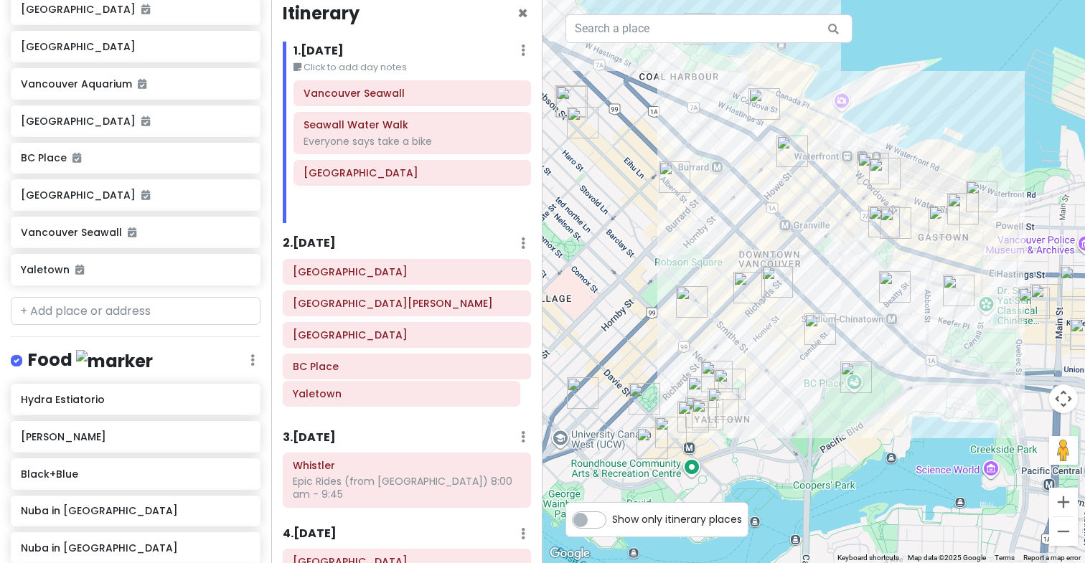
drag, startPoint x: 376, startPoint y: 217, endPoint x: 365, endPoint y: 393, distance: 175.4
click at [365, 393] on div "Itinerary × 1 . [DATE] Edit Day Notes Delete Day Click to add day notes Vancouv…" at bounding box center [406, 281] width 271 height 563
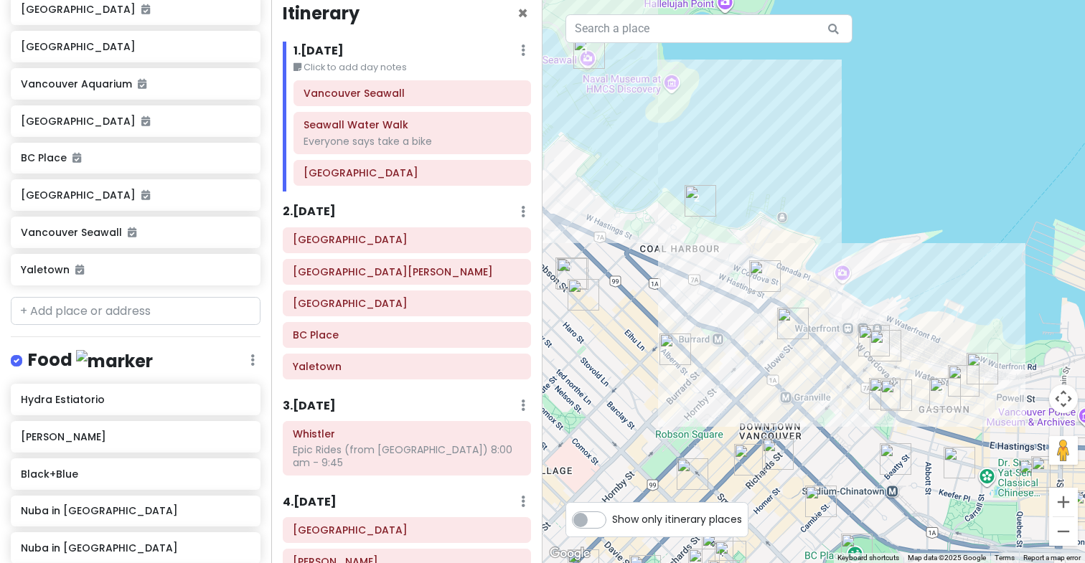
drag, startPoint x: 817, startPoint y: 121, endPoint x: 817, endPoint y: 295, distance: 173.7
click at [817, 295] on div "To navigate, press the arrow keys." at bounding box center [814, 281] width 543 height 563
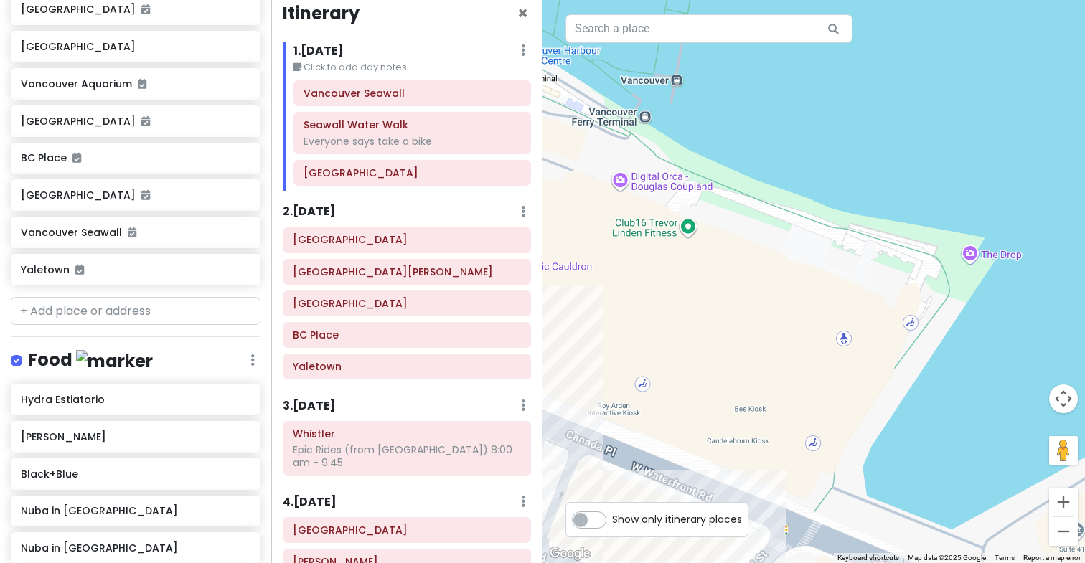
drag, startPoint x: 797, startPoint y: 166, endPoint x: 984, endPoint y: 420, distance: 315.6
click at [982, 420] on div "To navigate, press the arrow keys." at bounding box center [814, 281] width 543 height 563
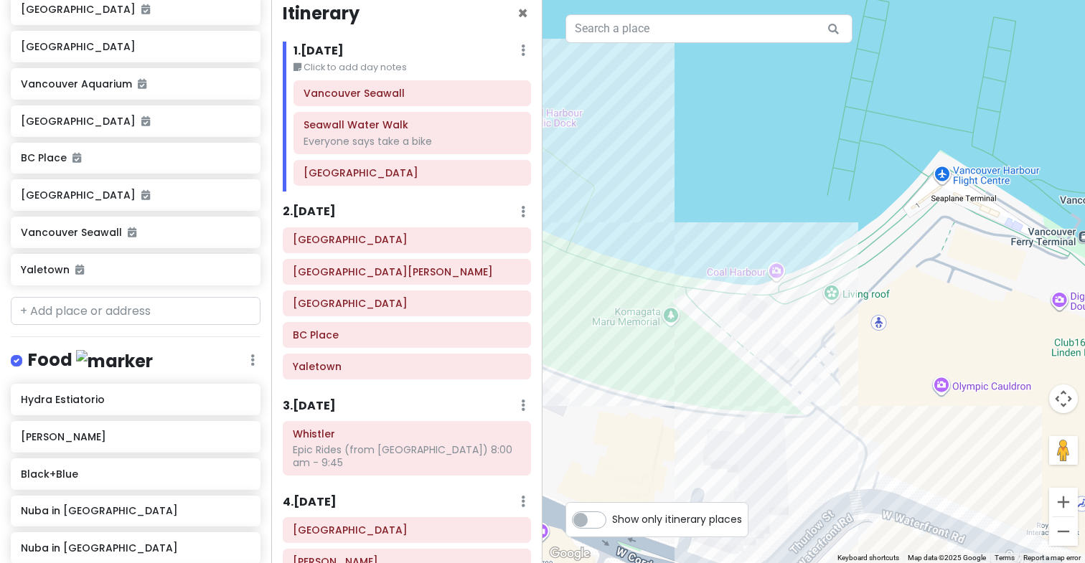
drag, startPoint x: 741, startPoint y: 275, endPoint x: 957, endPoint y: 278, distance: 215.3
click at [957, 278] on div "To navigate, press the arrow keys." at bounding box center [814, 281] width 543 height 563
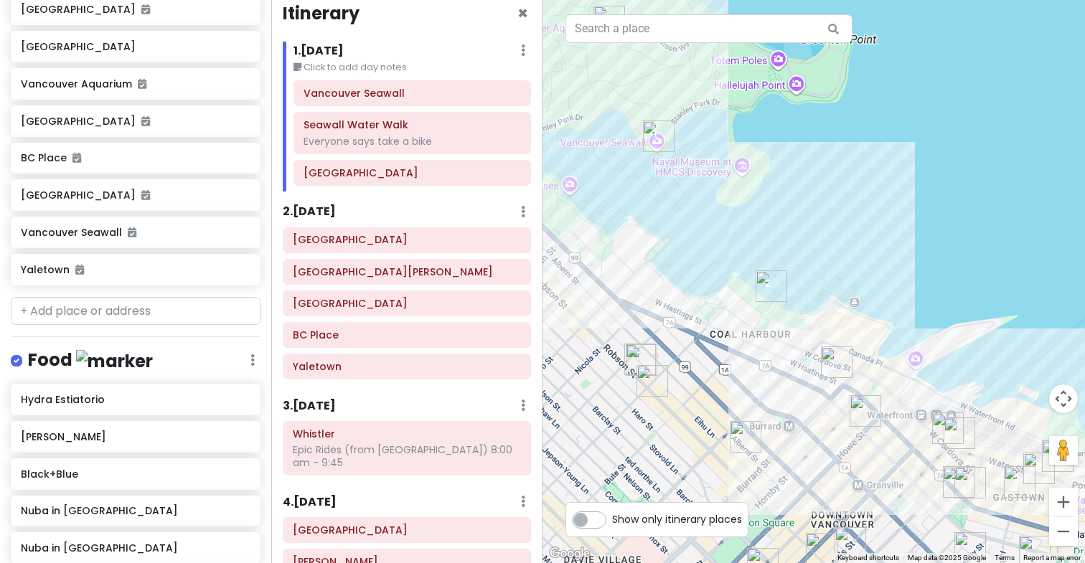
drag, startPoint x: 911, startPoint y: 352, endPoint x: 836, endPoint y: 333, distance: 77.8
click at [836, 333] on div "To navigate, press the arrow keys." at bounding box center [814, 281] width 543 height 563
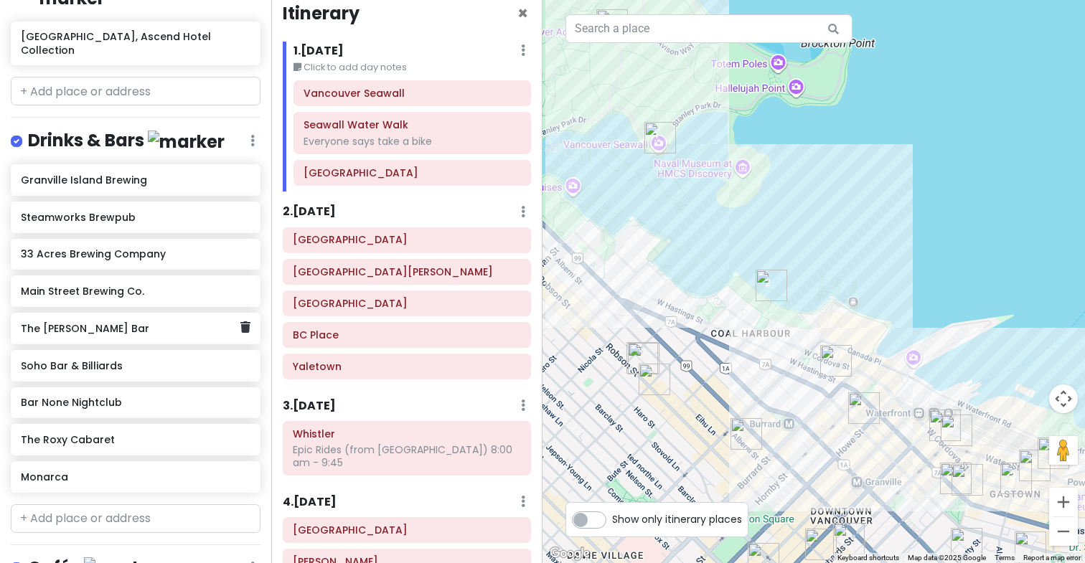
scroll to position [2569, 0]
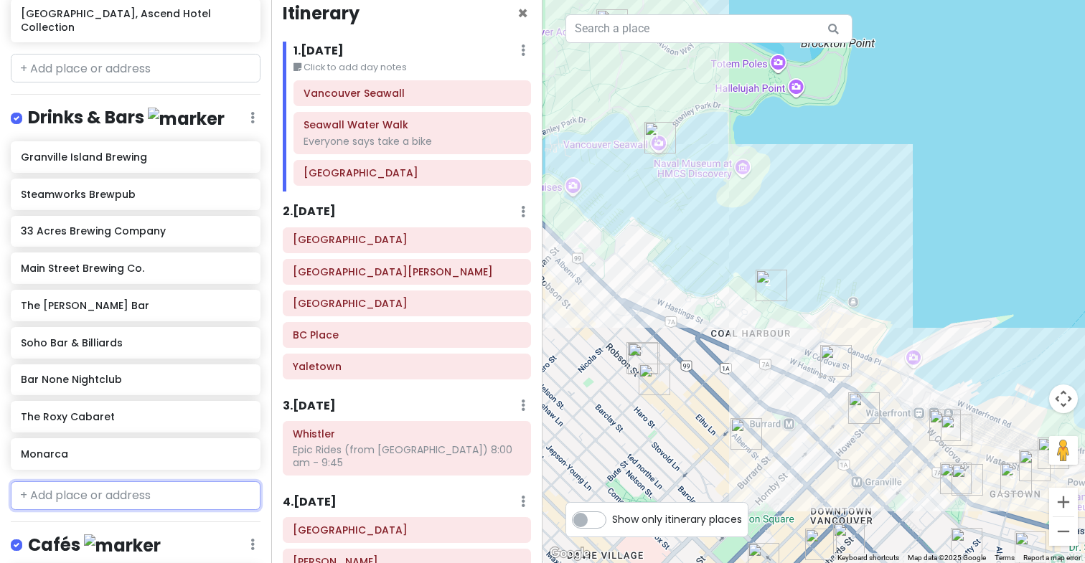
click at [60, 482] on input "text" at bounding box center [136, 496] width 250 height 29
type input "bota"
click at [77, 522] on span "[GEOGRAPHIC_DATA], [GEOGRAPHIC_DATA], [GEOGRAPHIC_DATA], [GEOGRAPHIC_DATA]" at bounding box center [123, 546] width 189 height 49
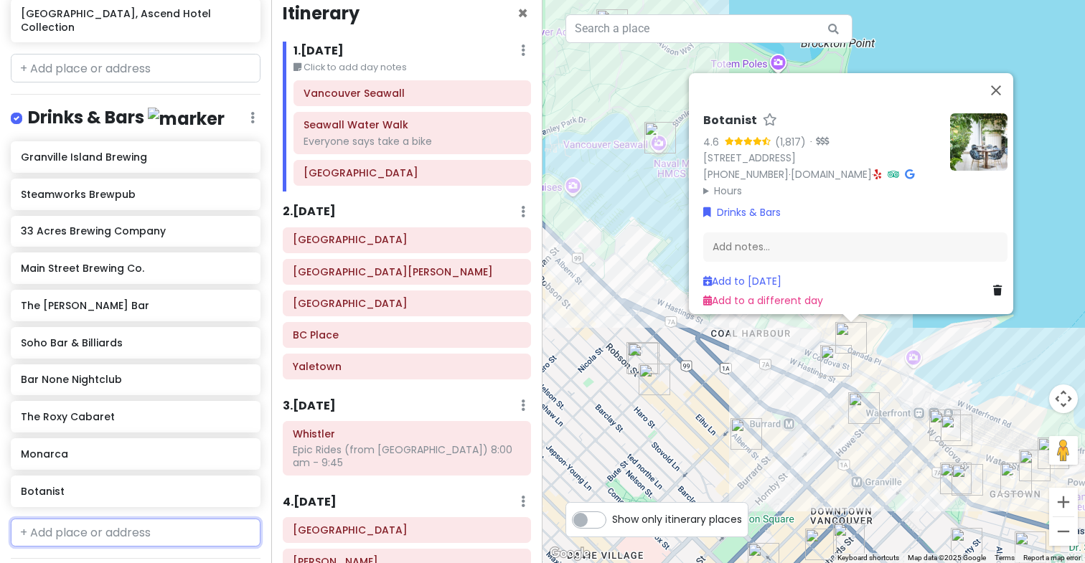
click at [118, 519] on input "text" at bounding box center [136, 533] width 250 height 29
type input "chambar"
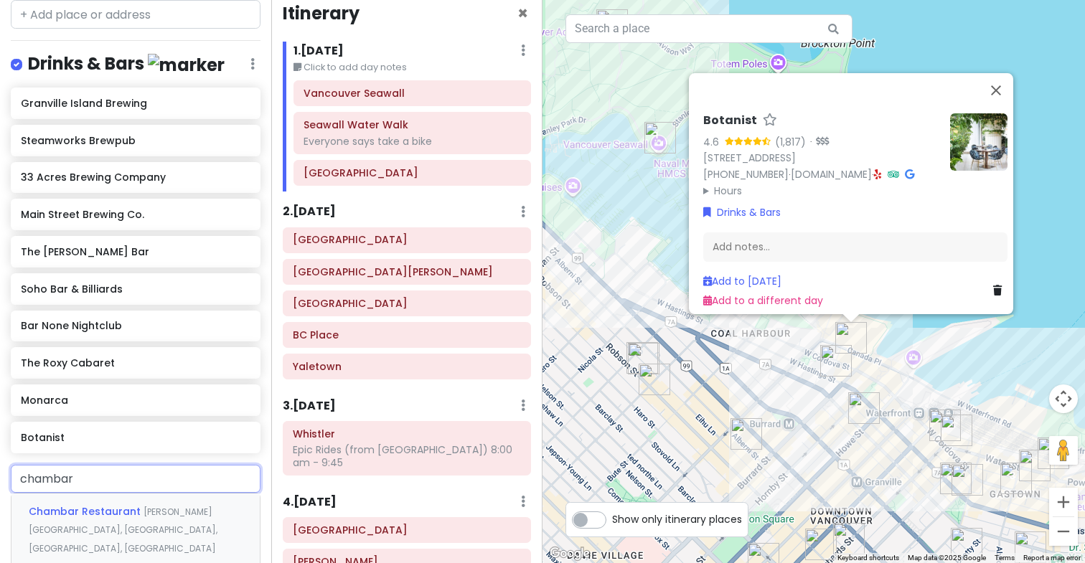
scroll to position [2622, 0]
click at [154, 507] on span "[PERSON_NAME][GEOGRAPHIC_DATA], [GEOGRAPHIC_DATA], [GEOGRAPHIC_DATA], [GEOGRAPH…" at bounding box center [123, 531] width 189 height 49
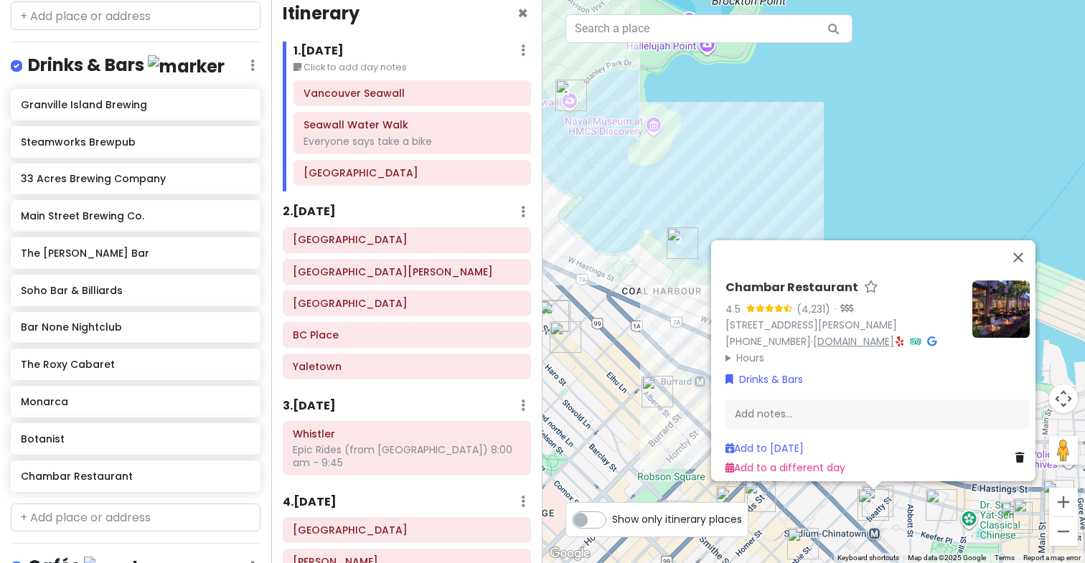
click at [882, 334] on link "[DOMAIN_NAME]" at bounding box center [853, 341] width 81 height 14
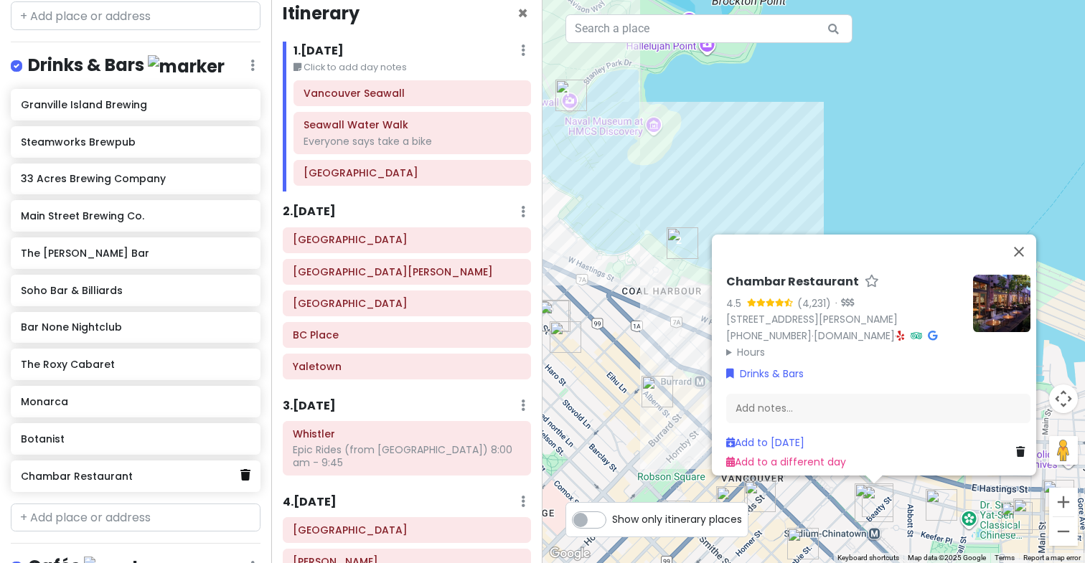
click at [241, 469] on icon at bounding box center [245, 474] width 10 height 11
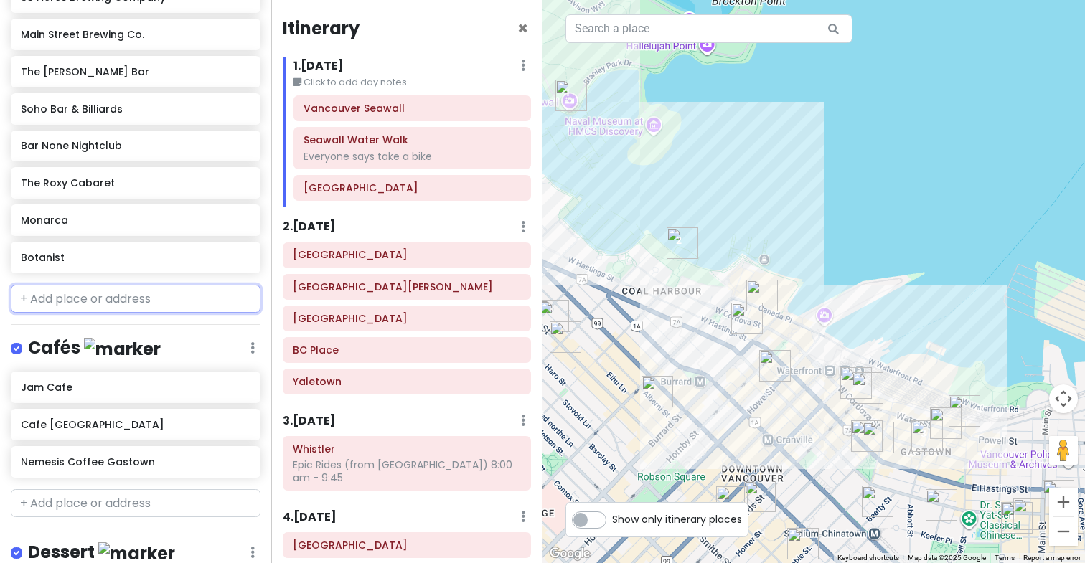
scroll to position [2881, 0]
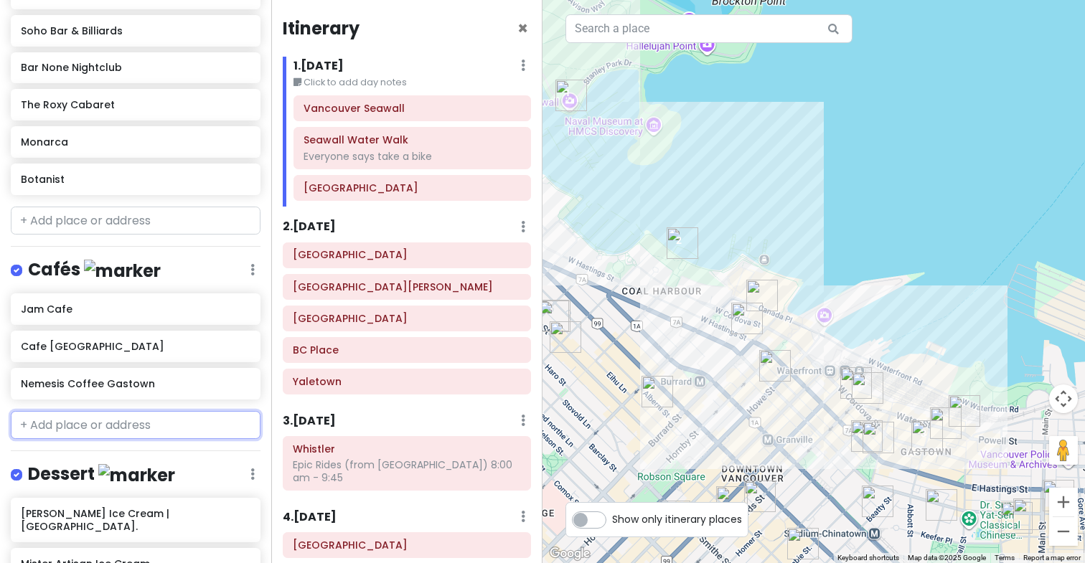
click at [66, 411] on input "text" at bounding box center [136, 425] width 250 height 29
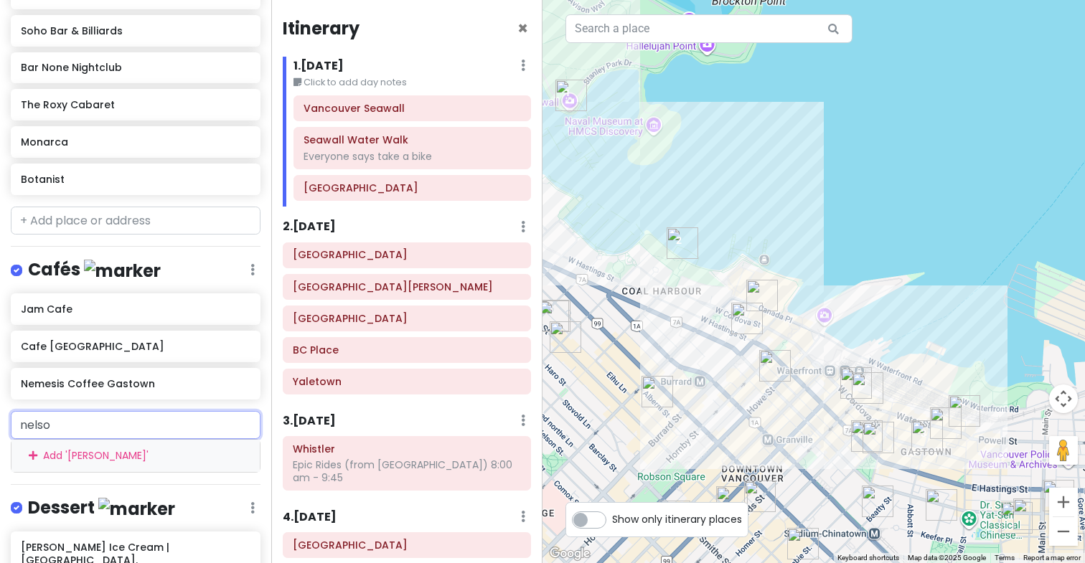
type input "[PERSON_NAME]"
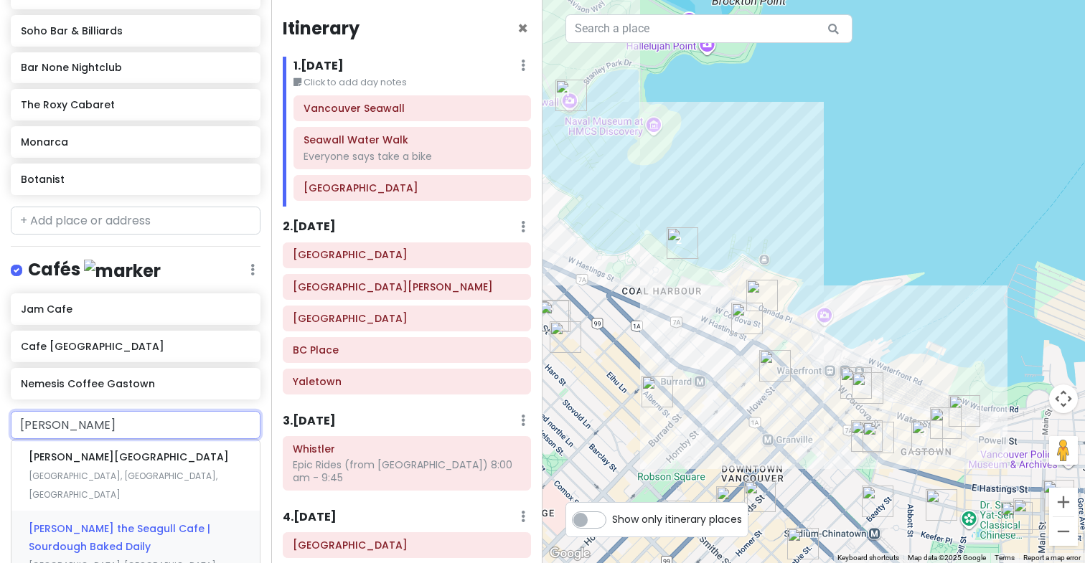
click at [103, 522] on span "[PERSON_NAME] the Seagull Cafe | Sourdough Baked Daily" at bounding box center [120, 538] width 182 height 33
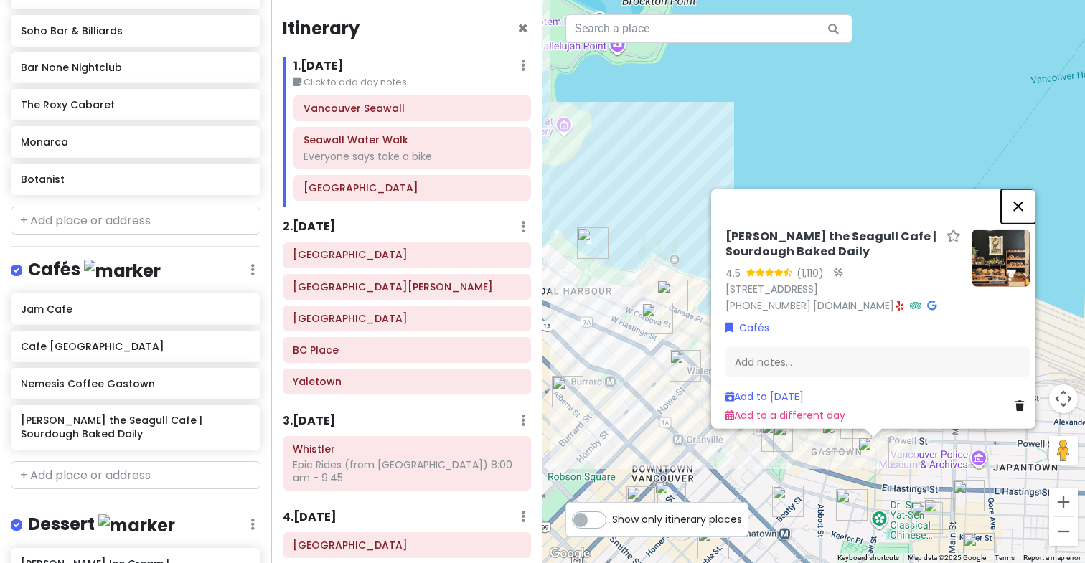
click at [1023, 189] on button "Close" at bounding box center [1018, 206] width 34 height 34
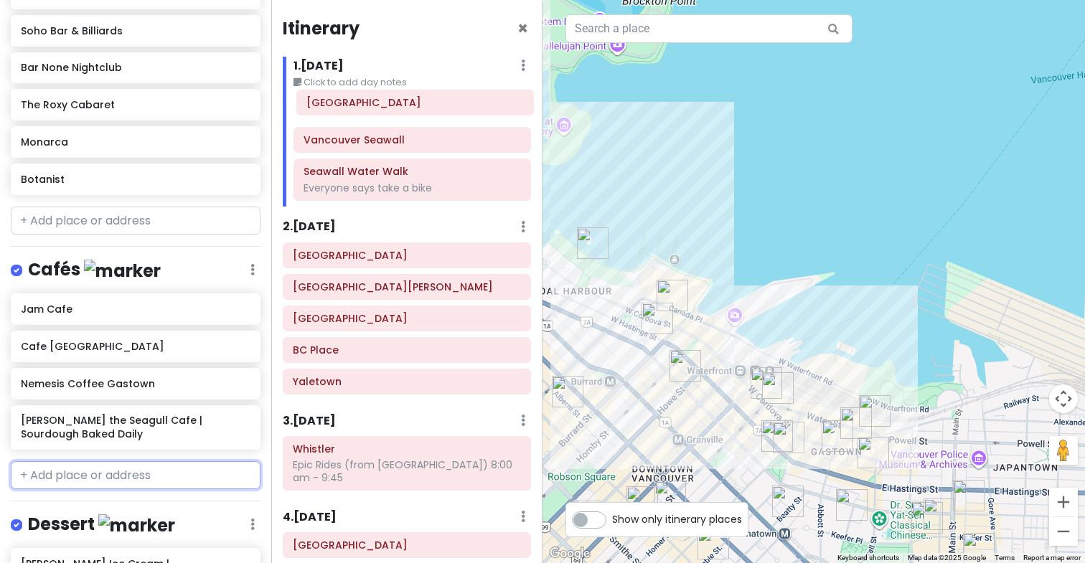
drag, startPoint x: 384, startPoint y: 184, endPoint x: 387, endPoint y: 103, distance: 81.1
click at [387, 101] on div "Vancouver Seawall Seawall Water Walk Everyone says take a bike [GEOGRAPHIC_DATA]" at bounding box center [412, 150] width 259 height 111
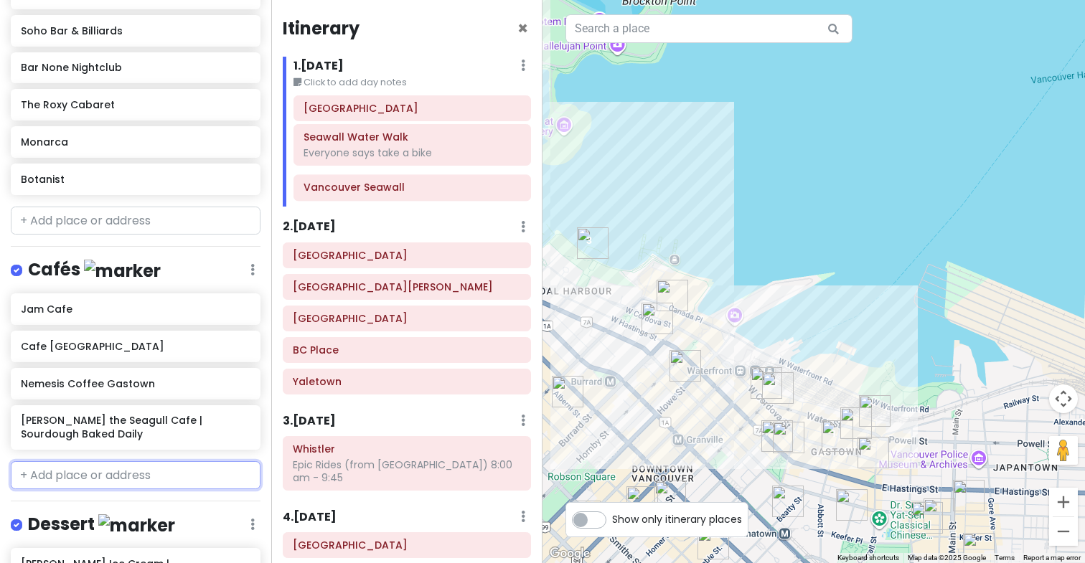
drag, startPoint x: 372, startPoint y: 180, endPoint x: 371, endPoint y: 145, distance: 35.2
click at [371, 145] on div "Gastown Vancouver Seawall Seawall Water Walk Everyone says take a bike" at bounding box center [412, 150] width 259 height 111
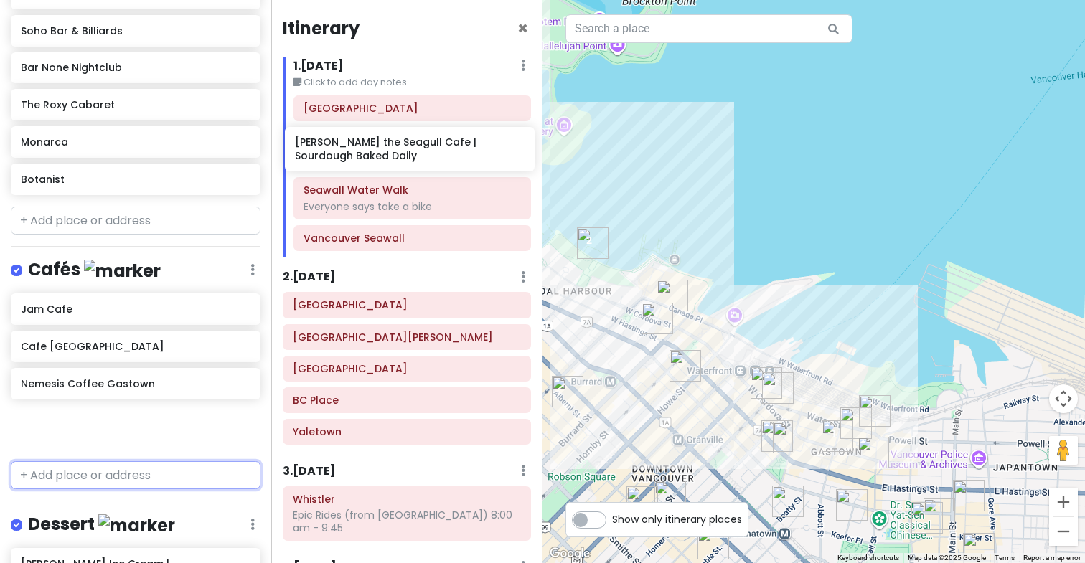
drag, startPoint x: 113, startPoint y: 383, endPoint x: 387, endPoint y: 159, distance: 354.0
click at [387, 159] on div "Vancouver Trip Private Change Dates Make a Copy Delete Trip Give Feedback 💡 Sup…" at bounding box center [542, 281] width 1085 height 563
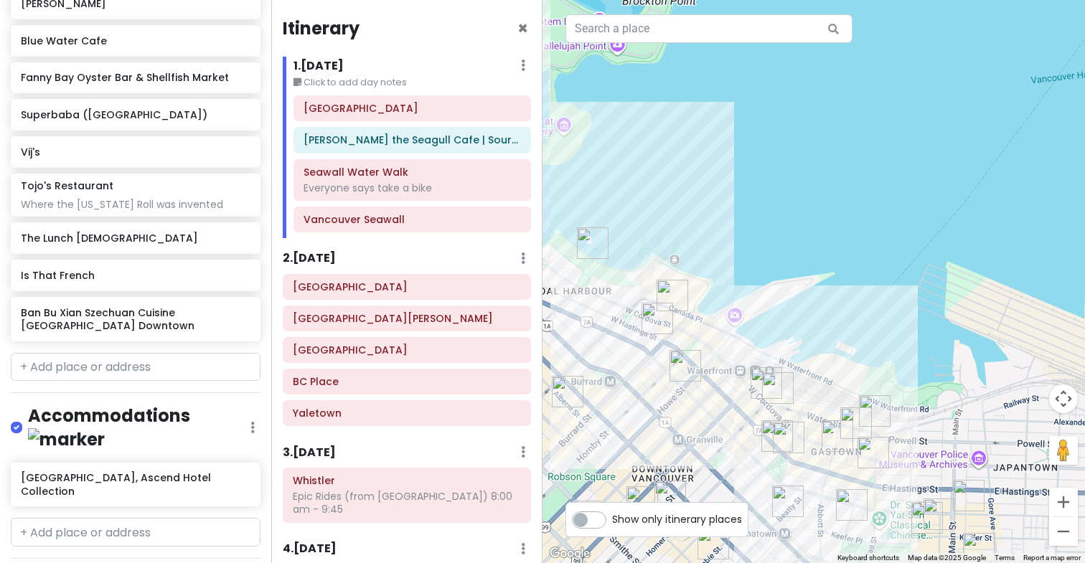
scroll to position [1919, 0]
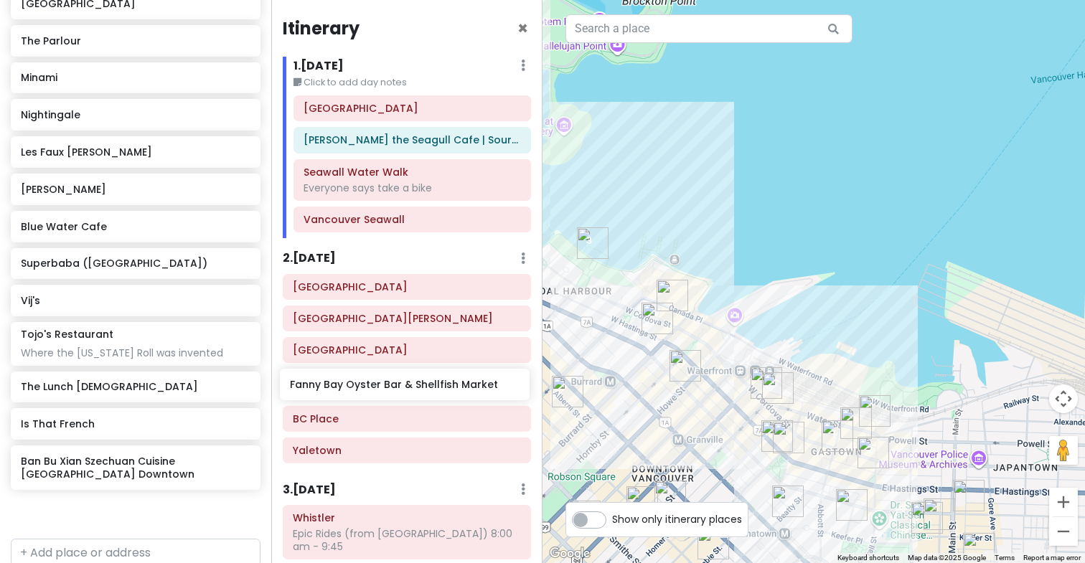
drag, startPoint x: 126, startPoint y: 233, endPoint x: 394, endPoint y: 383, distance: 306.5
click at [395, 383] on div "Vancouver Trip Private Change Dates Make a Copy Delete Trip Give Feedback 💡 Sup…" at bounding box center [542, 281] width 1085 height 563
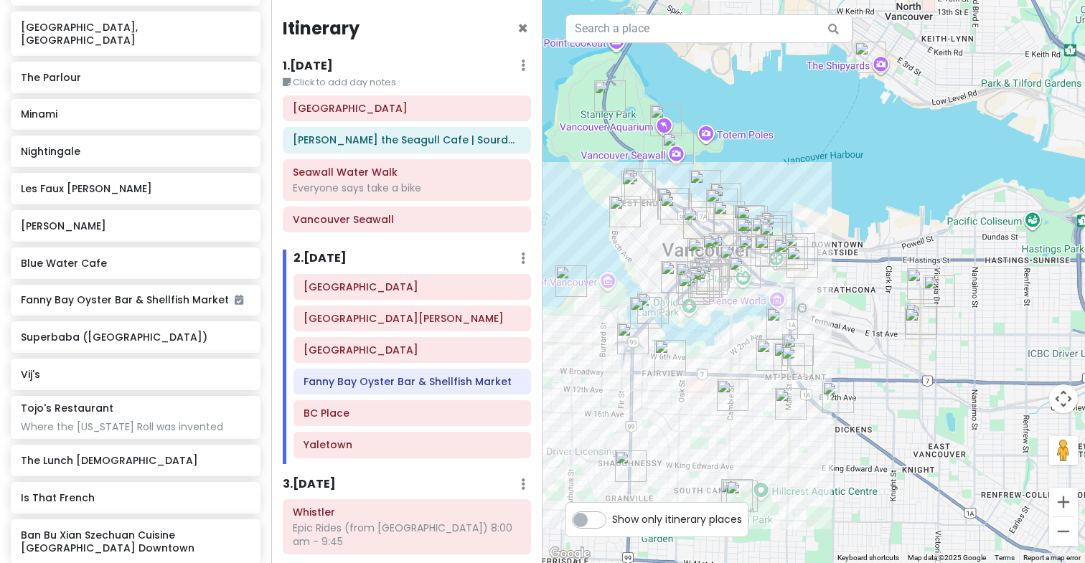
drag, startPoint x: 756, startPoint y: 504, endPoint x: 737, endPoint y: 350, distance: 154.7
click at [737, 350] on div "To navigate, press the arrow keys." at bounding box center [814, 281] width 543 height 563
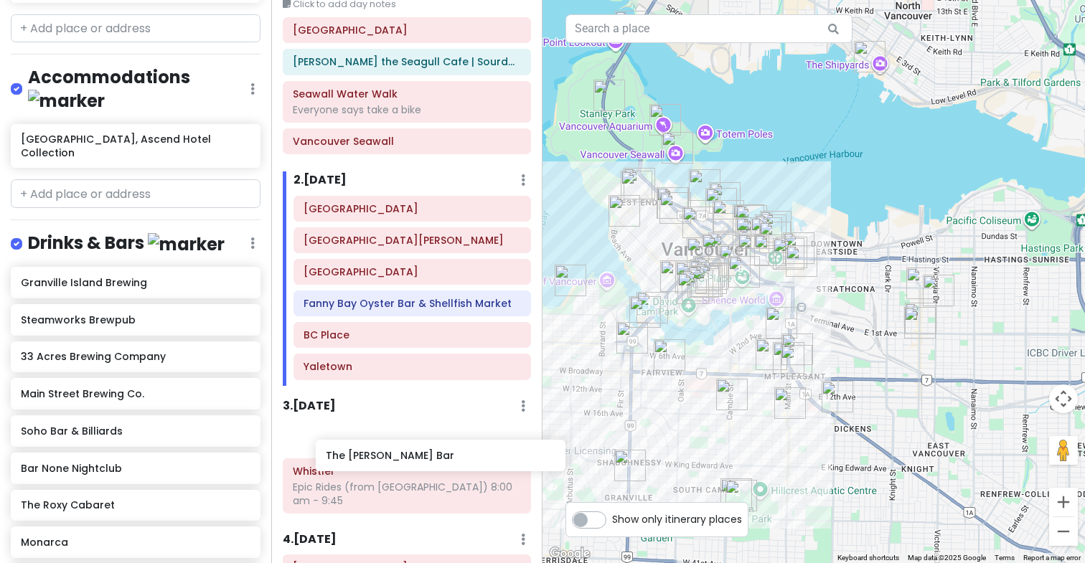
scroll to position [82, 0]
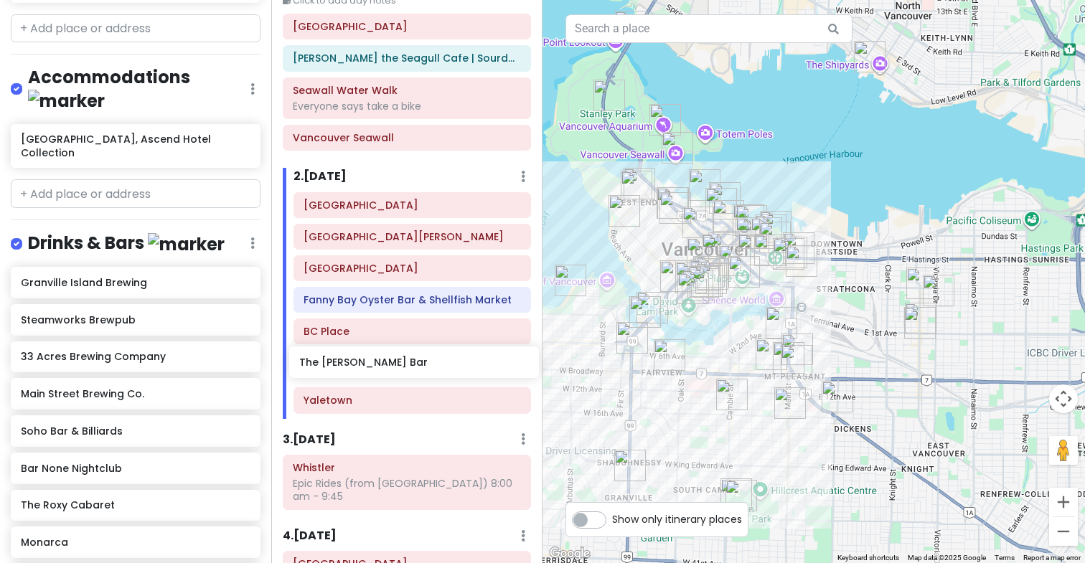
drag, startPoint x: 80, startPoint y: 380, endPoint x: 359, endPoint y: 363, distance: 279.0
click at [359, 364] on div "Vancouver Trip Private Change Dates Make a Copy Delete Trip Give Feedback 💡 Sup…" at bounding box center [542, 281] width 1085 height 563
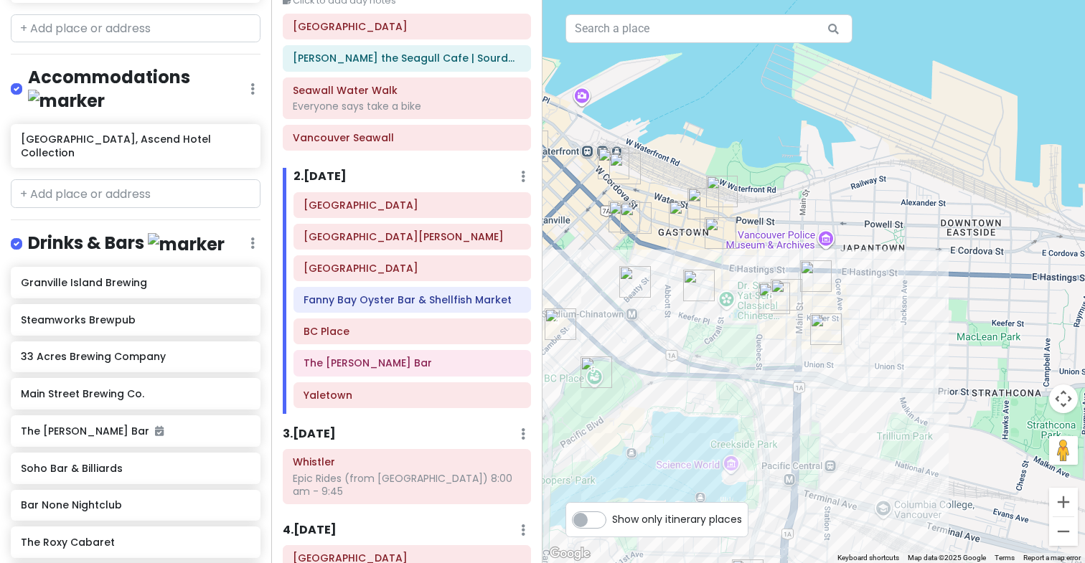
drag, startPoint x: 736, startPoint y: 244, endPoint x: 777, endPoint y: 383, distance: 145.1
click at [777, 384] on div "To navigate, press the arrow keys." at bounding box center [814, 281] width 543 height 563
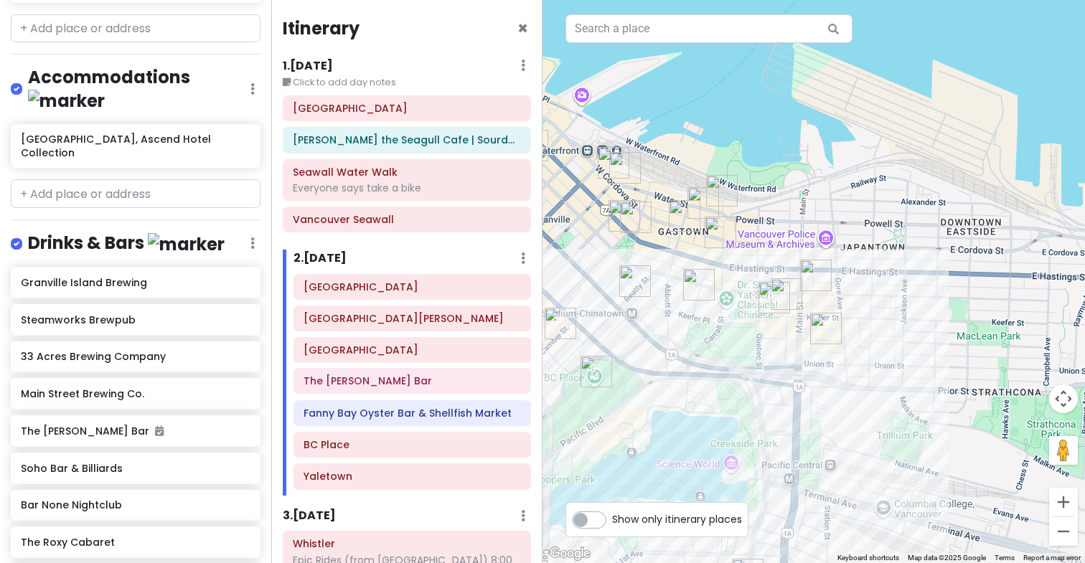
scroll to position [1, 0]
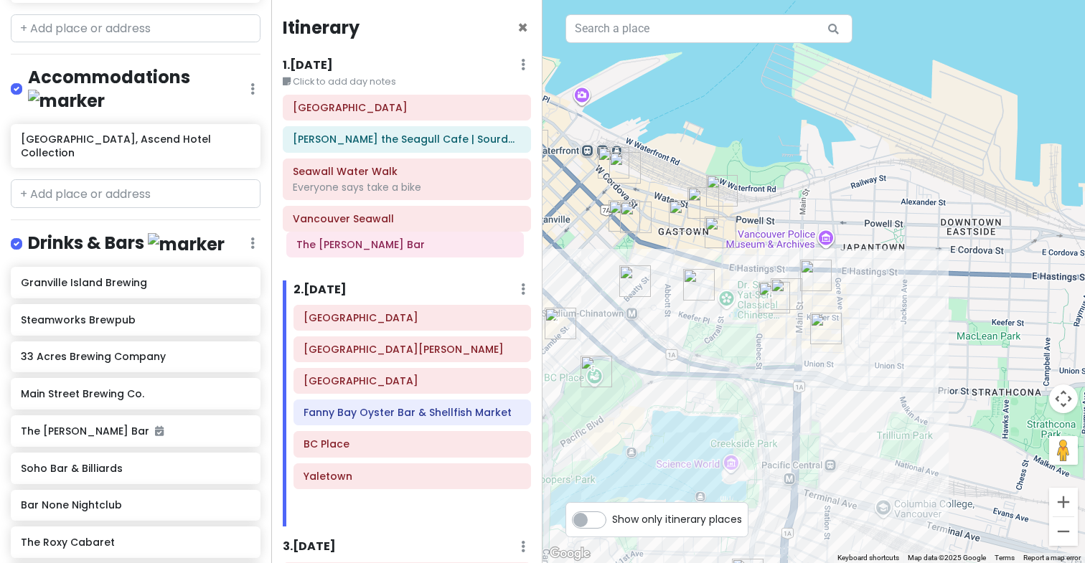
drag, startPoint x: 378, startPoint y: 446, endPoint x: 371, endPoint y: 244, distance: 202.5
click at [371, 244] on div "Itinerary × 1 . [DATE] Edit Day Notes Delete Day Click to add day notes Gastown…" at bounding box center [406, 281] width 271 height 563
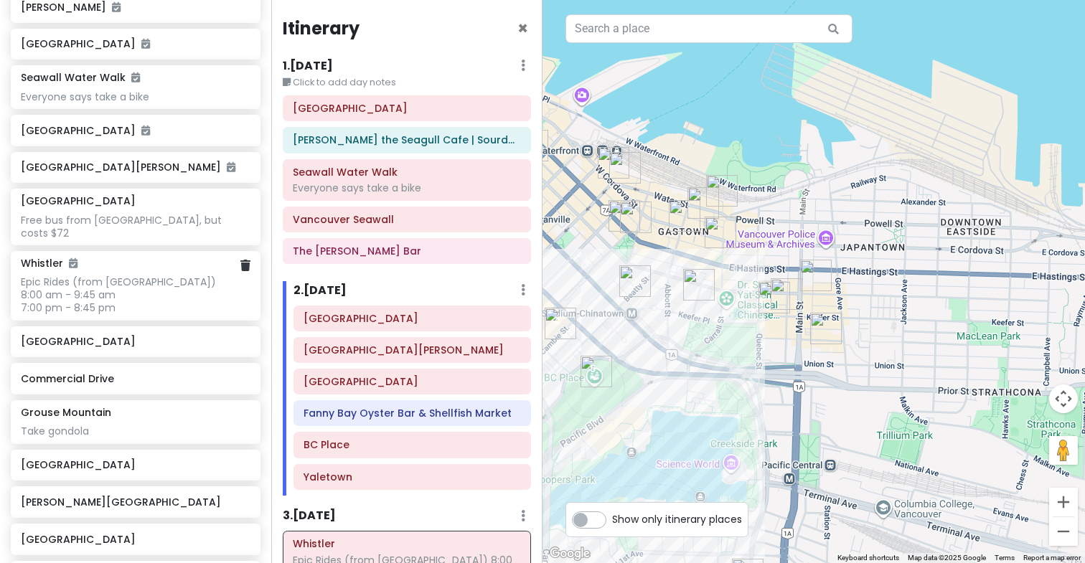
scroll to position [278, 0]
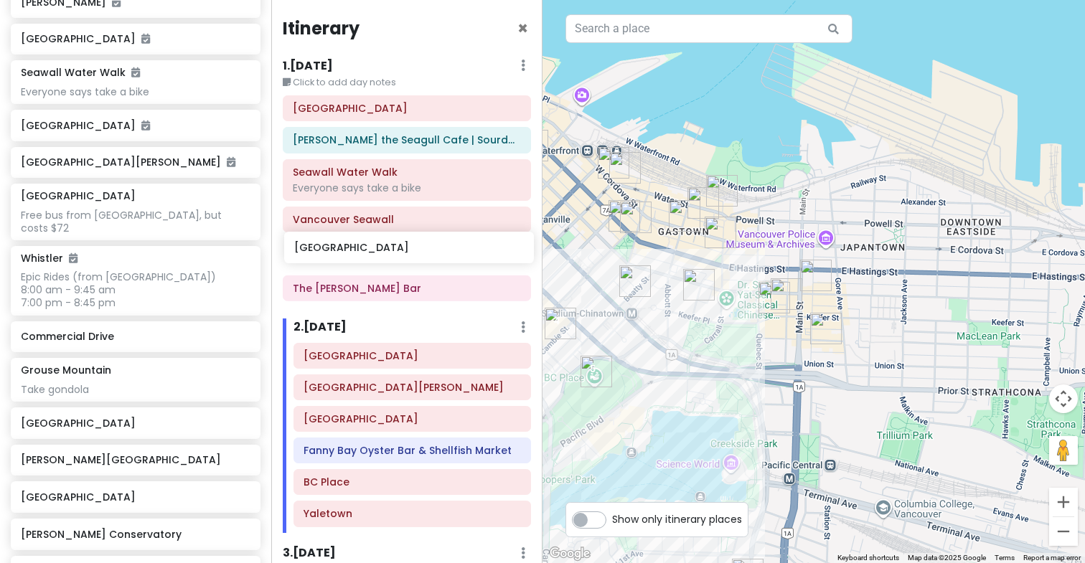
drag, startPoint x: 127, startPoint y: 322, endPoint x: 398, endPoint y: 247, distance: 281.6
click at [399, 247] on div "Vancouver Trip Private Change Dates Make a Copy Delete Trip Give Feedback 💡 Sup…" at bounding box center [542, 281] width 1085 height 563
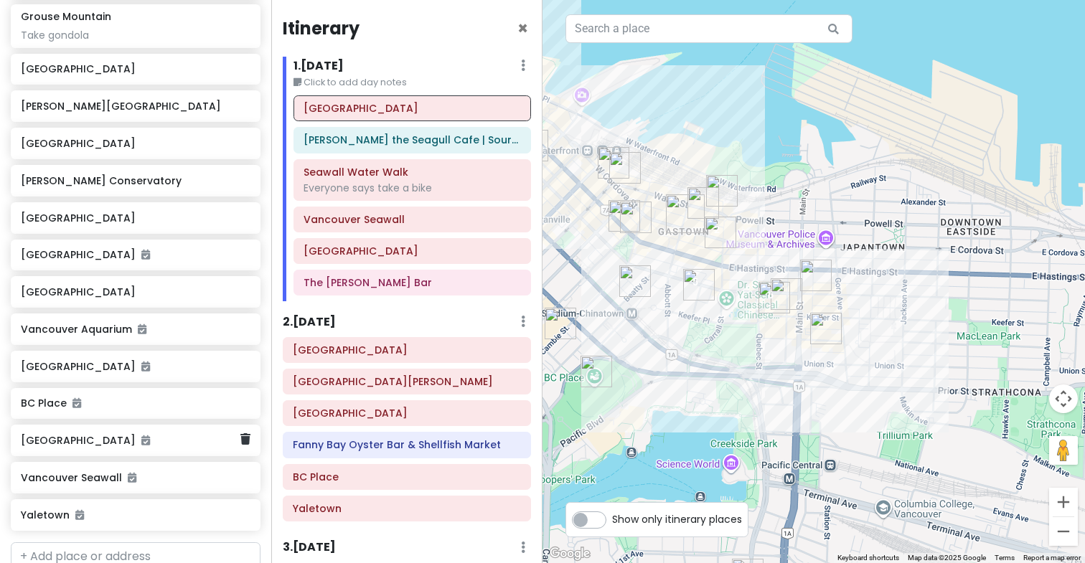
scroll to position [684, 0]
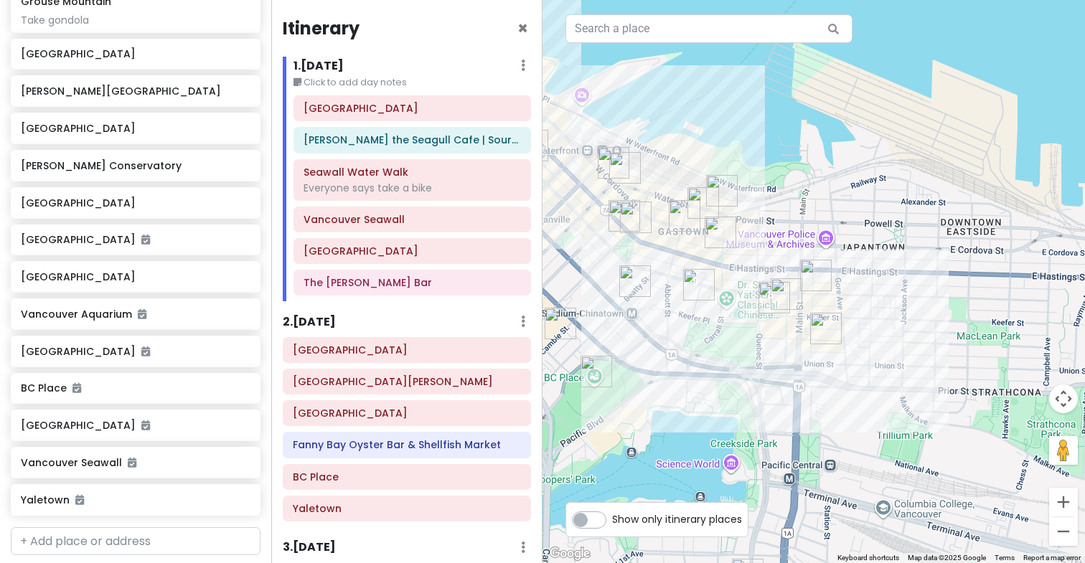
click at [785, 300] on img "The Keefer Bar" at bounding box center [775, 298] width 32 height 32
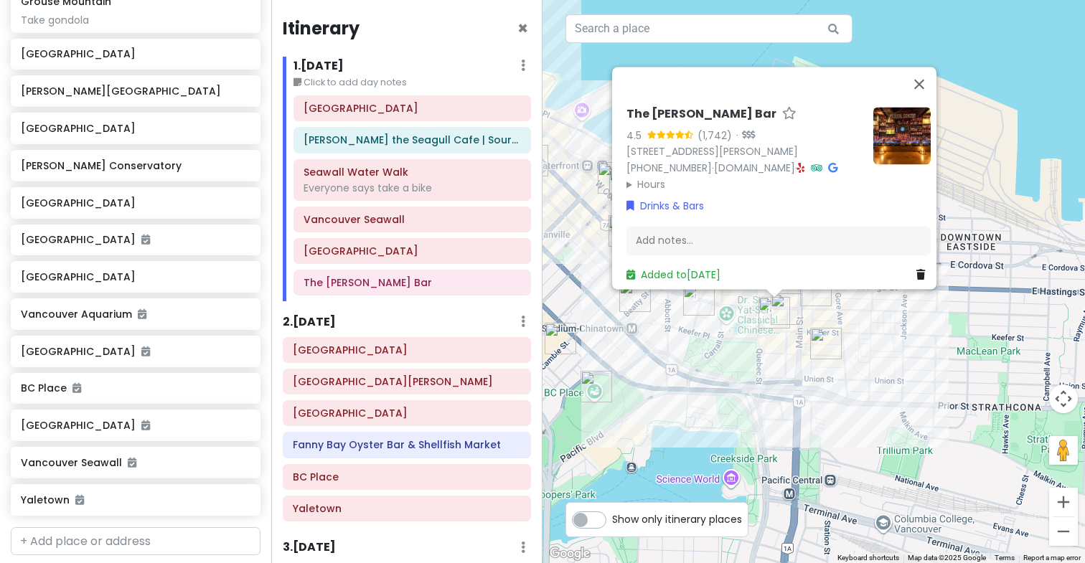
click at [820, 345] on img "Phnom Penh Restaurant" at bounding box center [826, 344] width 32 height 32
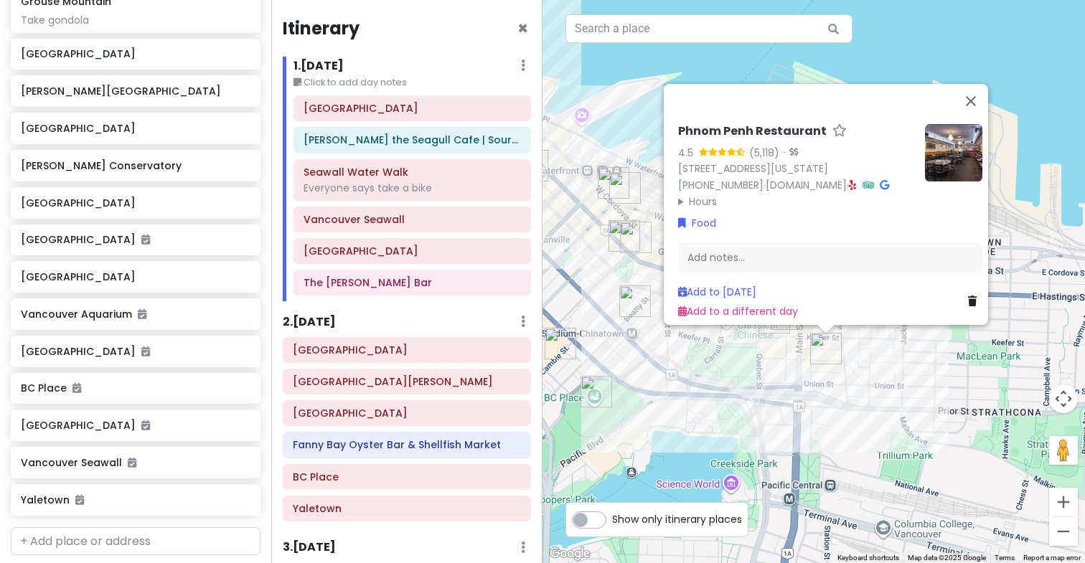
click at [802, 387] on div "Phnom Penh Restaurant 4.5 (5,118) · [STREET_ADDRESS][US_STATE] [PHONE_NUMBER] ·…" at bounding box center [814, 281] width 543 height 563
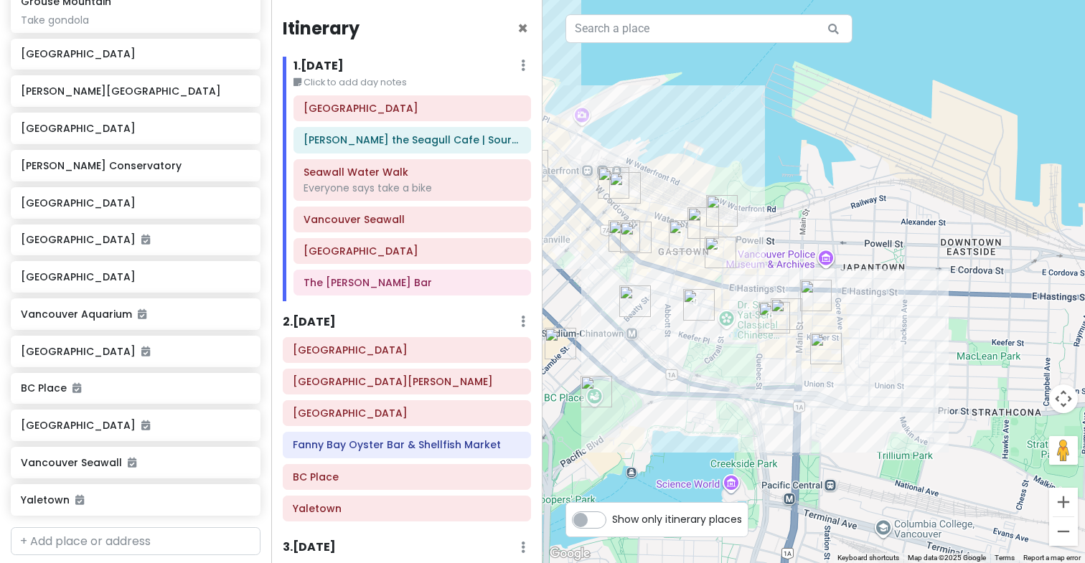
click at [700, 223] on img "Gastown" at bounding box center [685, 236] width 32 height 32
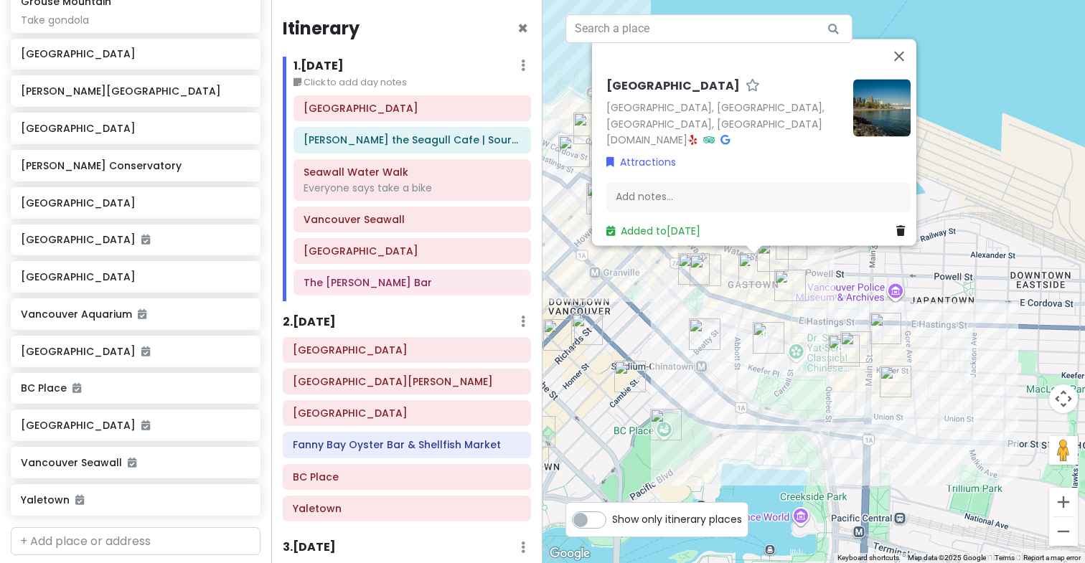
click at [759, 311] on div "[GEOGRAPHIC_DATA], [GEOGRAPHIC_DATA], [GEOGRAPHIC_DATA], [GEOGRAPHIC_DATA] [DOM…" at bounding box center [814, 281] width 543 height 563
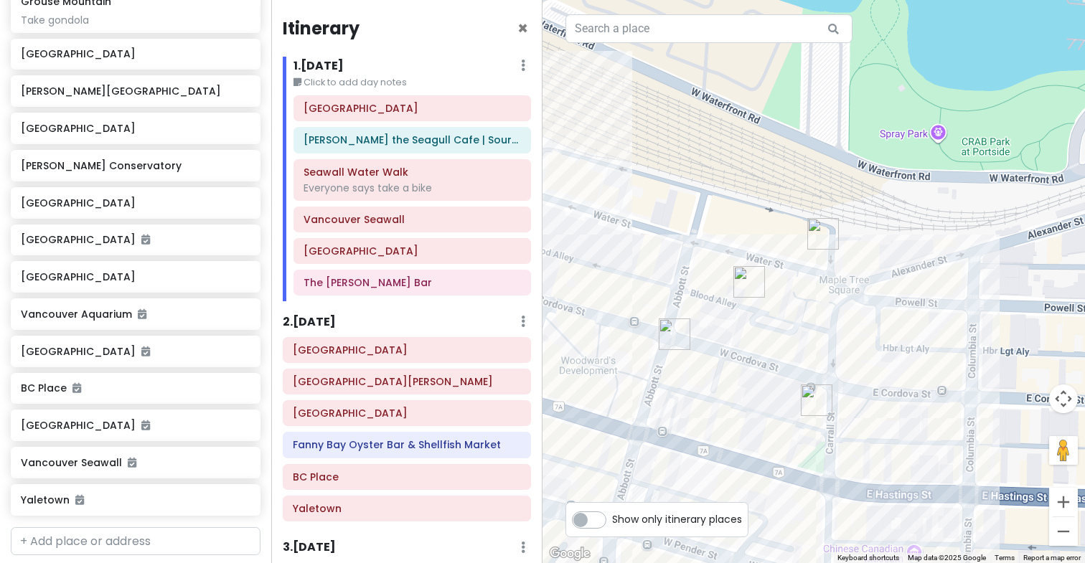
click at [745, 281] on img "Is That French" at bounding box center [749, 282] width 32 height 32
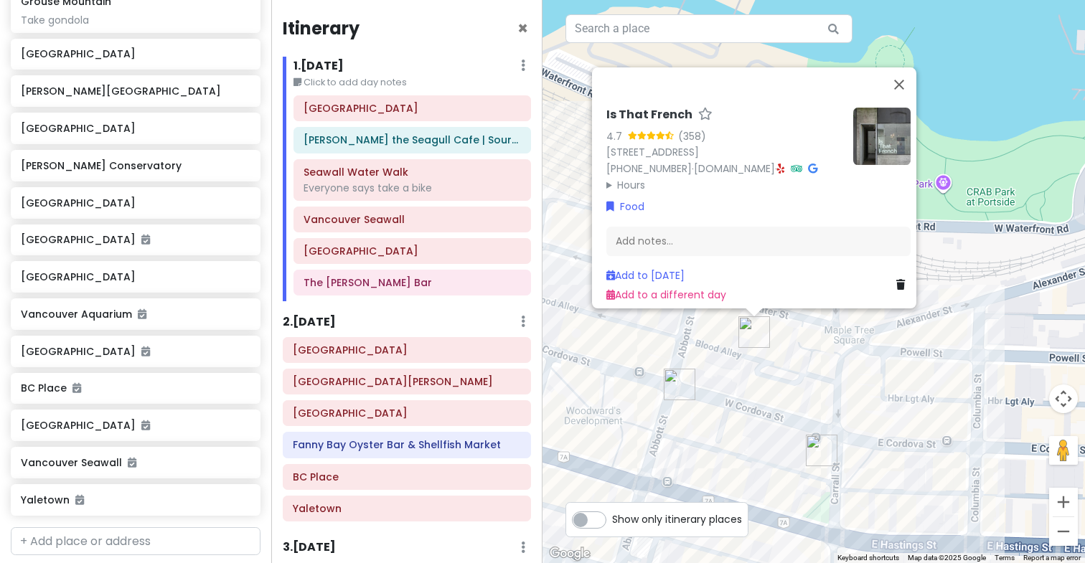
click at [816, 358] on div "Is That French 4.7 (358) [STREET_ADDRESS] [PHONE_NUMBER] · [DOMAIN_NAME] · Hour…" at bounding box center [814, 281] width 543 height 563
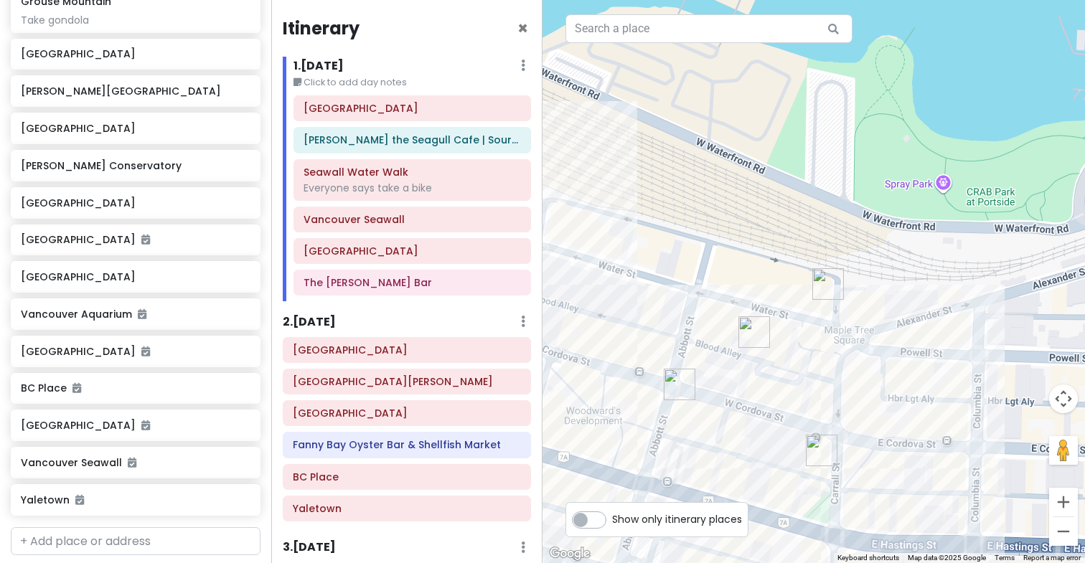
click at [822, 277] on img "Monarca" at bounding box center [828, 284] width 32 height 32
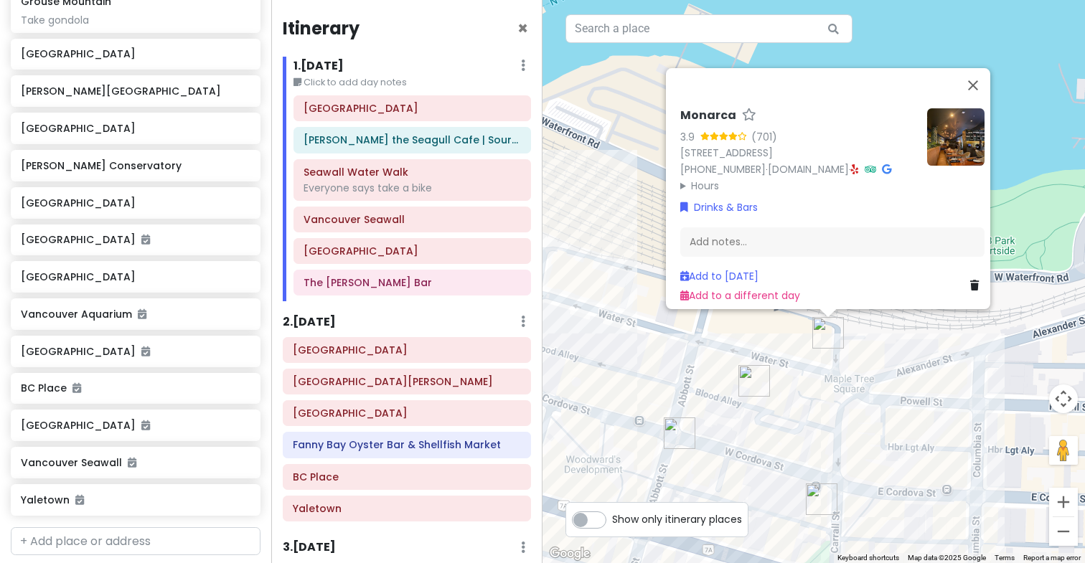
click at [813, 417] on div "Monarca 3.9 (701) [STREET_ADDRESS] [PHONE_NUMBER] · [DOMAIN_NAME] · Hours [DATE…" at bounding box center [814, 281] width 543 height 563
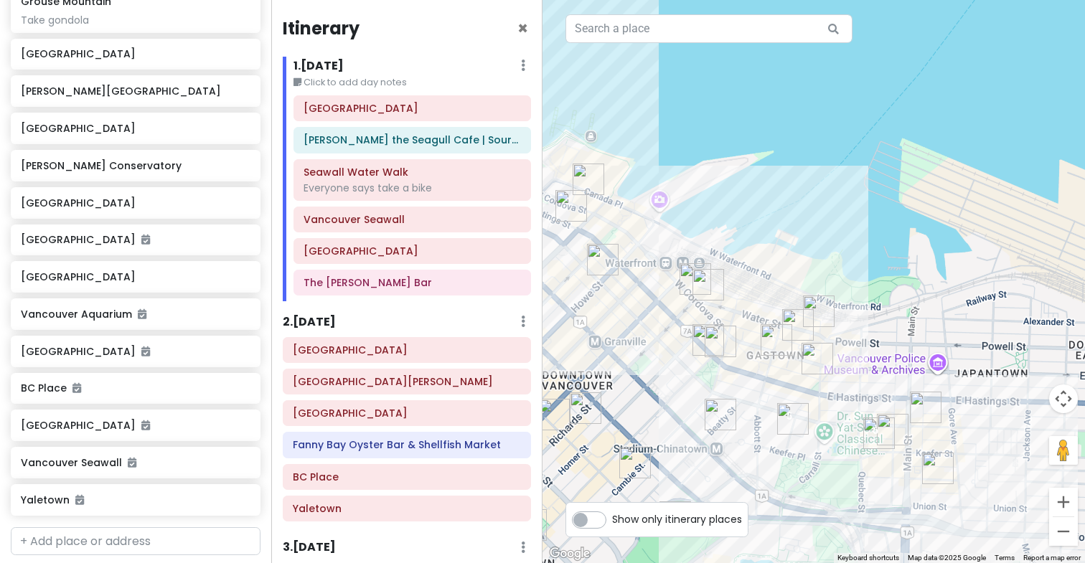
drag, startPoint x: 804, startPoint y: 439, endPoint x: 815, endPoint y: 344, distance: 96.1
click at [815, 344] on img "Nelson the Seagull Cafe | Sourdough Baked Daily" at bounding box center [818, 359] width 32 height 32
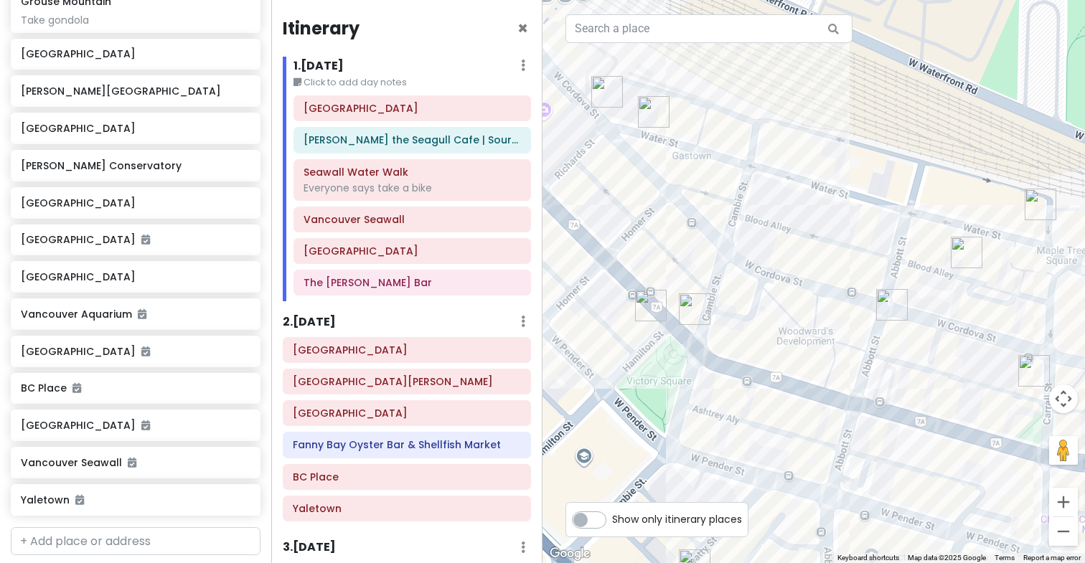
click at [690, 306] on img "Nuba in Gastown" at bounding box center [695, 310] width 32 height 32
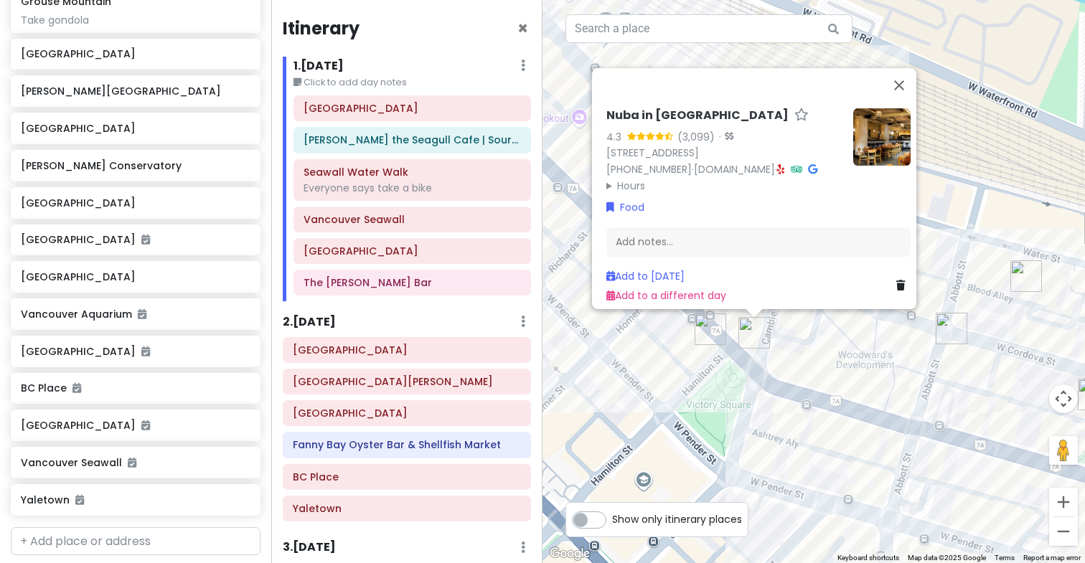
click at [700, 407] on div "Nuba in [GEOGRAPHIC_DATA] 4.3 (3,099) · [STREET_ADDRESS] [PHONE_NUMBER] · [DOMA…" at bounding box center [814, 281] width 543 height 563
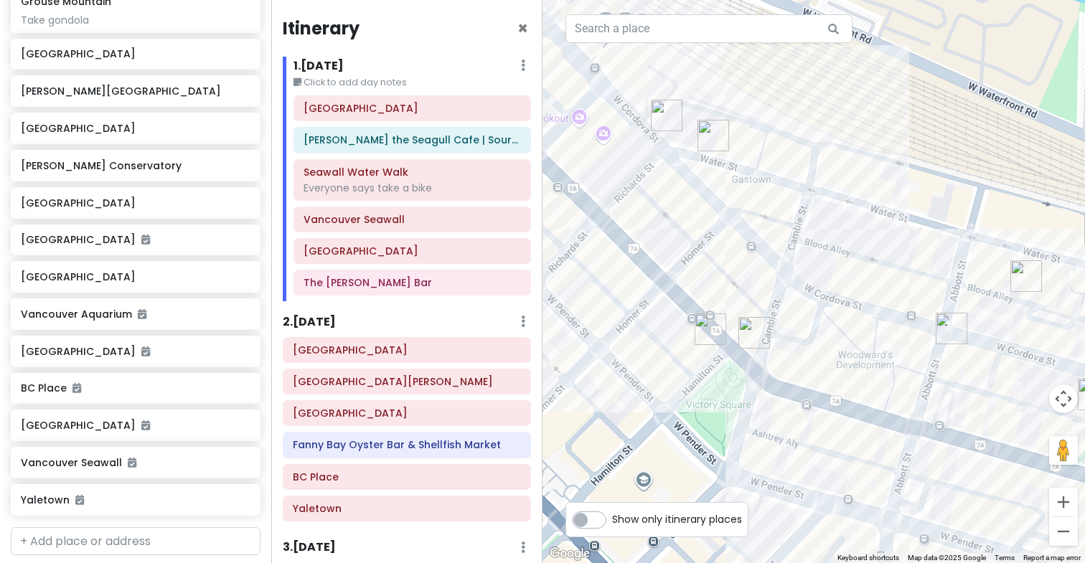
click at [707, 131] on img "Momo Sushi" at bounding box center [714, 136] width 32 height 32
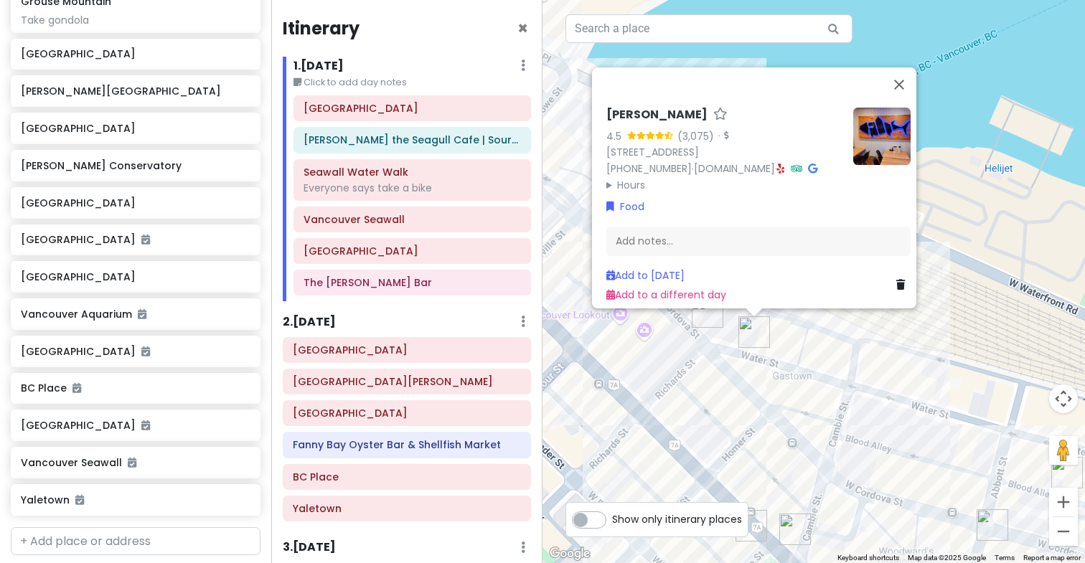
click at [726, 406] on div "Momo Sushi 4.5 (3,075) · [STREET_ADDRESS] [PHONE_NUMBER] · [DOMAIN_NAME] · Hour…" at bounding box center [814, 281] width 543 height 563
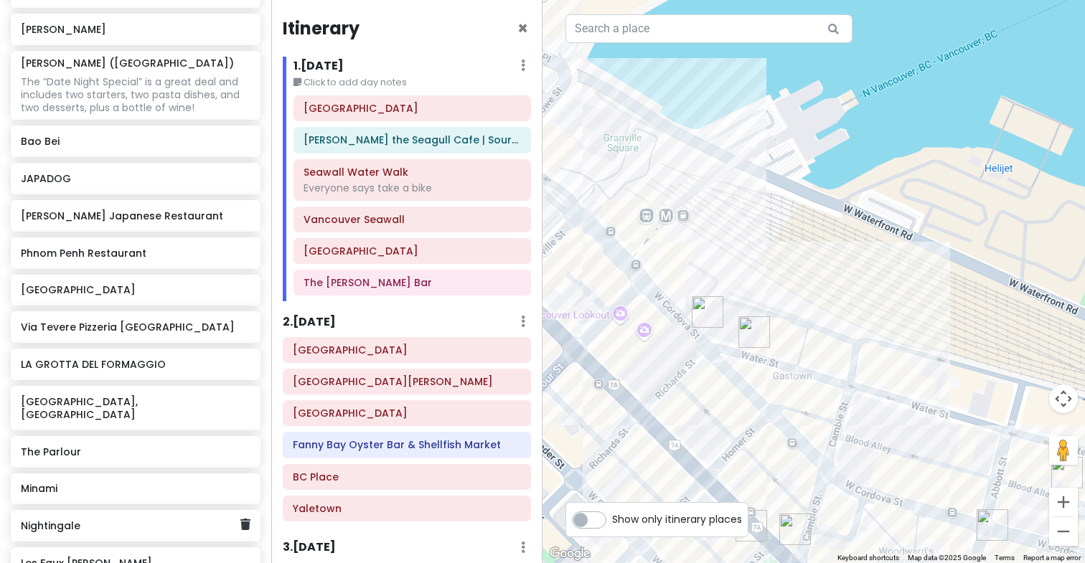
scroll to position [1463, 0]
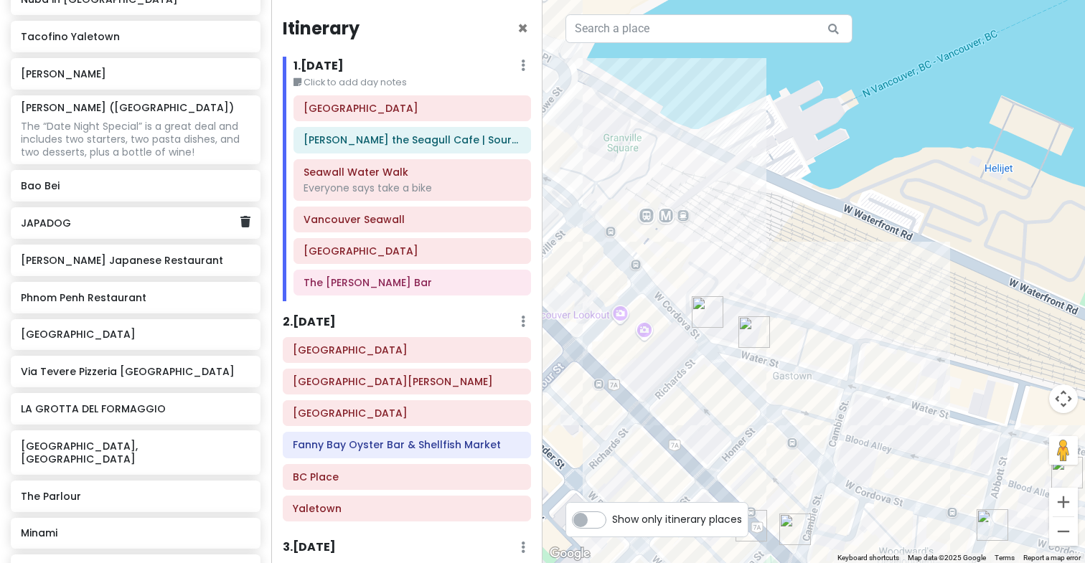
click at [146, 217] on h6 "JAPADOG" at bounding box center [130, 223] width 219 height 13
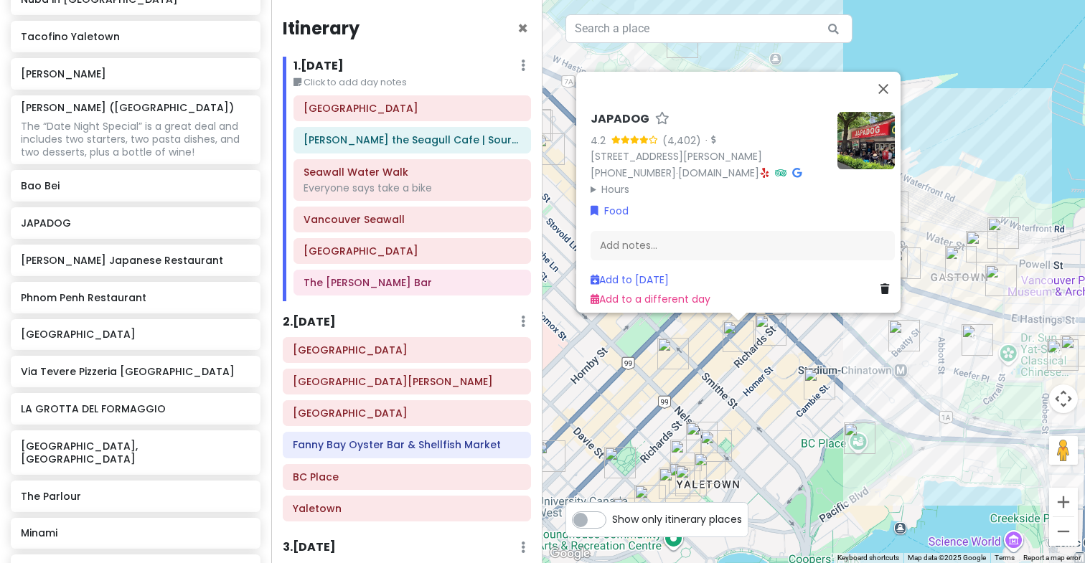
drag, startPoint x: 949, startPoint y: 527, endPoint x: 797, endPoint y: 342, distance: 239.2
click at [798, 342] on div "JAPADOG 4.2 (4,402) · [STREET_ADDRESS][PERSON_NAME] [PHONE_NUMBER] · [DOMAIN_NA…" at bounding box center [814, 281] width 543 height 563
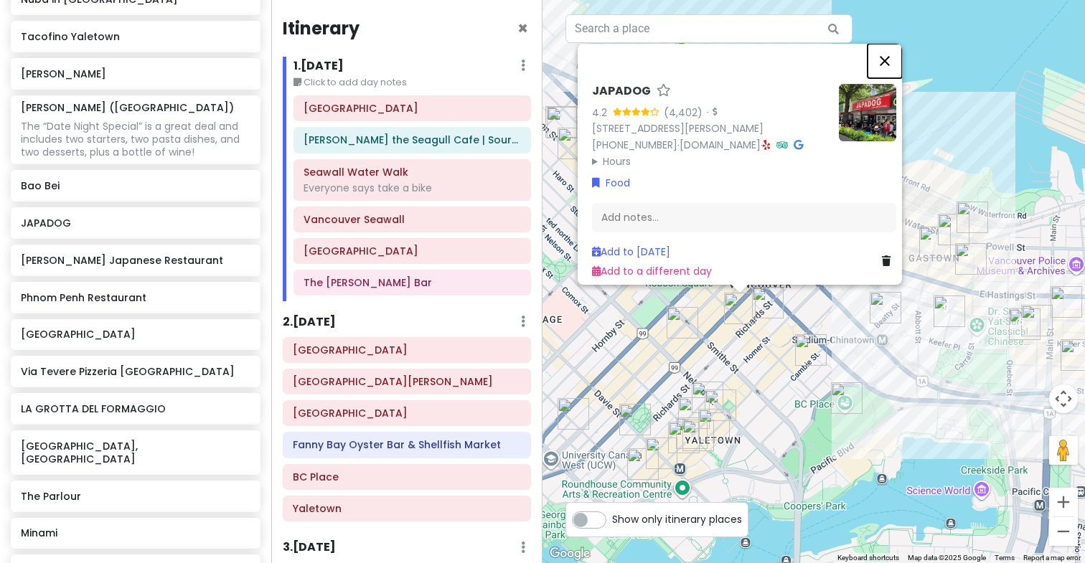
click at [888, 44] on button "Close" at bounding box center [885, 61] width 34 height 34
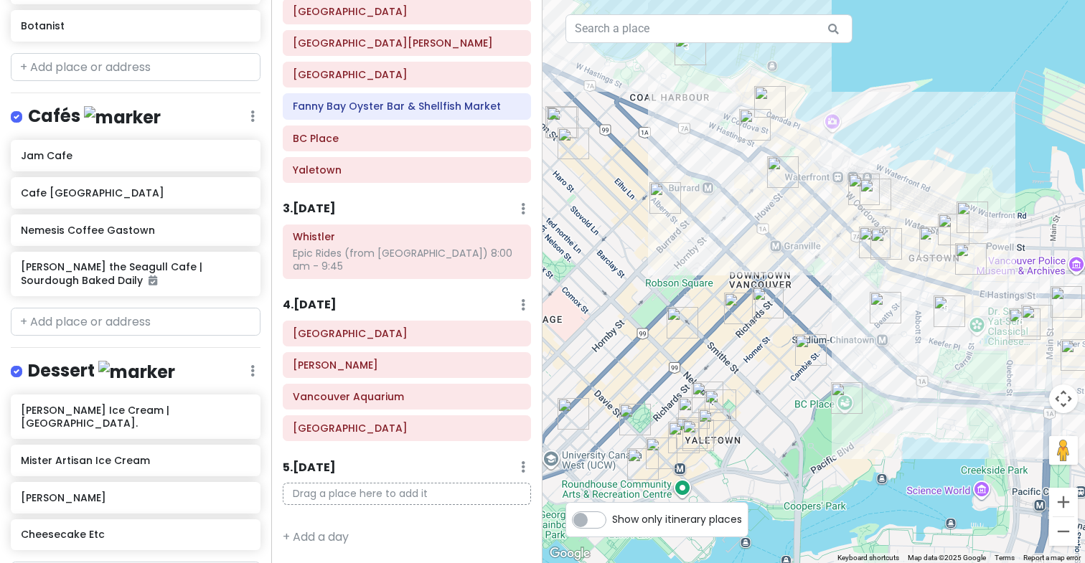
scroll to position [3047, 0]
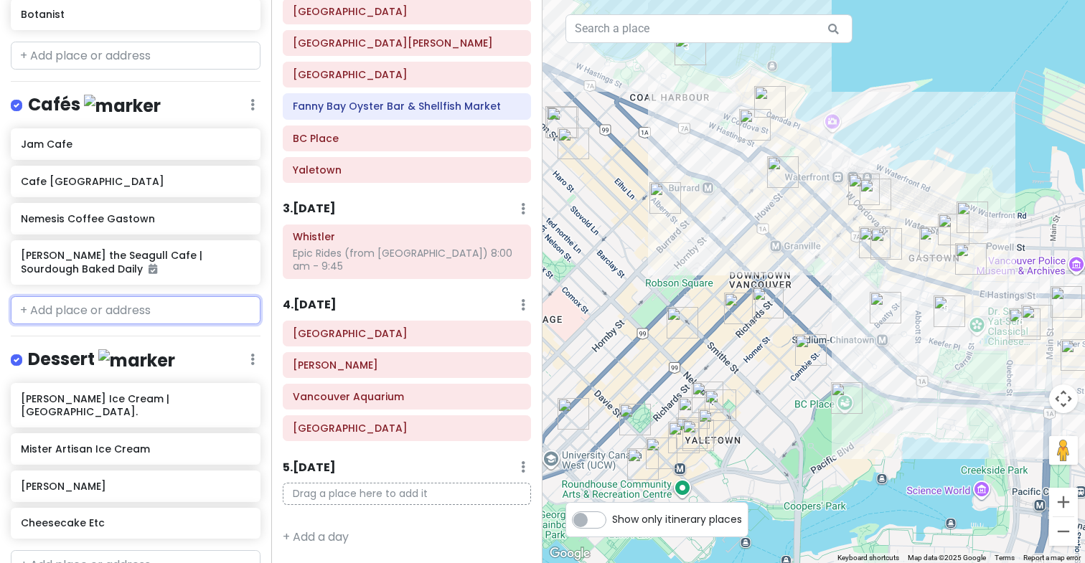
click at [113, 296] on input "text" at bounding box center [136, 310] width 250 height 29
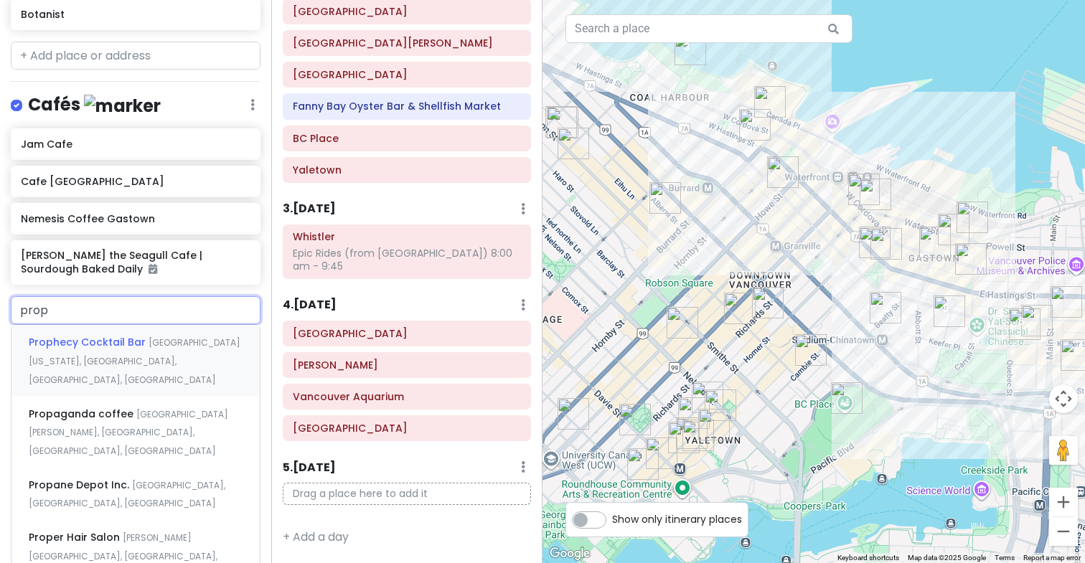
type input "propa"
click at [128, 335] on span "Propaganda coffee" at bounding box center [83, 342] width 108 height 14
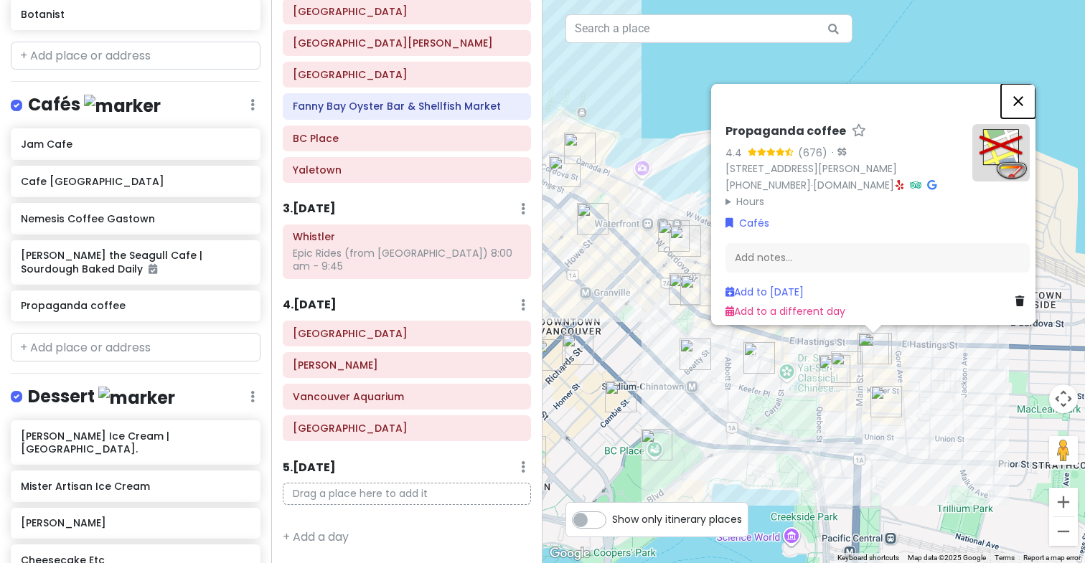
click at [1023, 84] on button "Close" at bounding box center [1018, 101] width 34 height 34
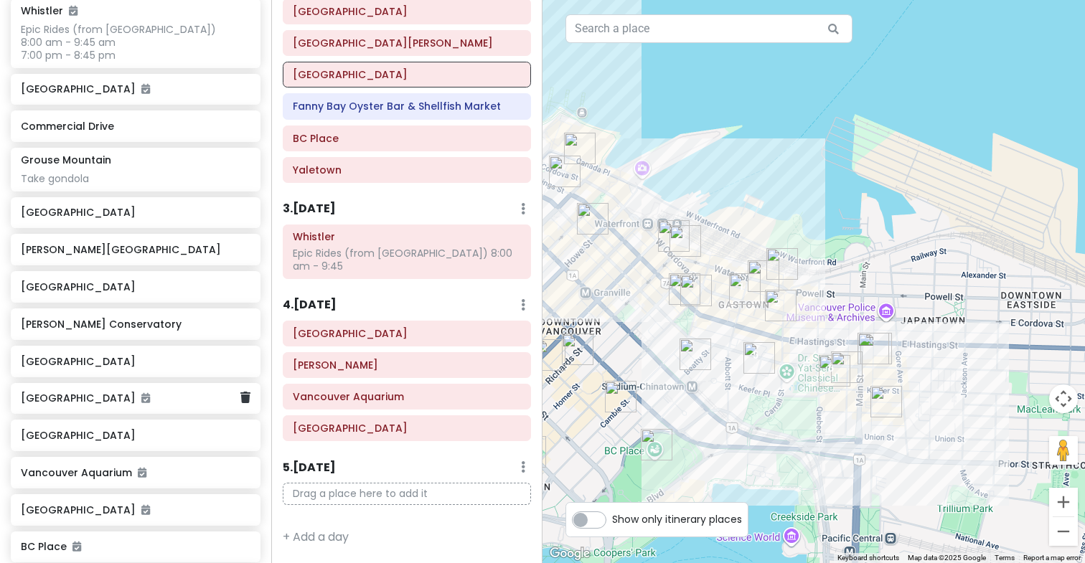
scroll to position [517, 0]
